Goal: Task Accomplishment & Management: Complete application form

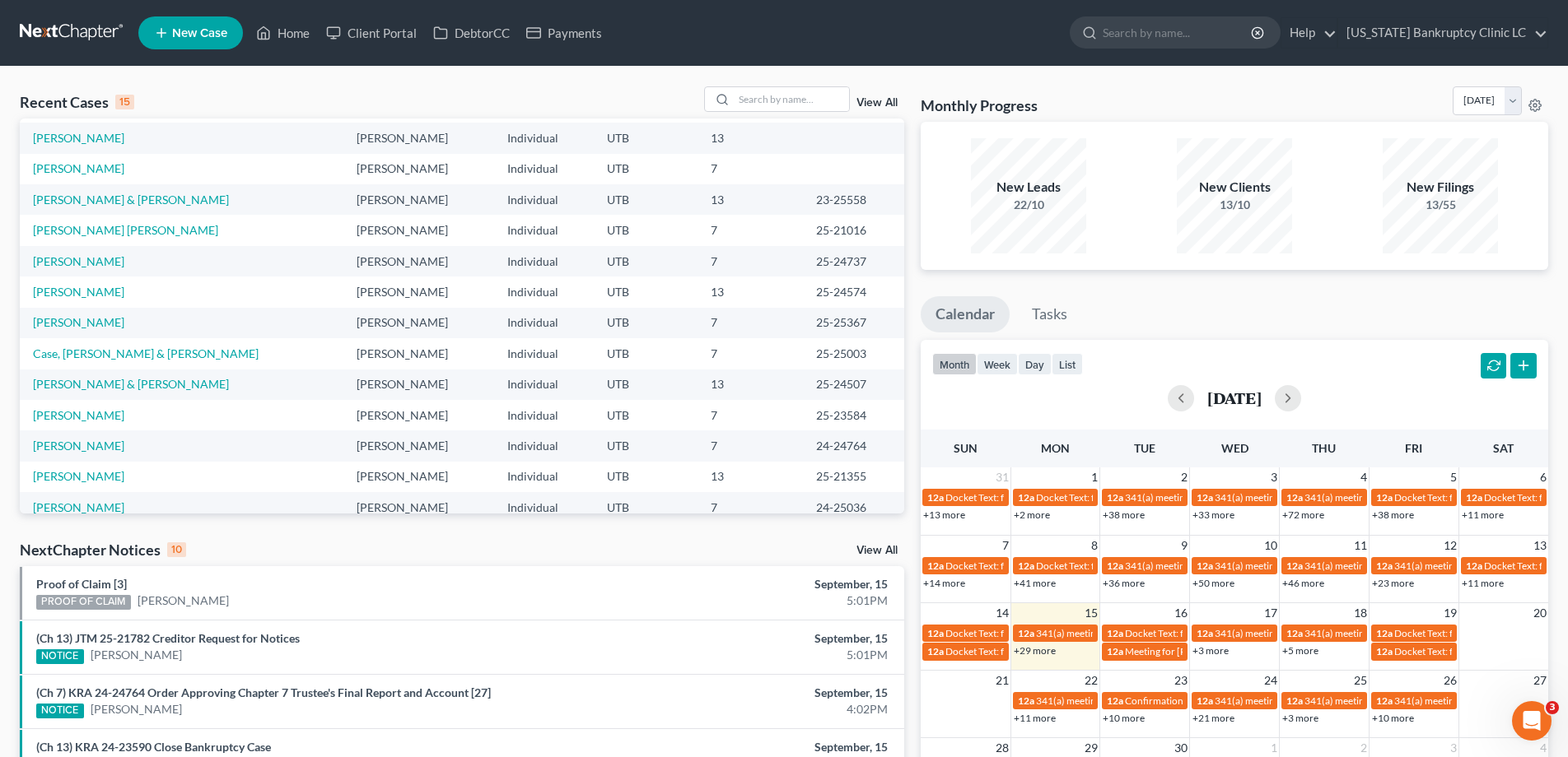
scroll to position [113, 0]
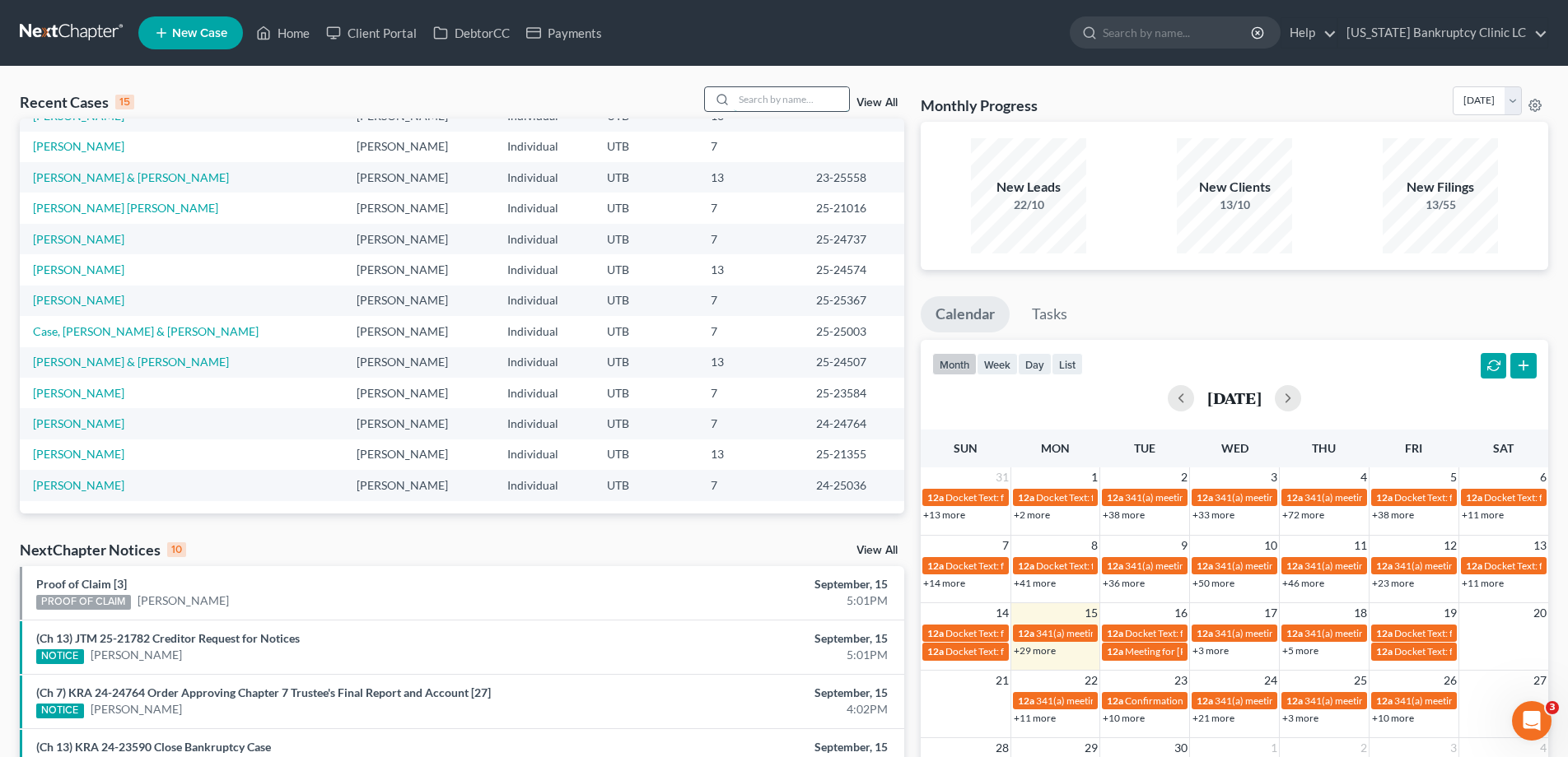
click at [779, 98] on input "search" at bounding box center [791, 98] width 115 height 24
type input "[PERSON_NAME]"
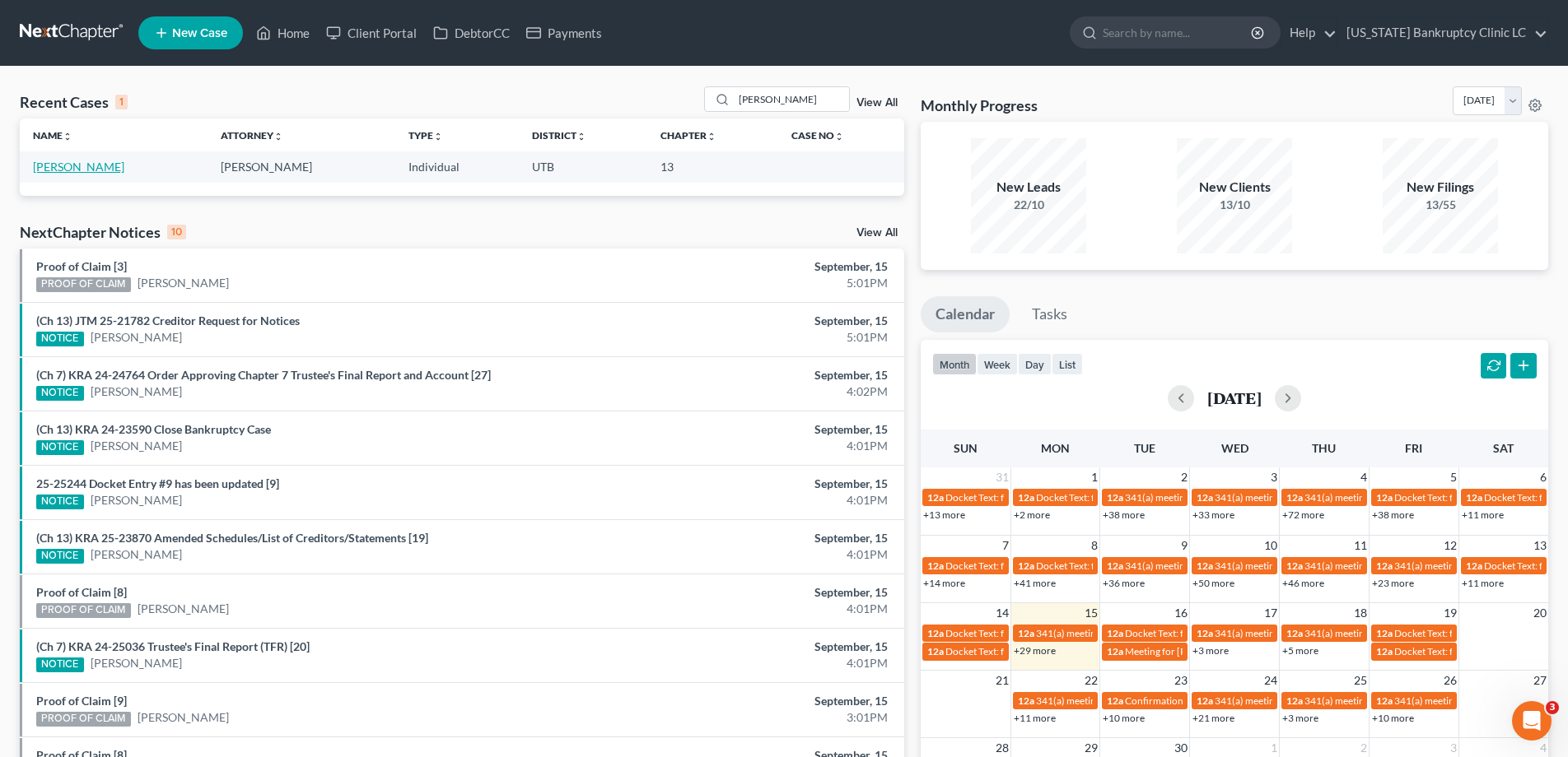
click at [64, 168] on link "[PERSON_NAME]" at bounding box center [78, 166] width 92 height 14
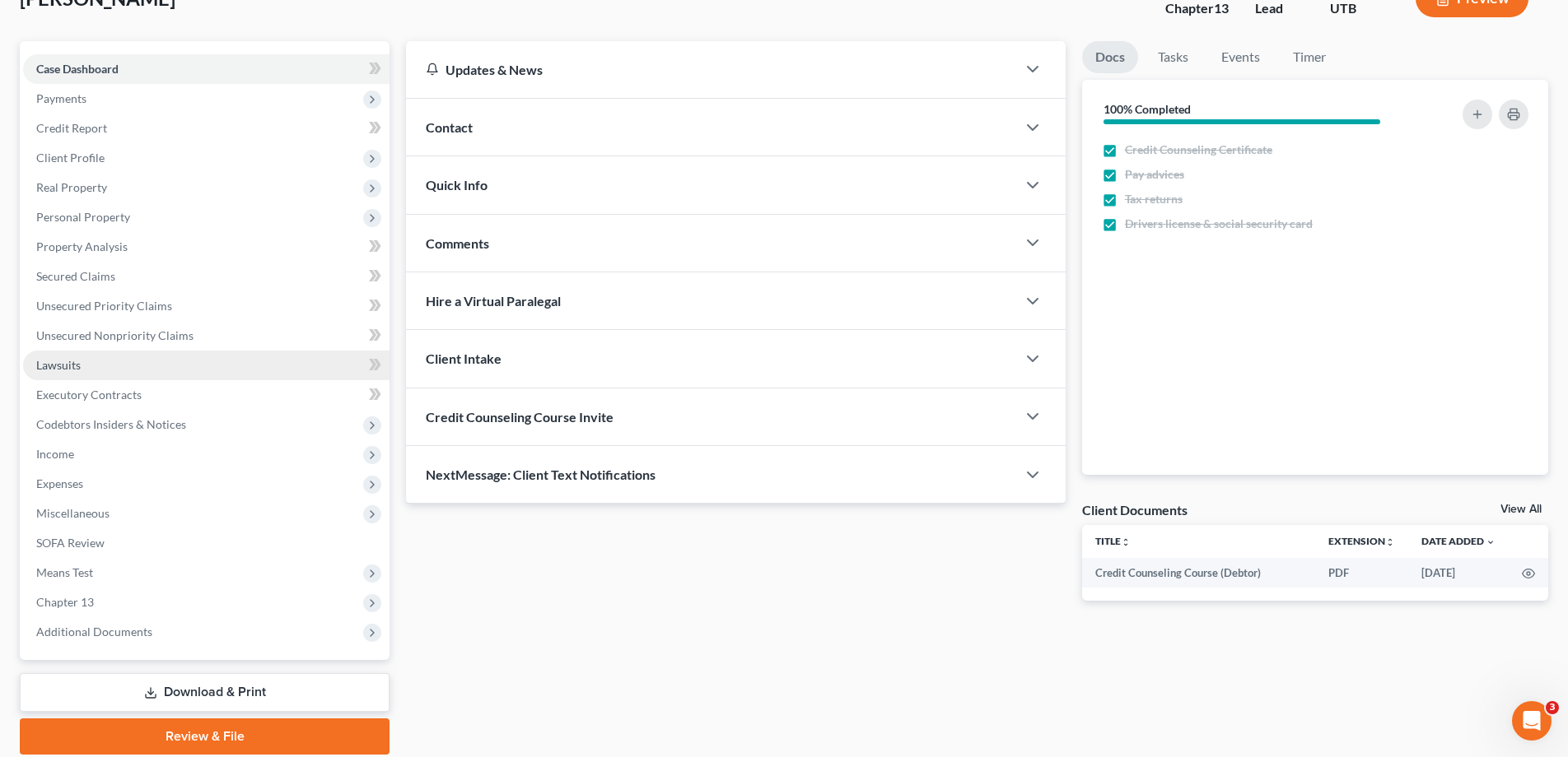
scroll to position [177, 0]
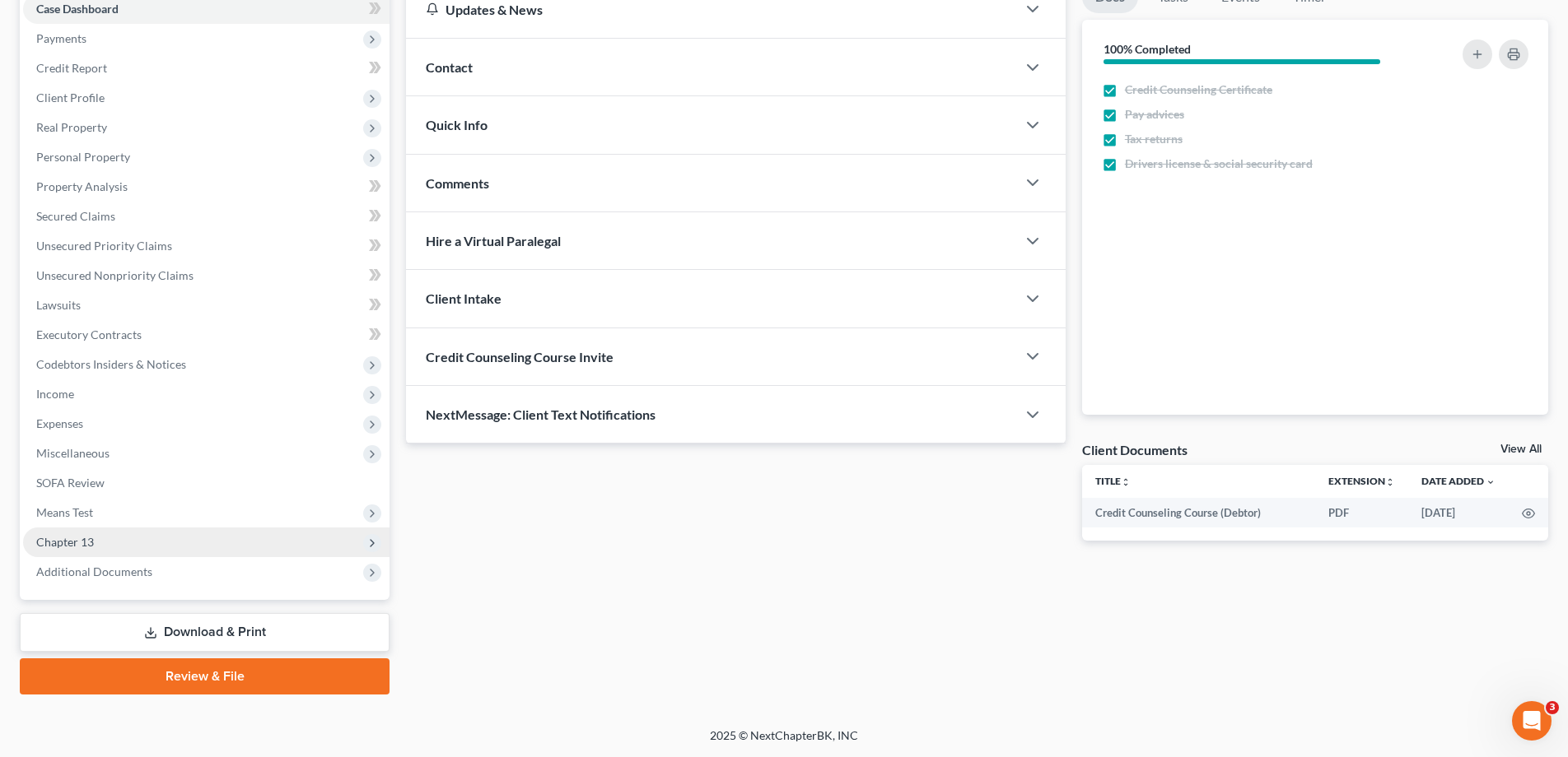
click at [74, 540] on span "Chapter 13" at bounding box center [66, 542] width 58 height 14
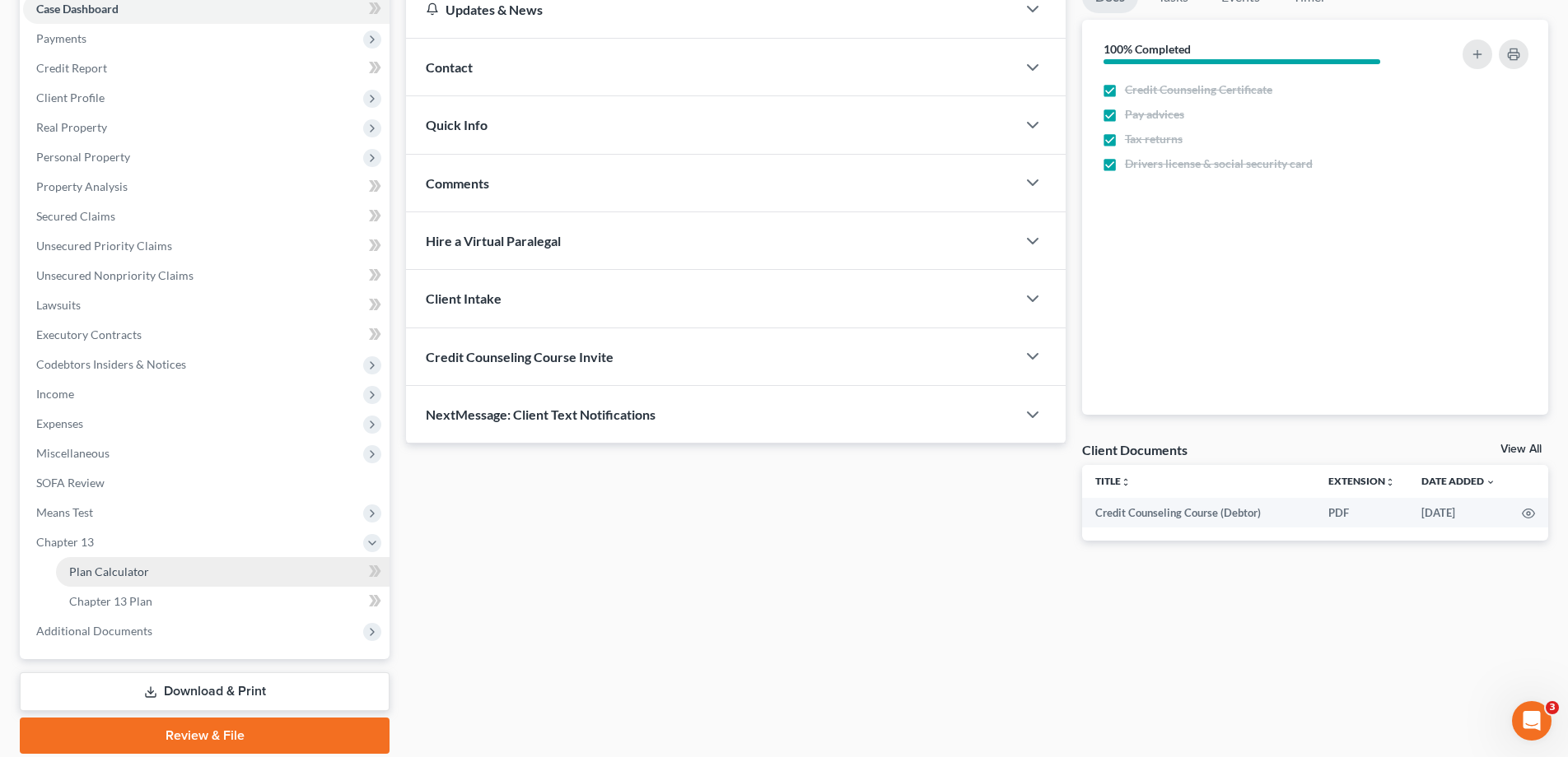
click at [91, 572] on span "Plan Calculator" at bounding box center [109, 572] width 80 height 14
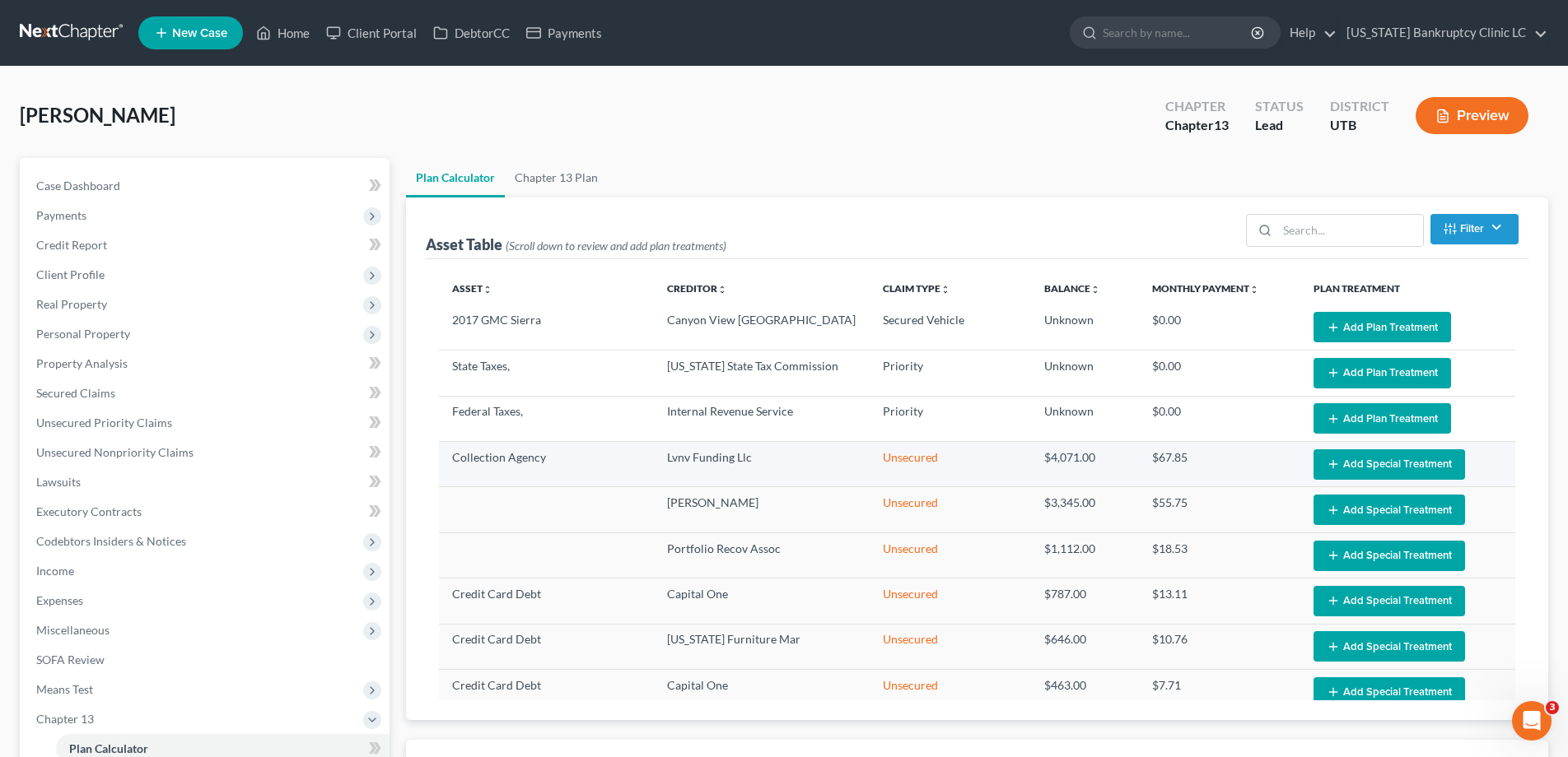
select select "59"
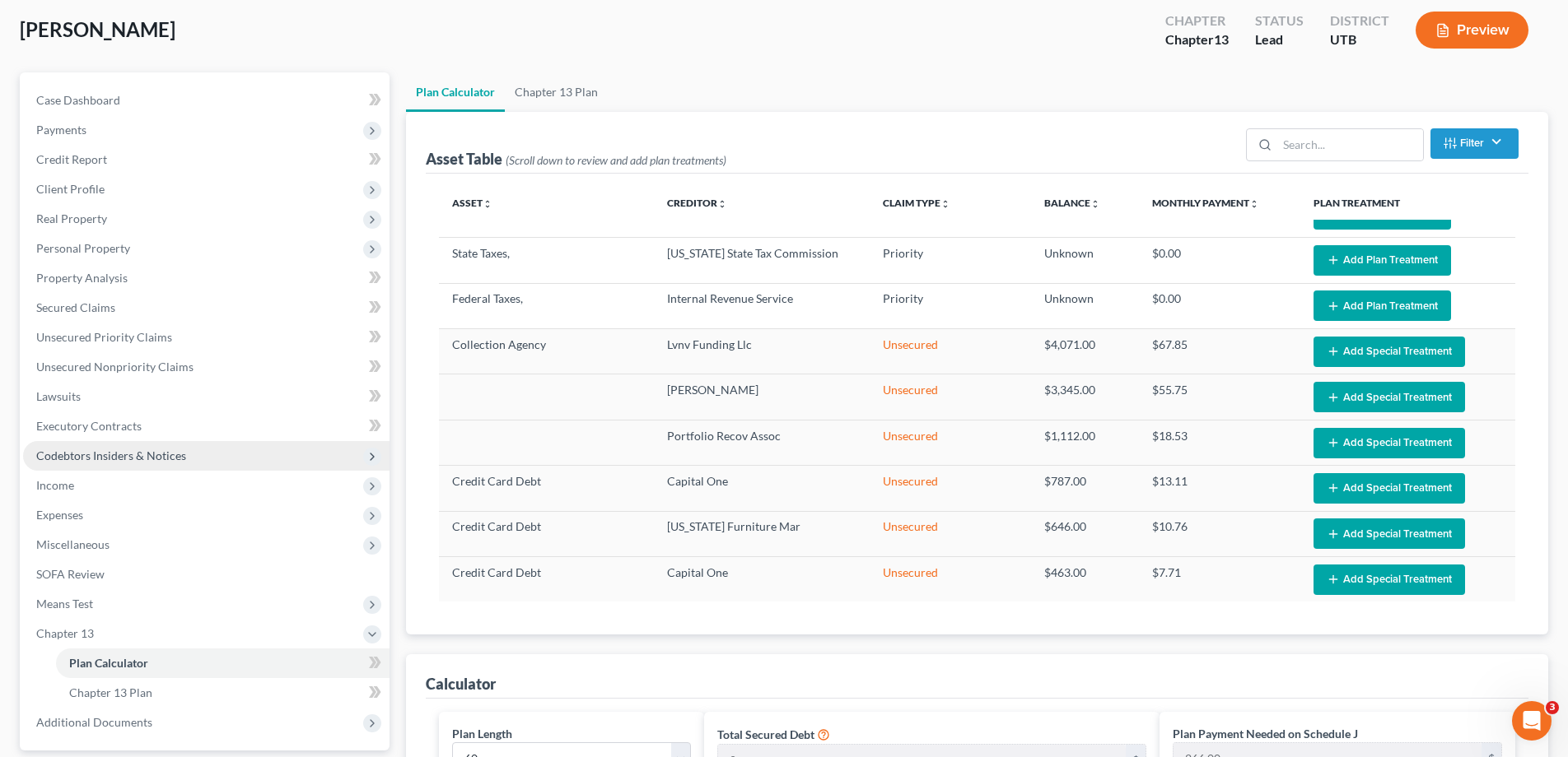
scroll to position [84, 0]
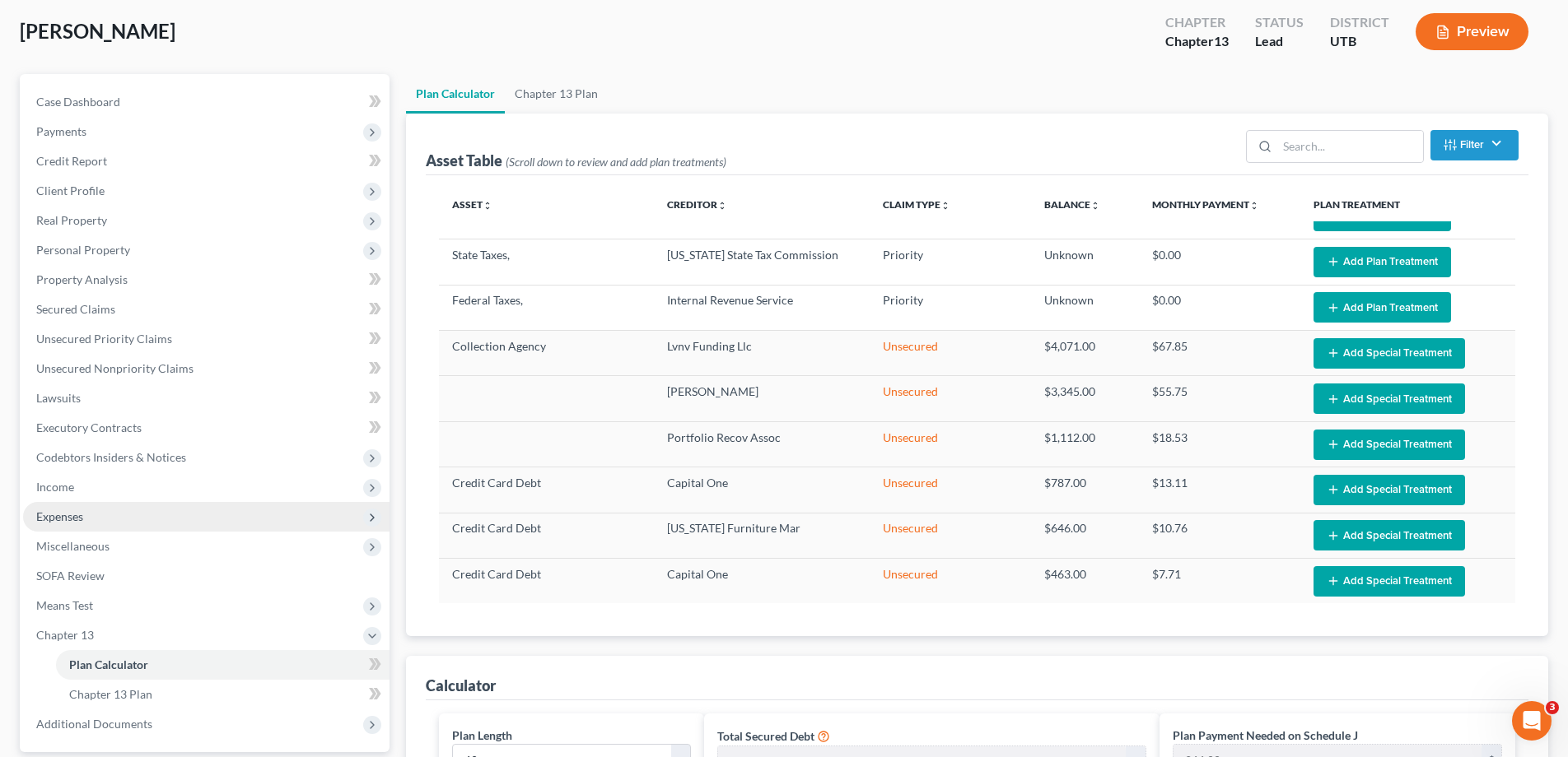
click at [60, 511] on span "Expenses" at bounding box center [60, 517] width 47 height 14
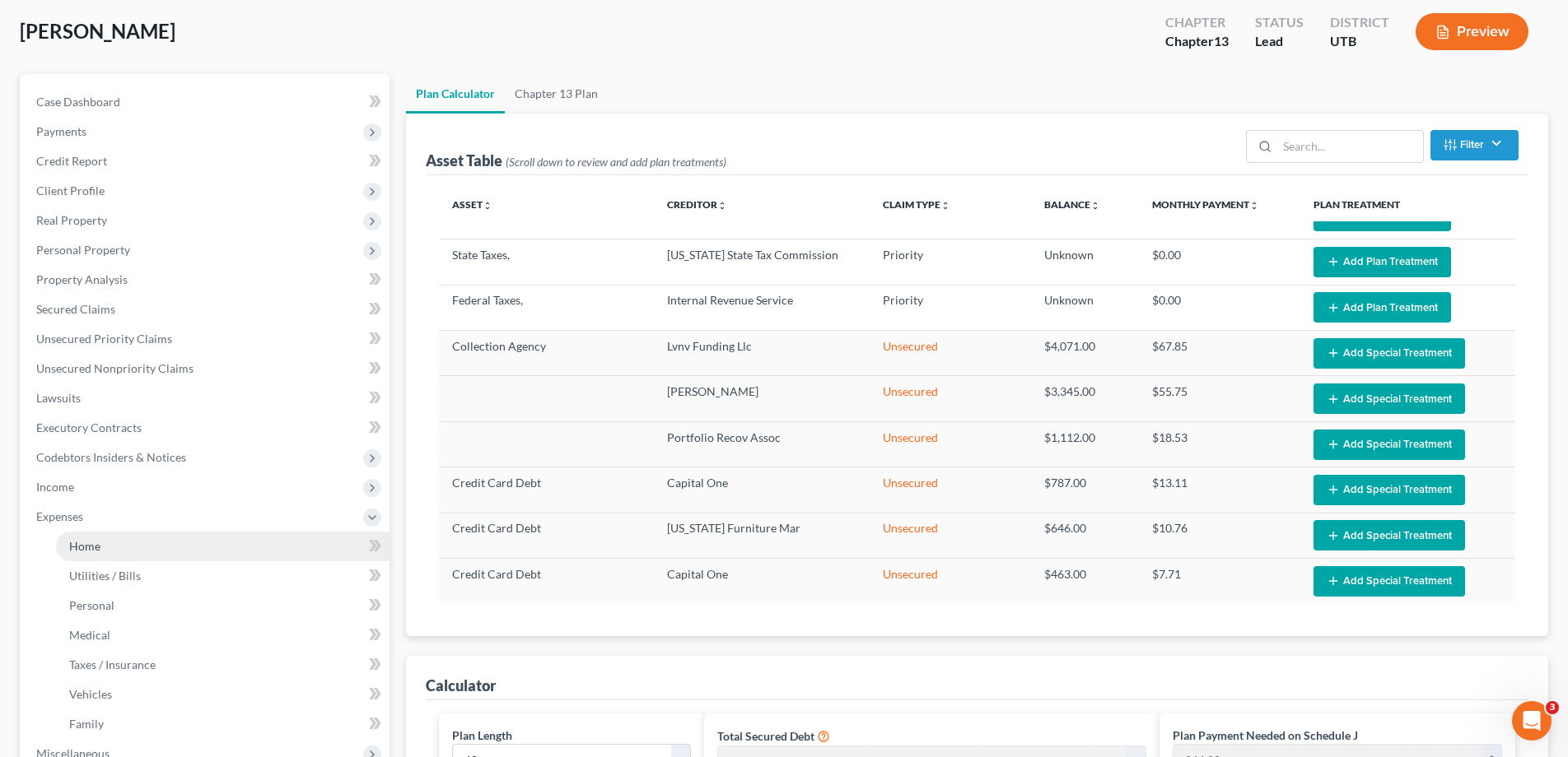
click at [98, 552] on span "Home" at bounding box center [85, 546] width 31 height 14
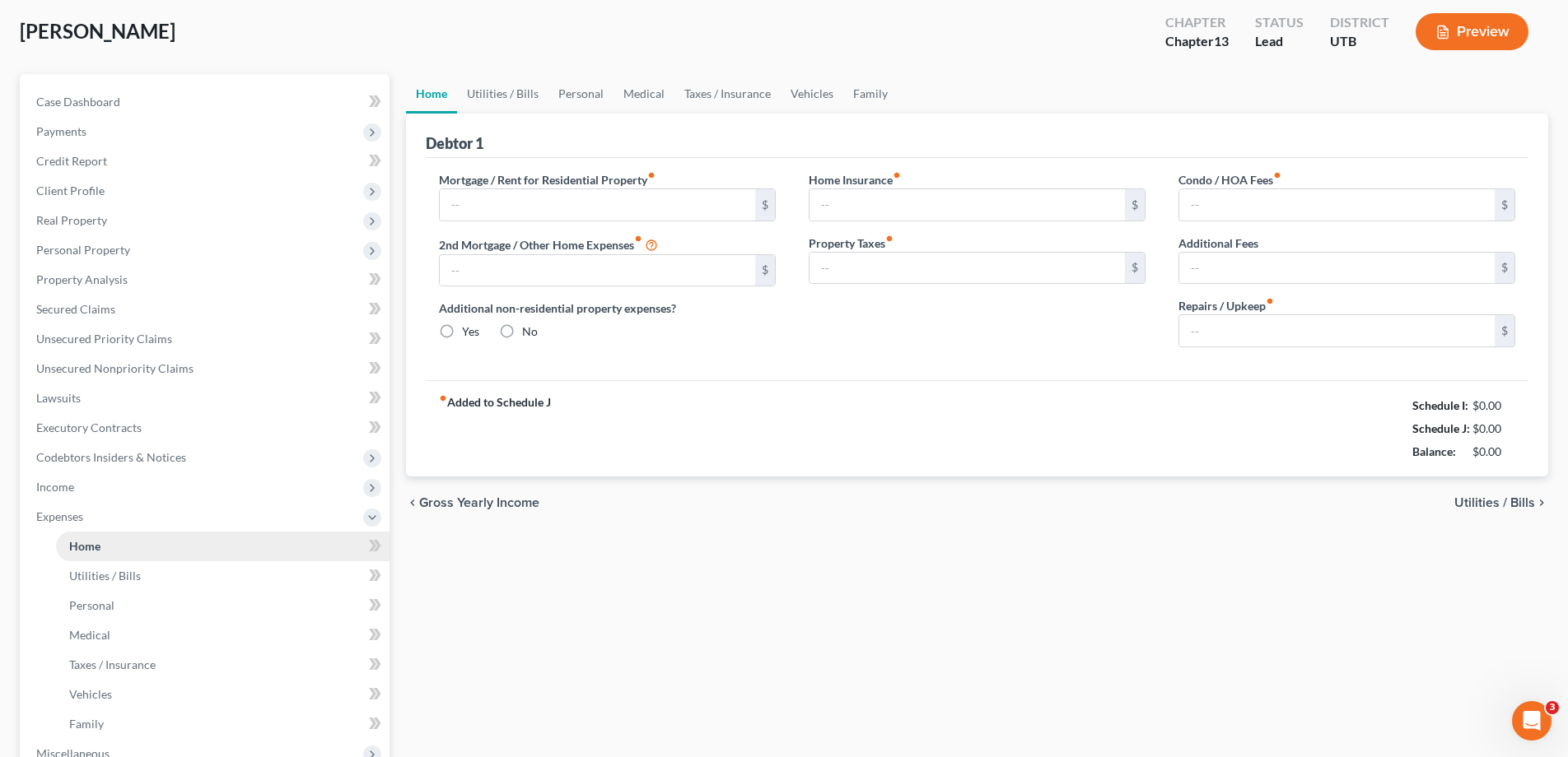
type input "400.00"
type input "0.00"
radio input "true"
type input "55.00"
type input "0.00"
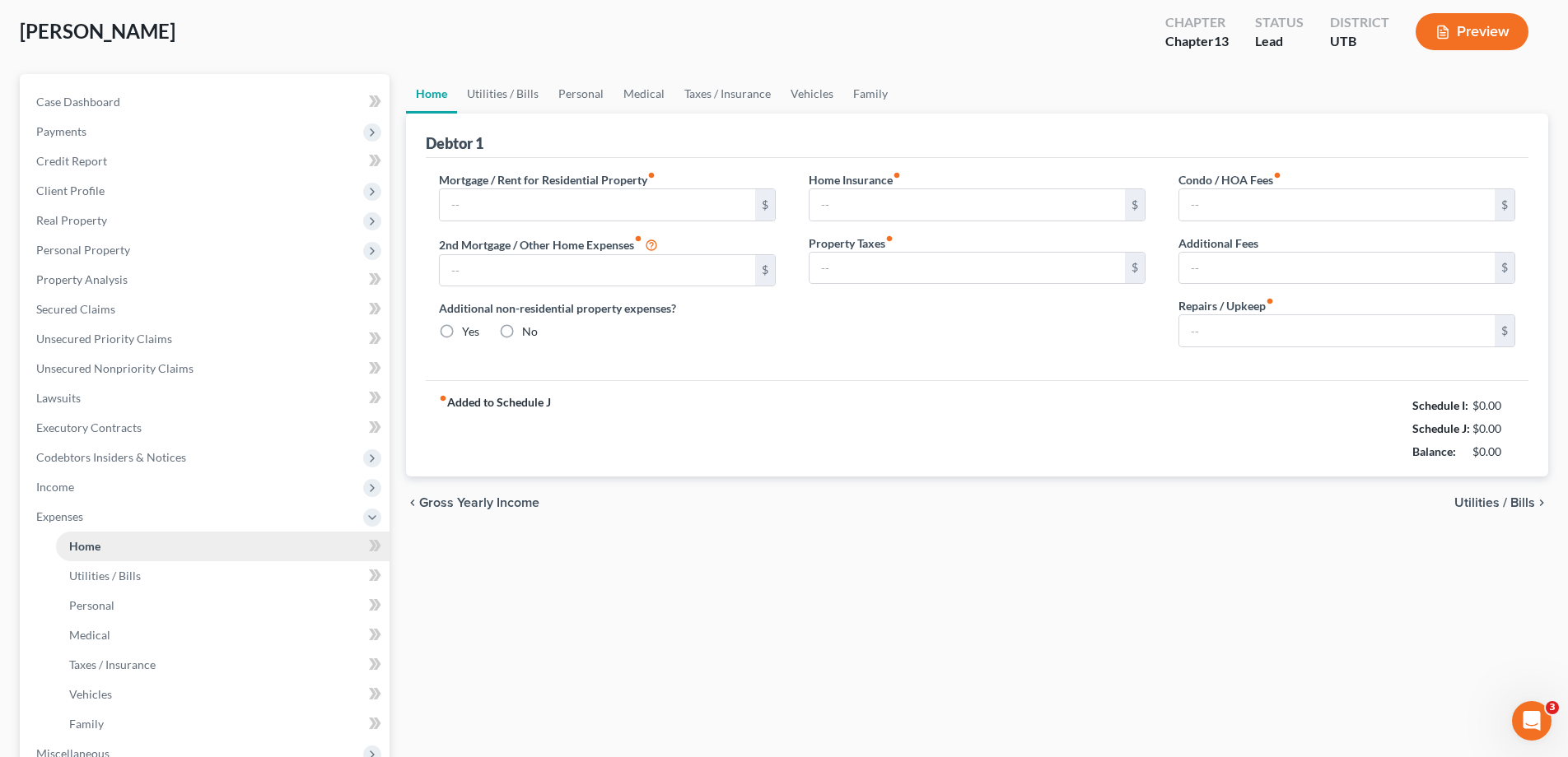
type input "0.00"
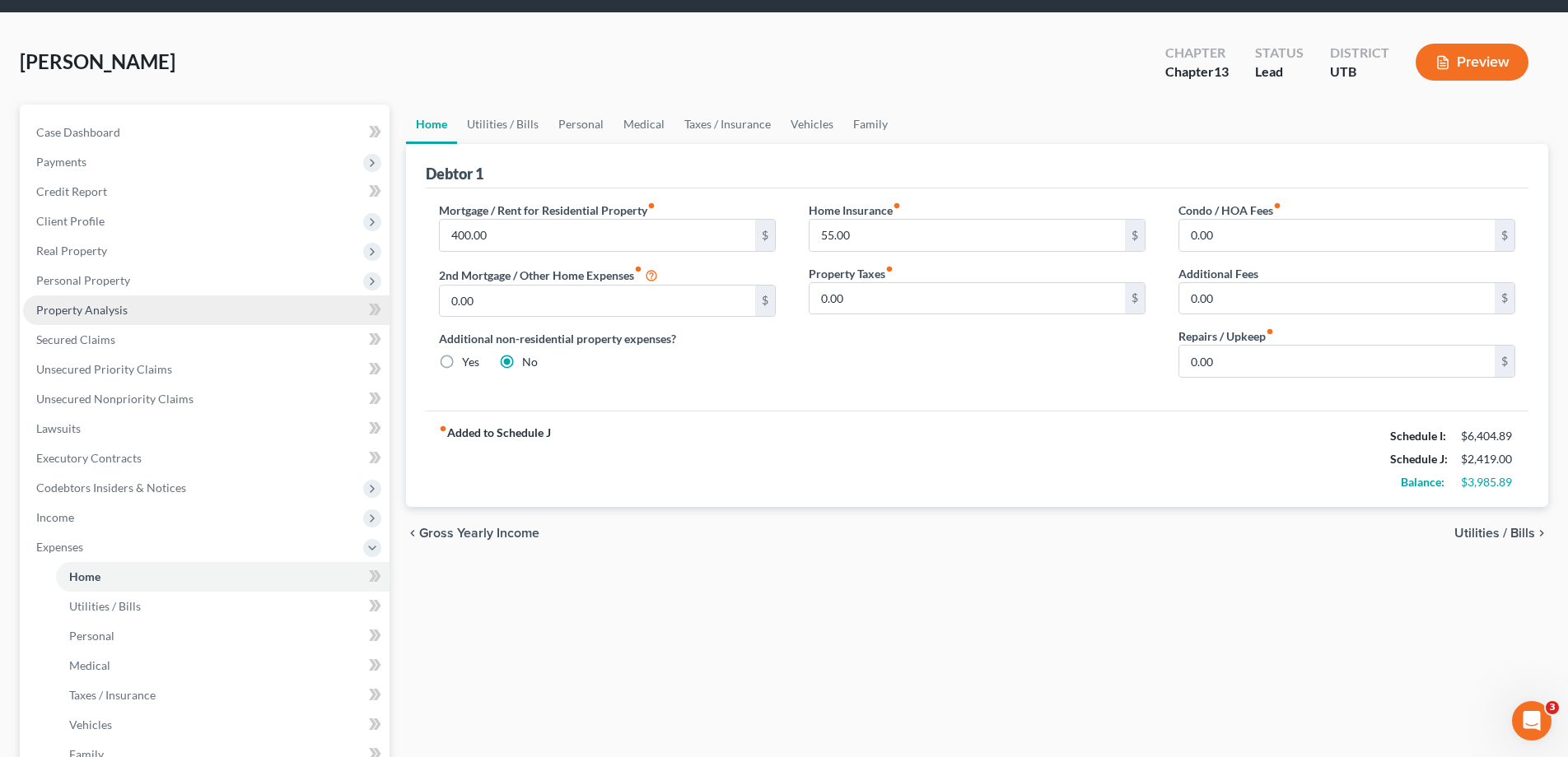
scroll to position [51, 0]
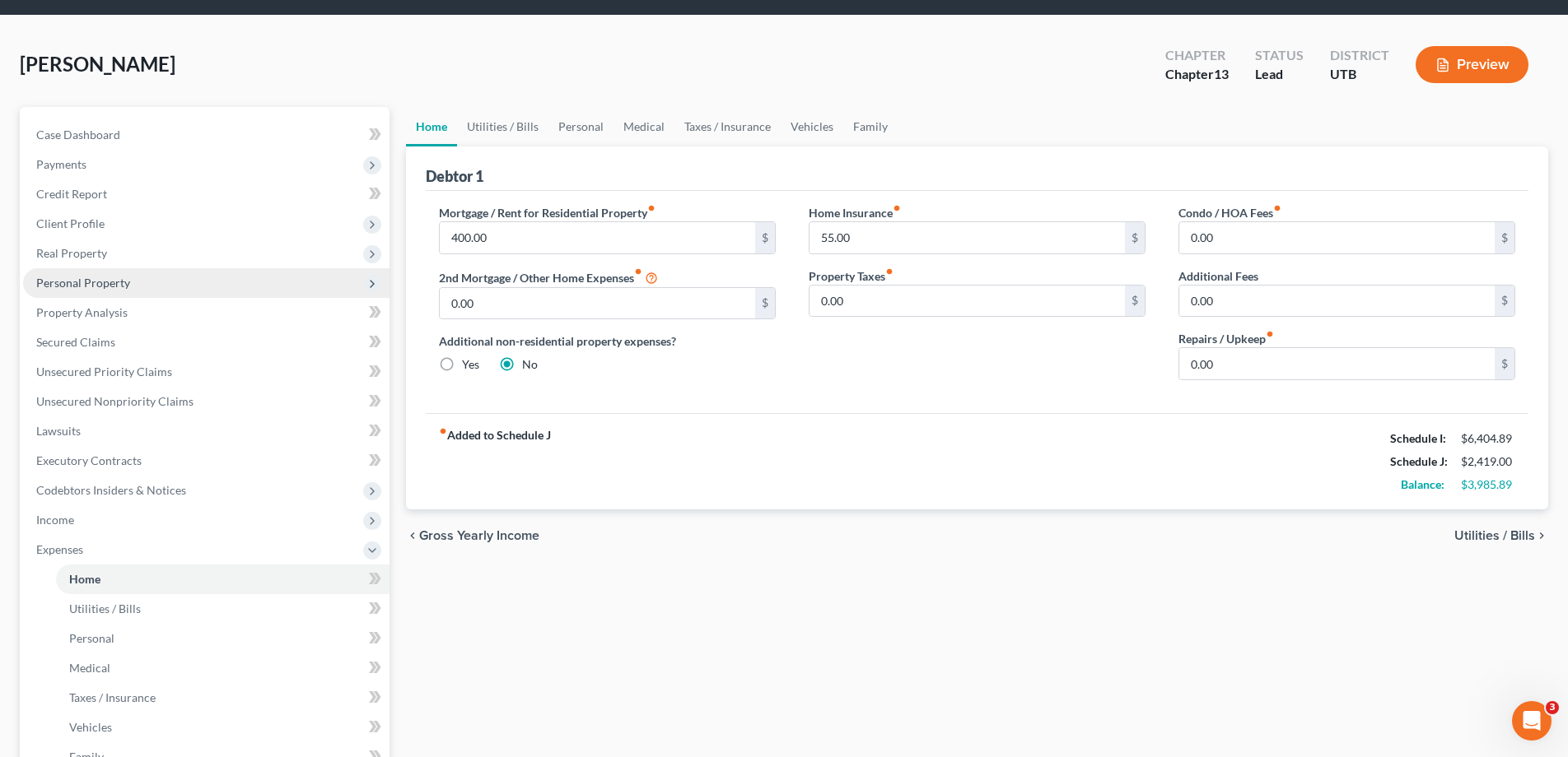
click at [99, 283] on span "Personal Property" at bounding box center [83, 283] width 94 height 14
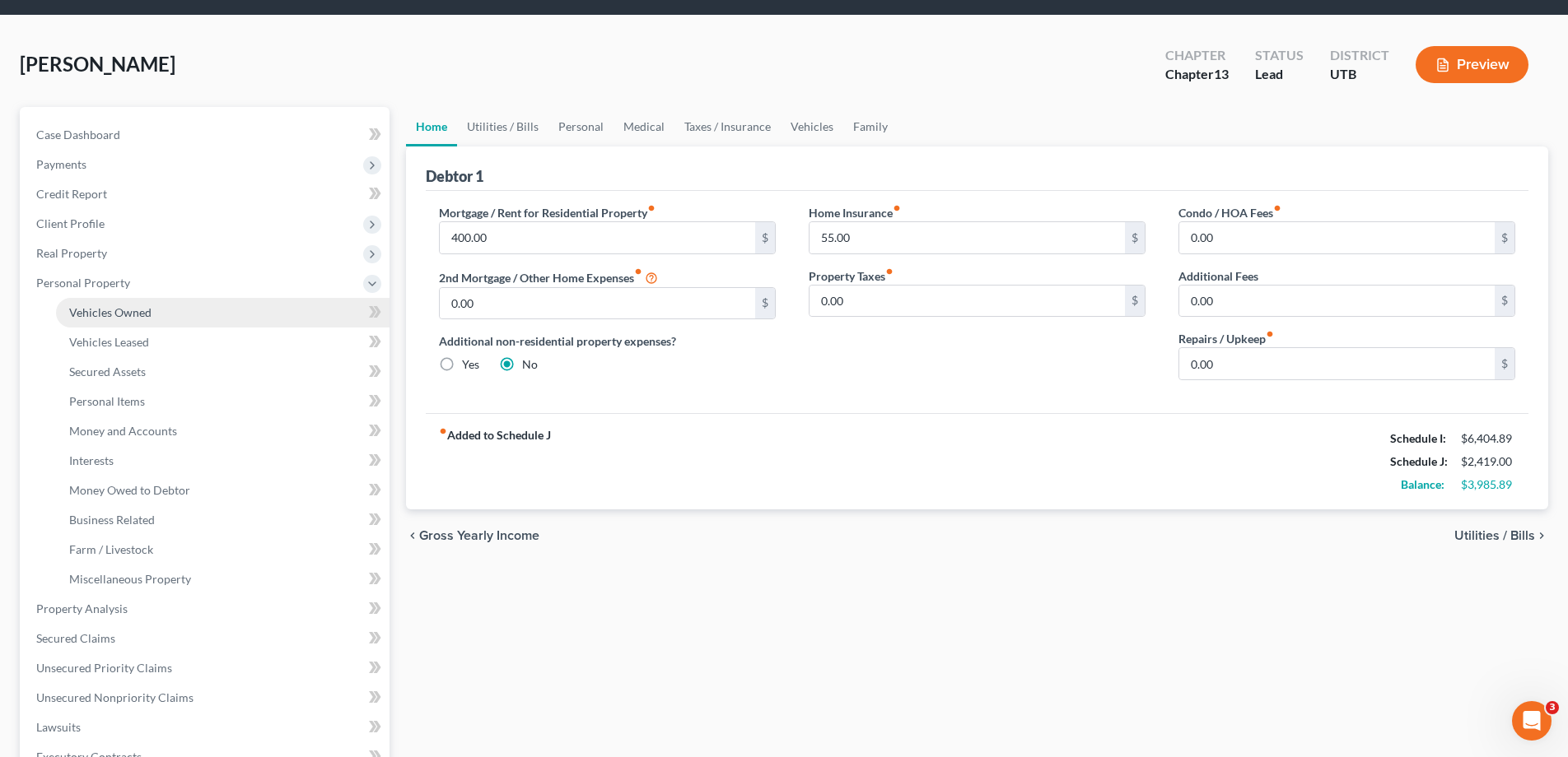
click at [92, 315] on span "Vehicles Owned" at bounding box center [110, 312] width 82 height 14
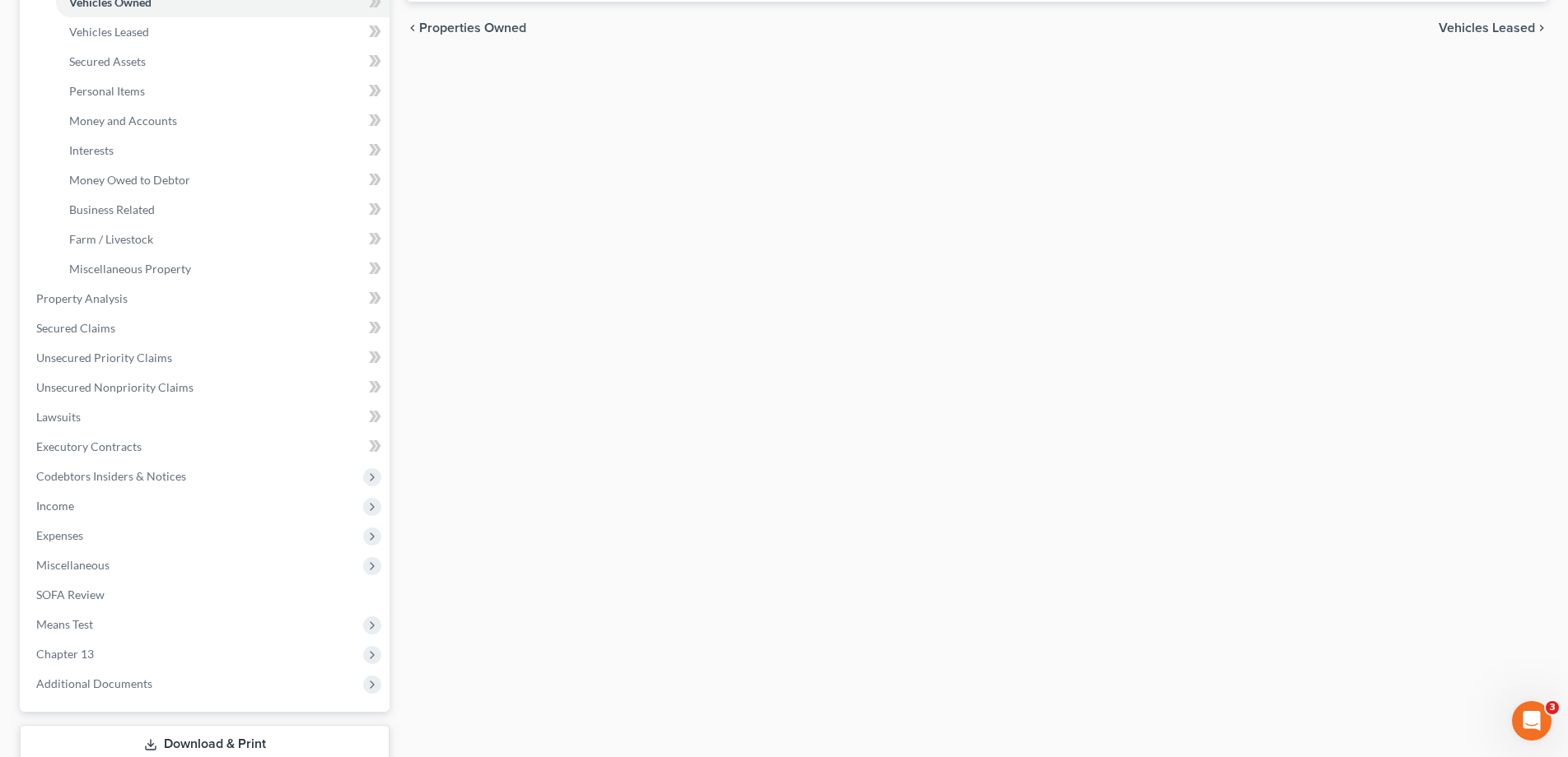
scroll to position [365, 0]
click at [108, 88] on span "Personal Items" at bounding box center [107, 87] width 75 height 14
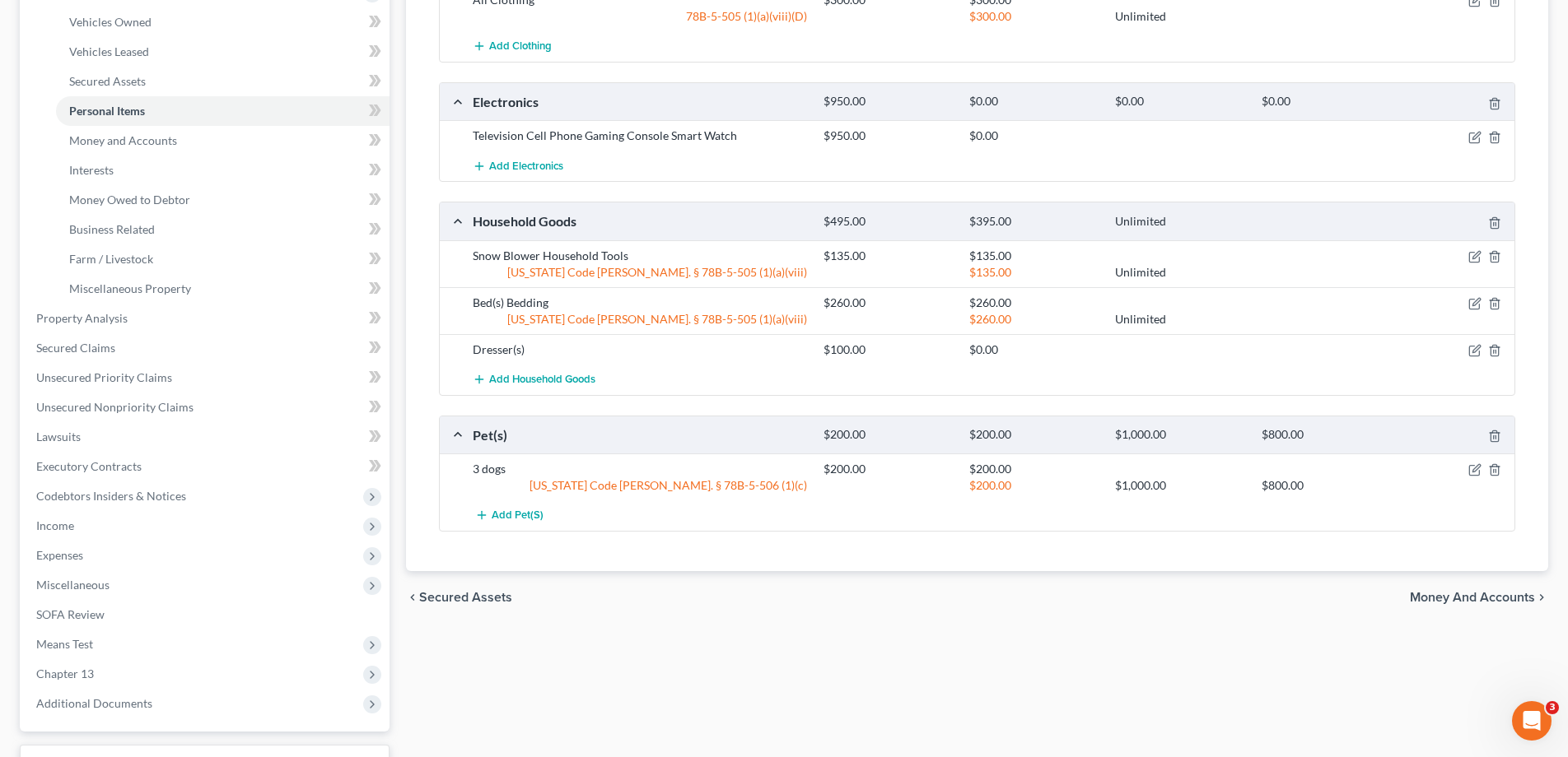
scroll to position [473, 0]
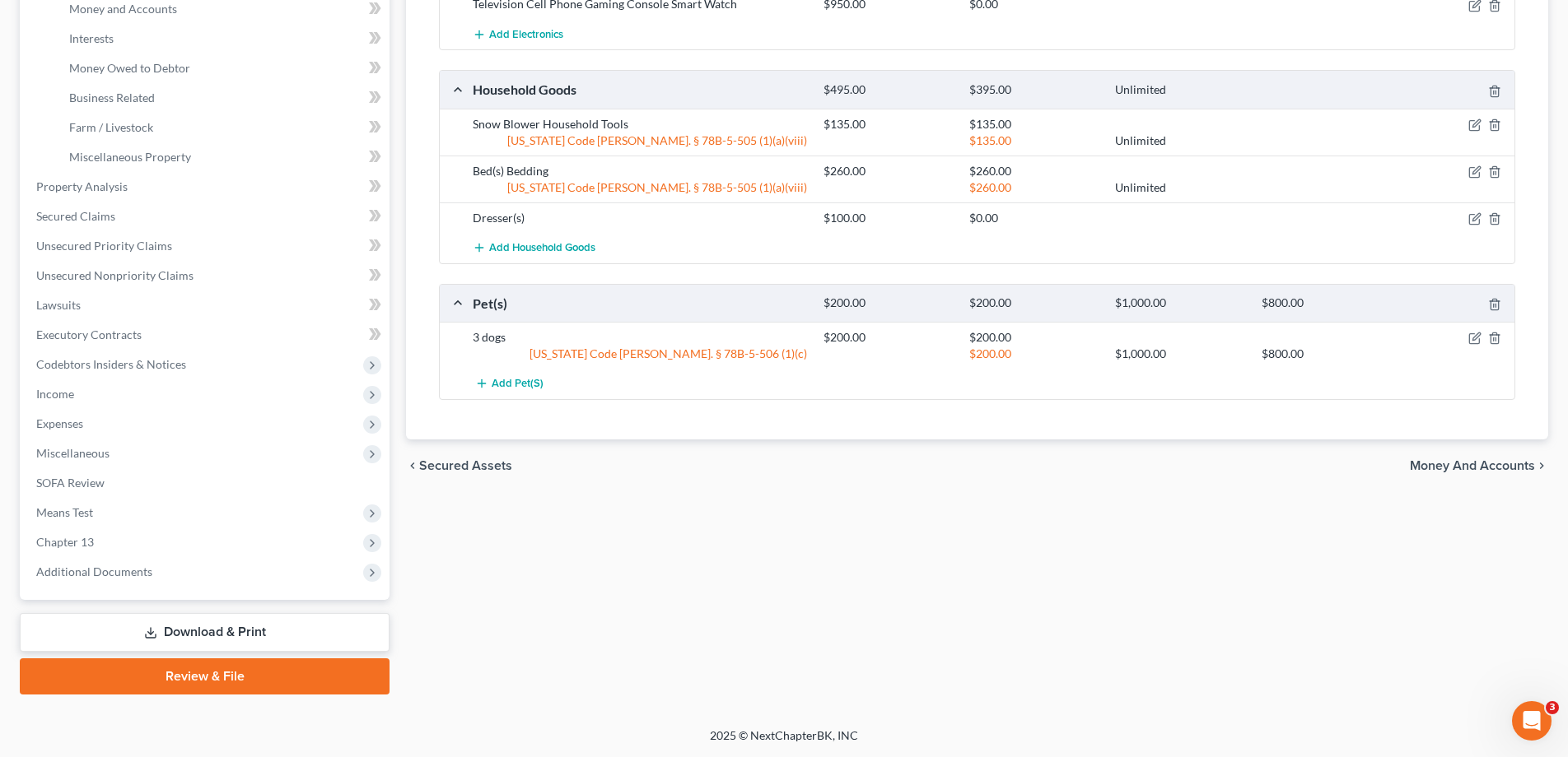
click at [197, 626] on link "Download & Print" at bounding box center [204, 632] width 370 height 39
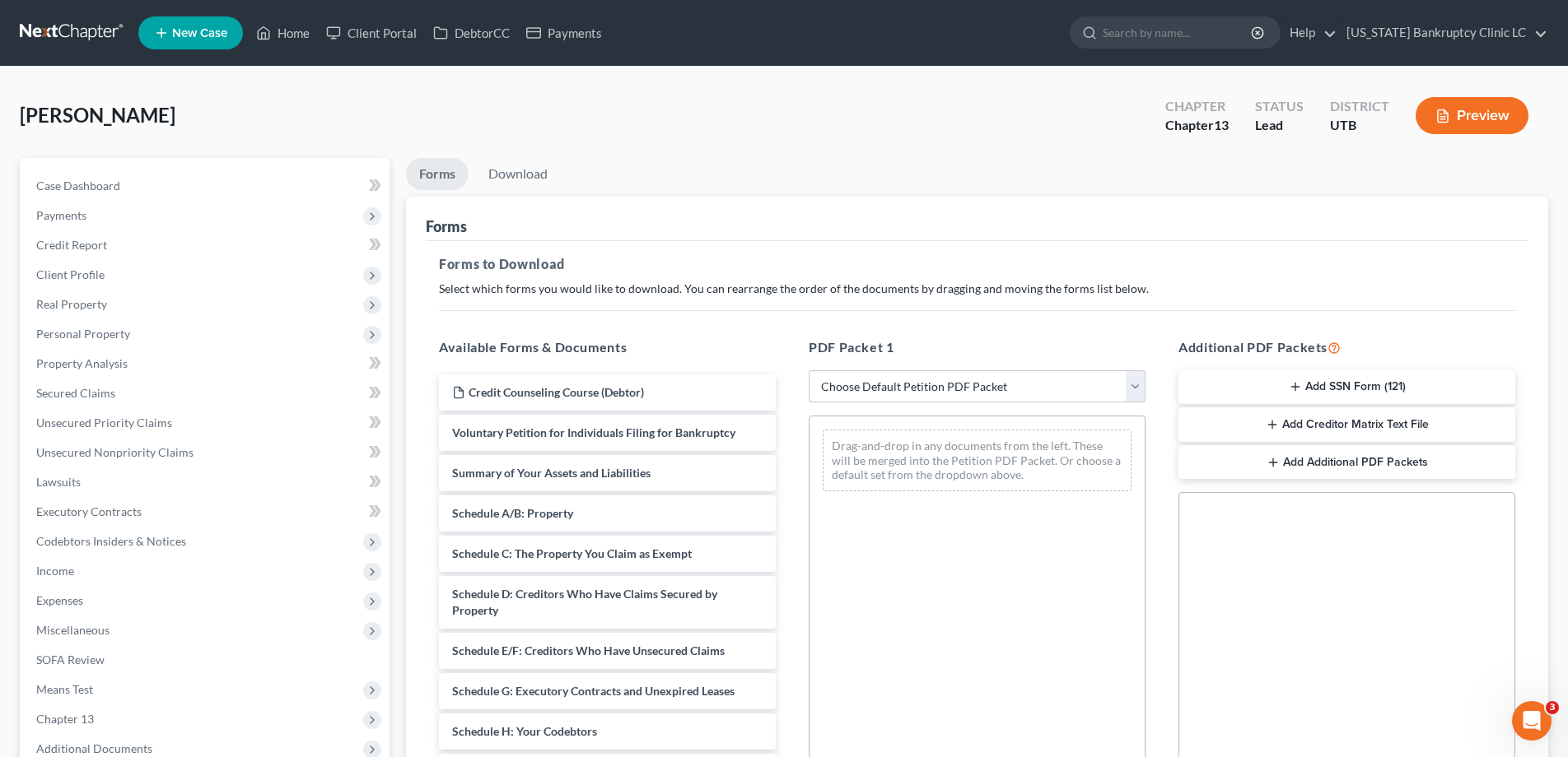
click at [1133, 381] on select "Choose Default Petition PDF Packet Complete Bankruptcy Petition (all forms and …" at bounding box center [977, 387] width 337 height 33
select select "0"
click at [809, 371] on select "Choose Default Petition PDF Packet Complete Bankruptcy Petition (all forms and …" at bounding box center [977, 387] width 337 height 33
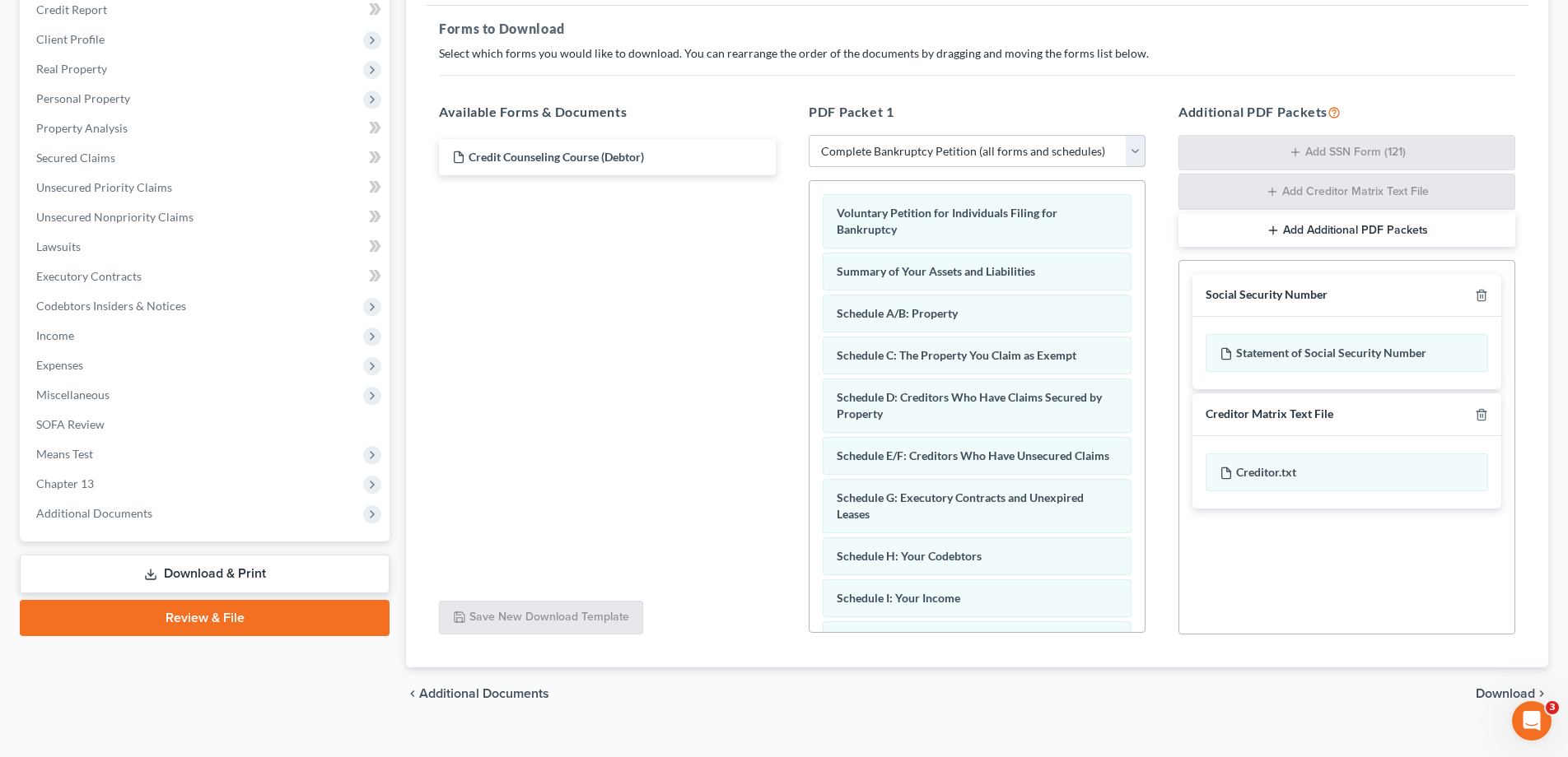
scroll to position [261, 0]
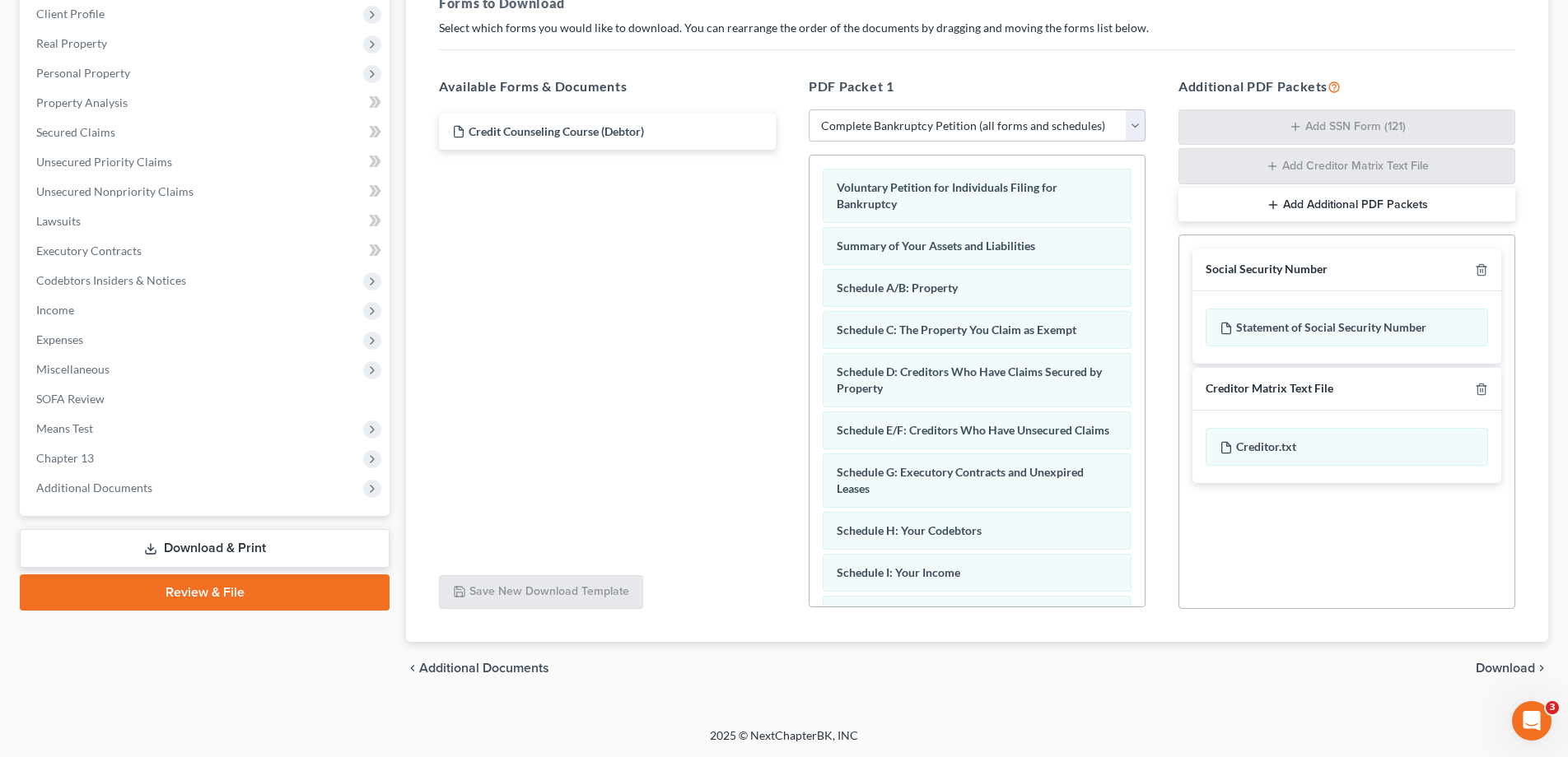
click at [1500, 666] on span "Download" at bounding box center [1505, 668] width 59 height 14
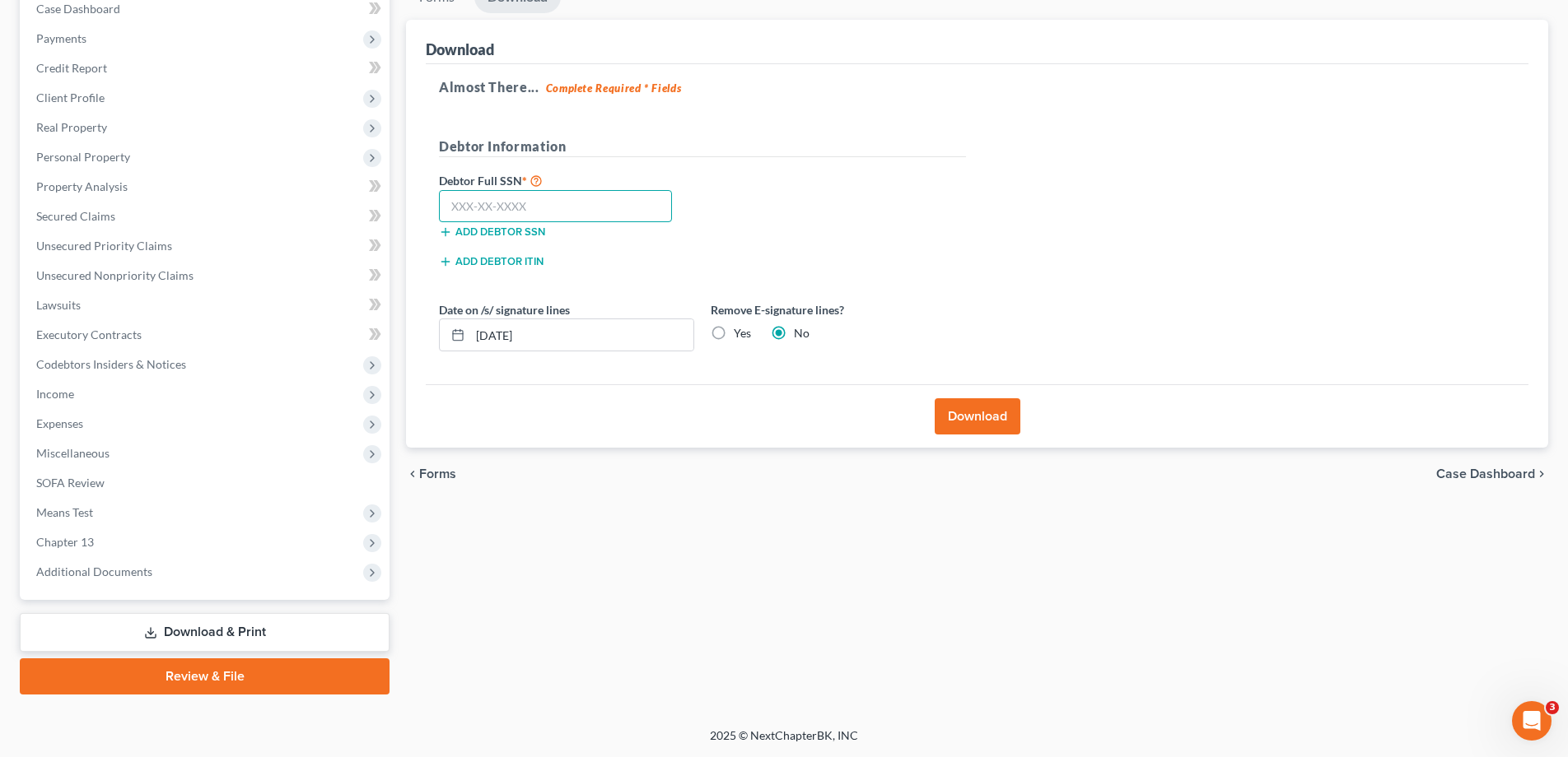
click at [497, 204] on input "text" at bounding box center [555, 207] width 233 height 33
type input "646-22-4017"
click at [974, 417] on button "Download" at bounding box center [978, 417] width 86 height 37
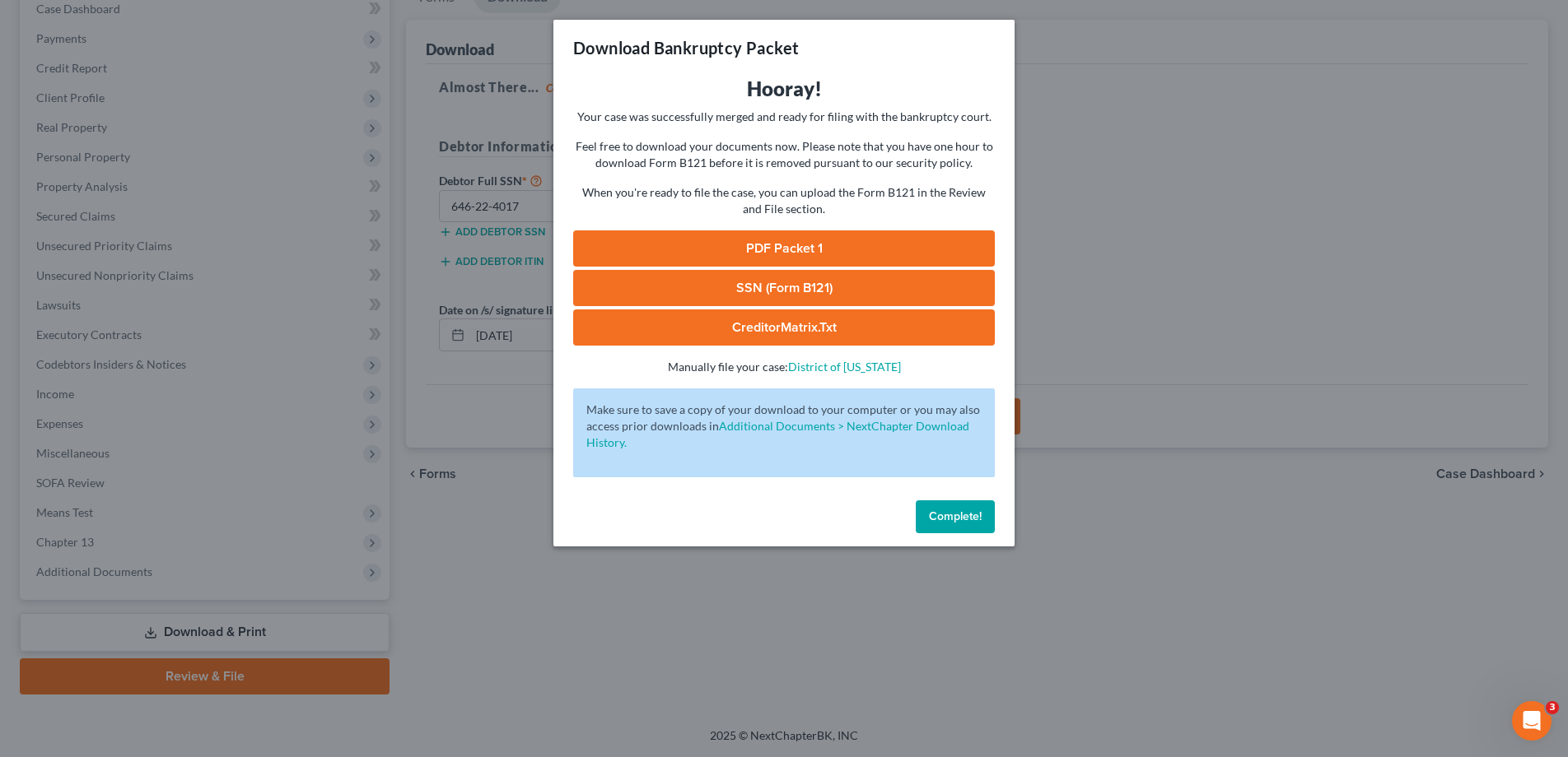
click at [780, 282] on link "SSN (Form B121)" at bounding box center [784, 289] width 421 height 37
click at [779, 245] on link "PDF Packet 1" at bounding box center [784, 249] width 421 height 37
click at [953, 510] on span "Complete!" at bounding box center [955, 517] width 53 height 14
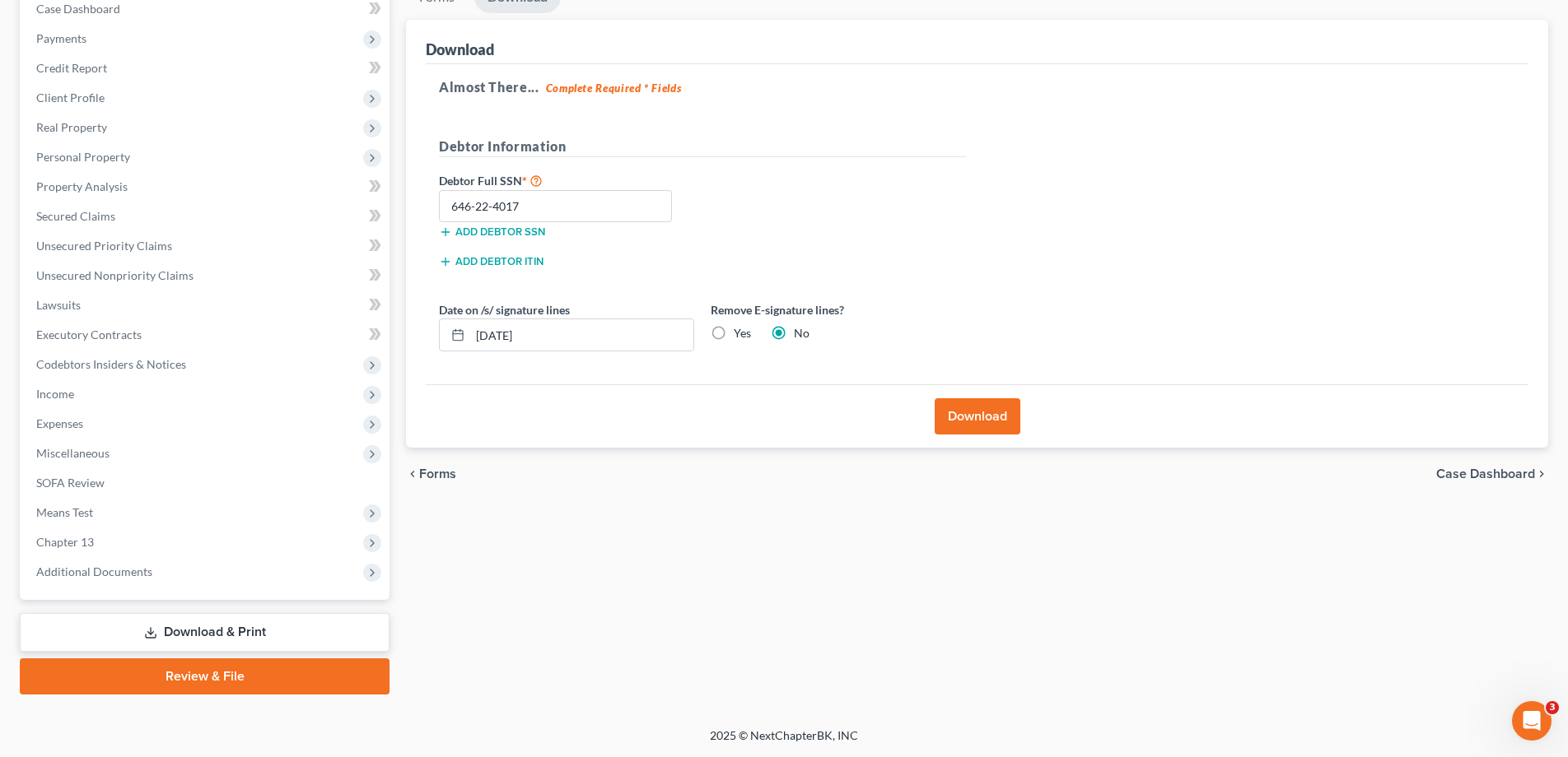
click at [187, 682] on link "Review & File" at bounding box center [204, 677] width 370 height 37
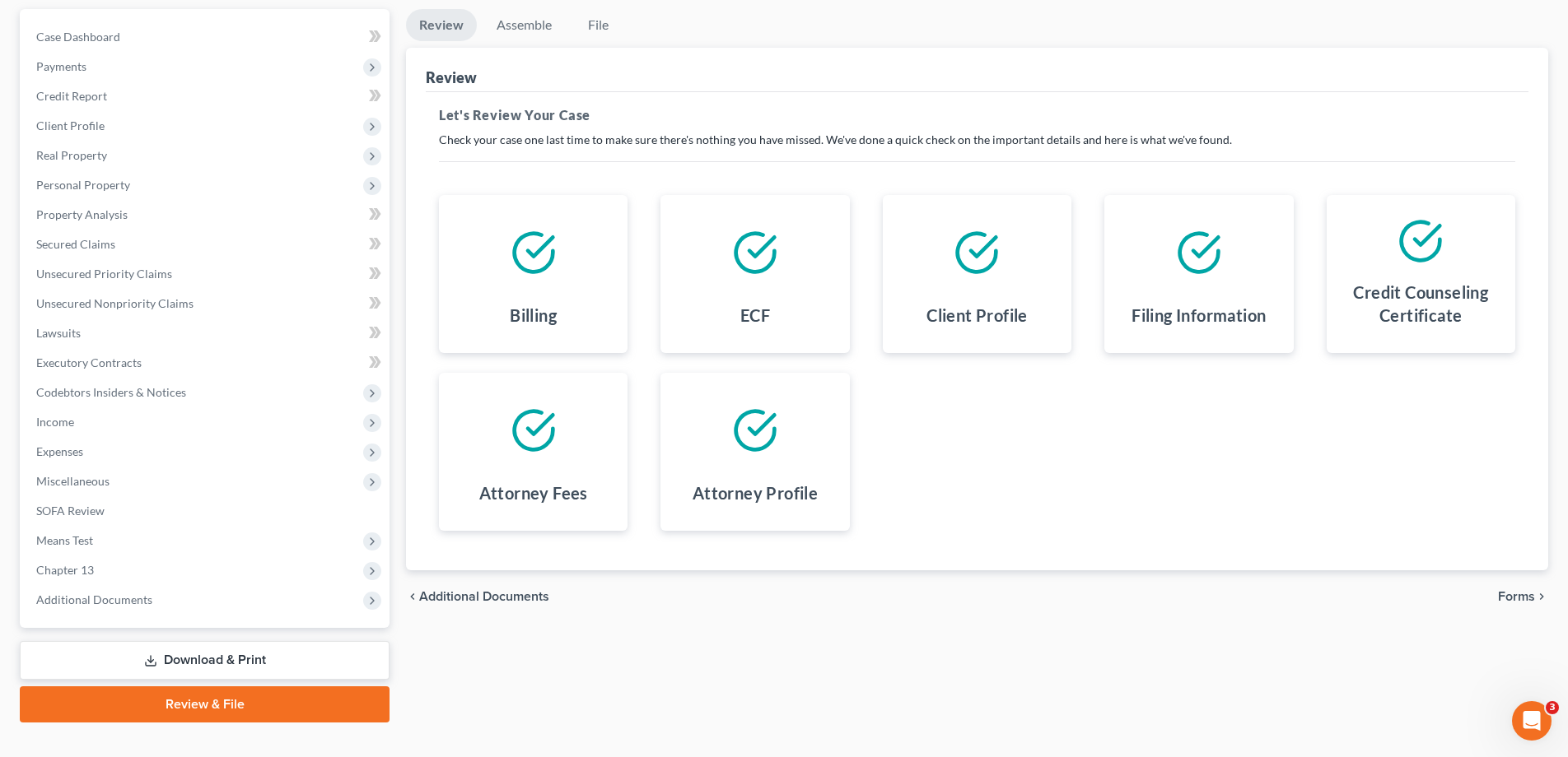
scroll to position [177, 0]
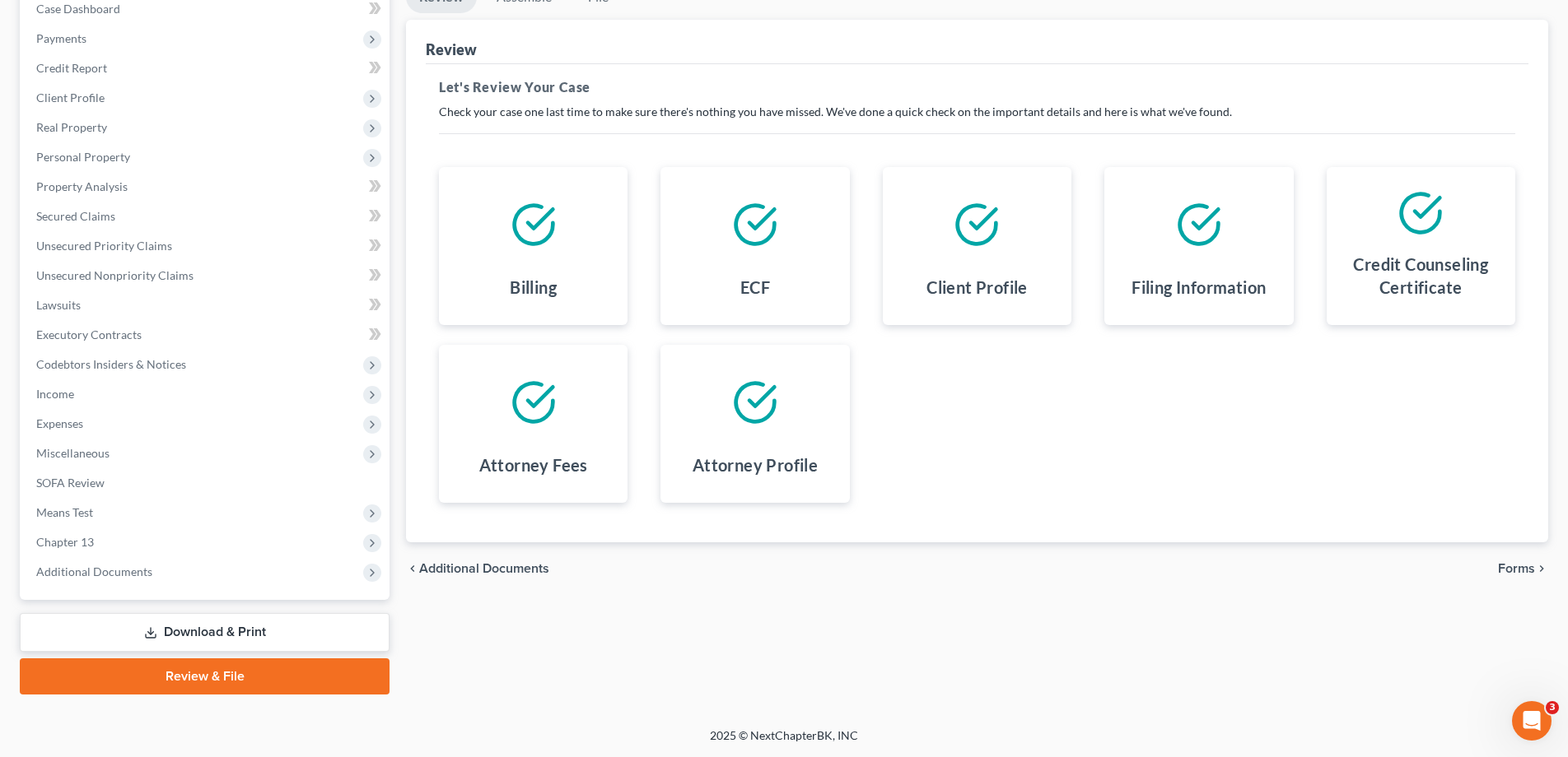
click at [1518, 566] on span "Forms" at bounding box center [1517, 569] width 37 height 14
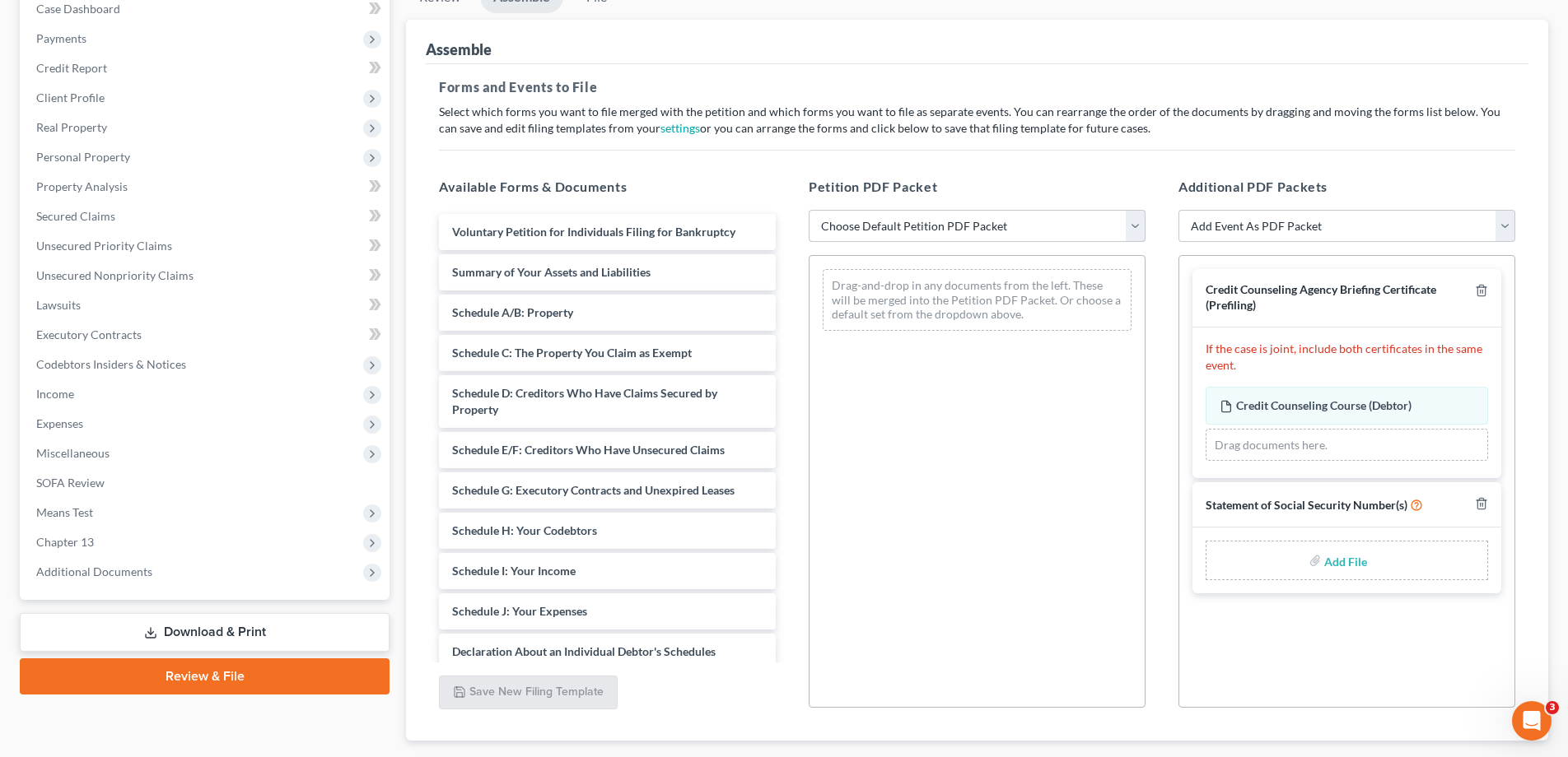
click at [1141, 224] on select "Choose Default Petition PDF Packet Emergency Filing (Voluntary Petition and Cre…" at bounding box center [977, 226] width 337 height 33
select select "2"
click at [809, 210] on select "Choose Default Petition PDF Packet Emergency Filing (Voluntary Petition and Cre…" at bounding box center [977, 226] width 337 height 33
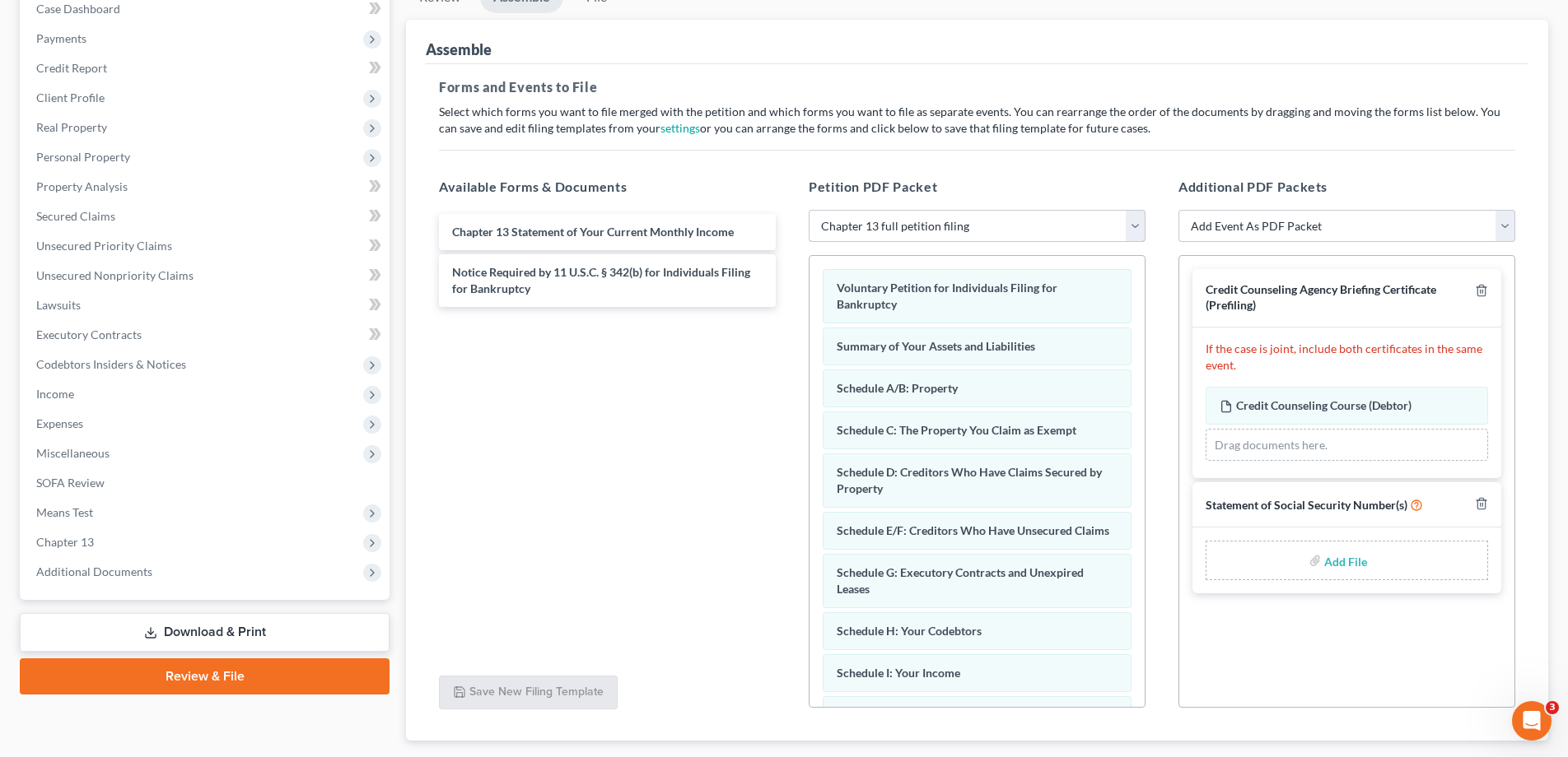
type input "C:\fakepath\[PERSON_NAME] SSS.pdf"
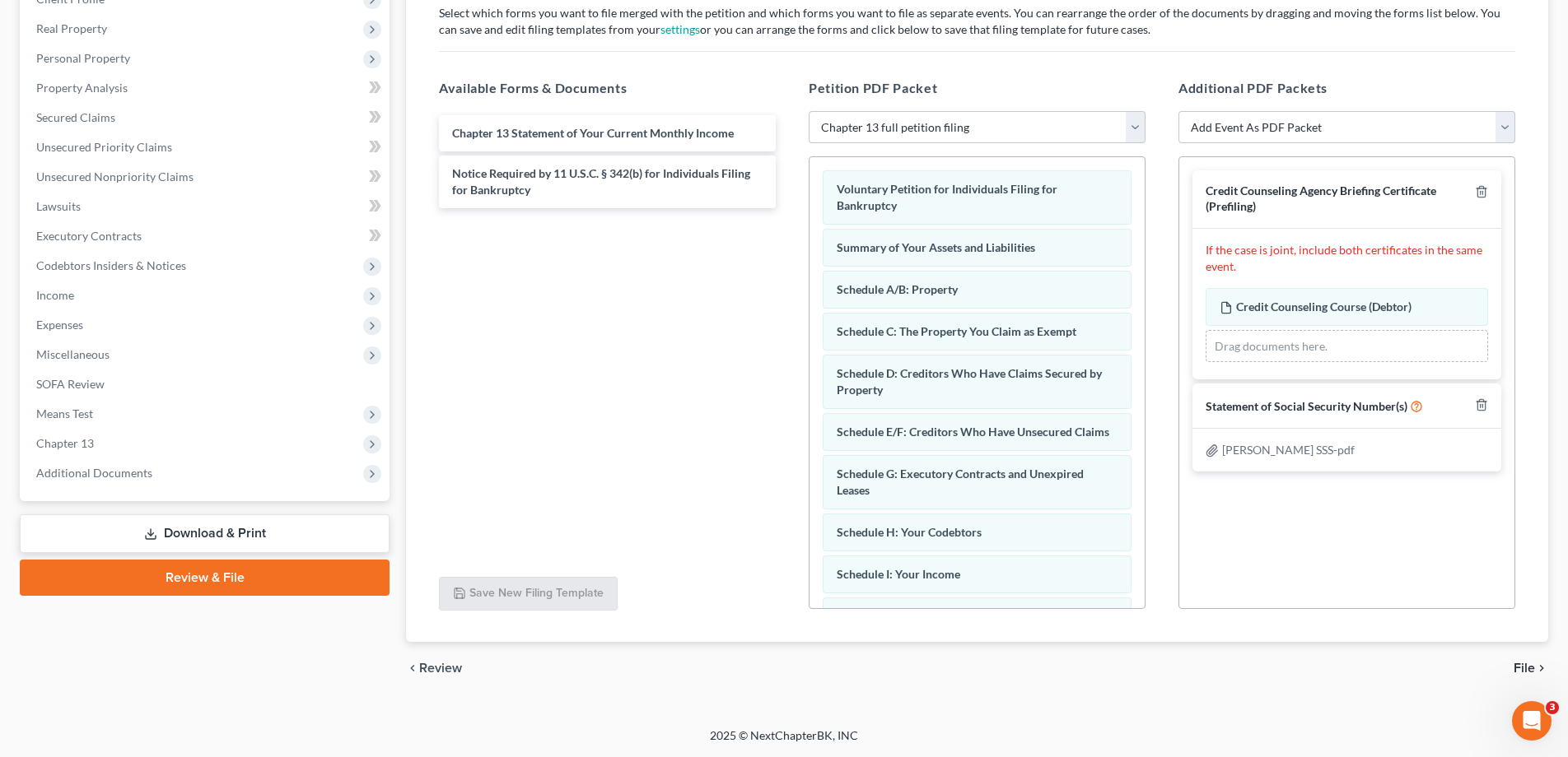
click at [1526, 667] on span "File" at bounding box center [1525, 668] width 21 height 14
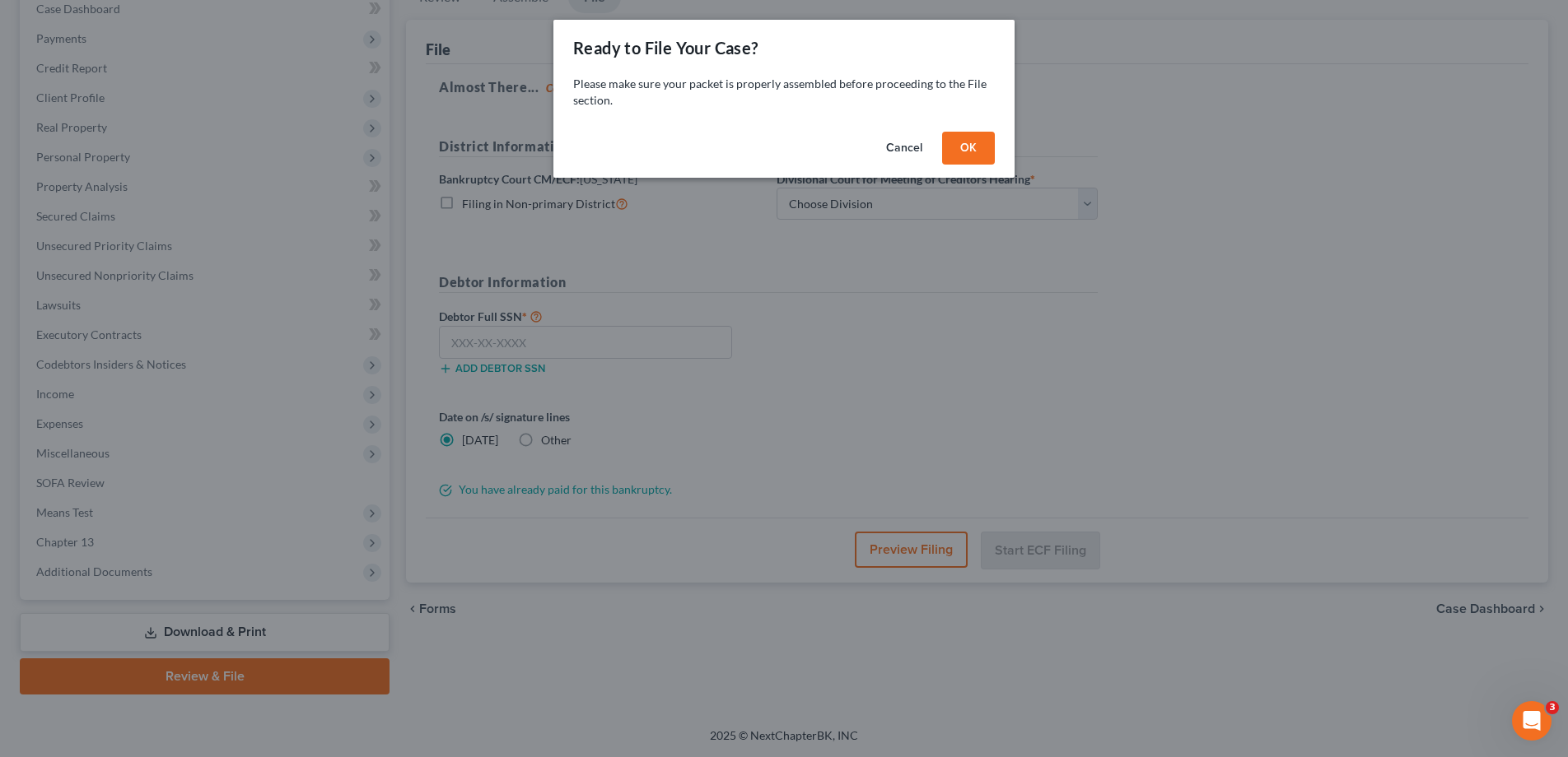
click at [968, 151] on button "OK" at bounding box center [968, 148] width 53 height 33
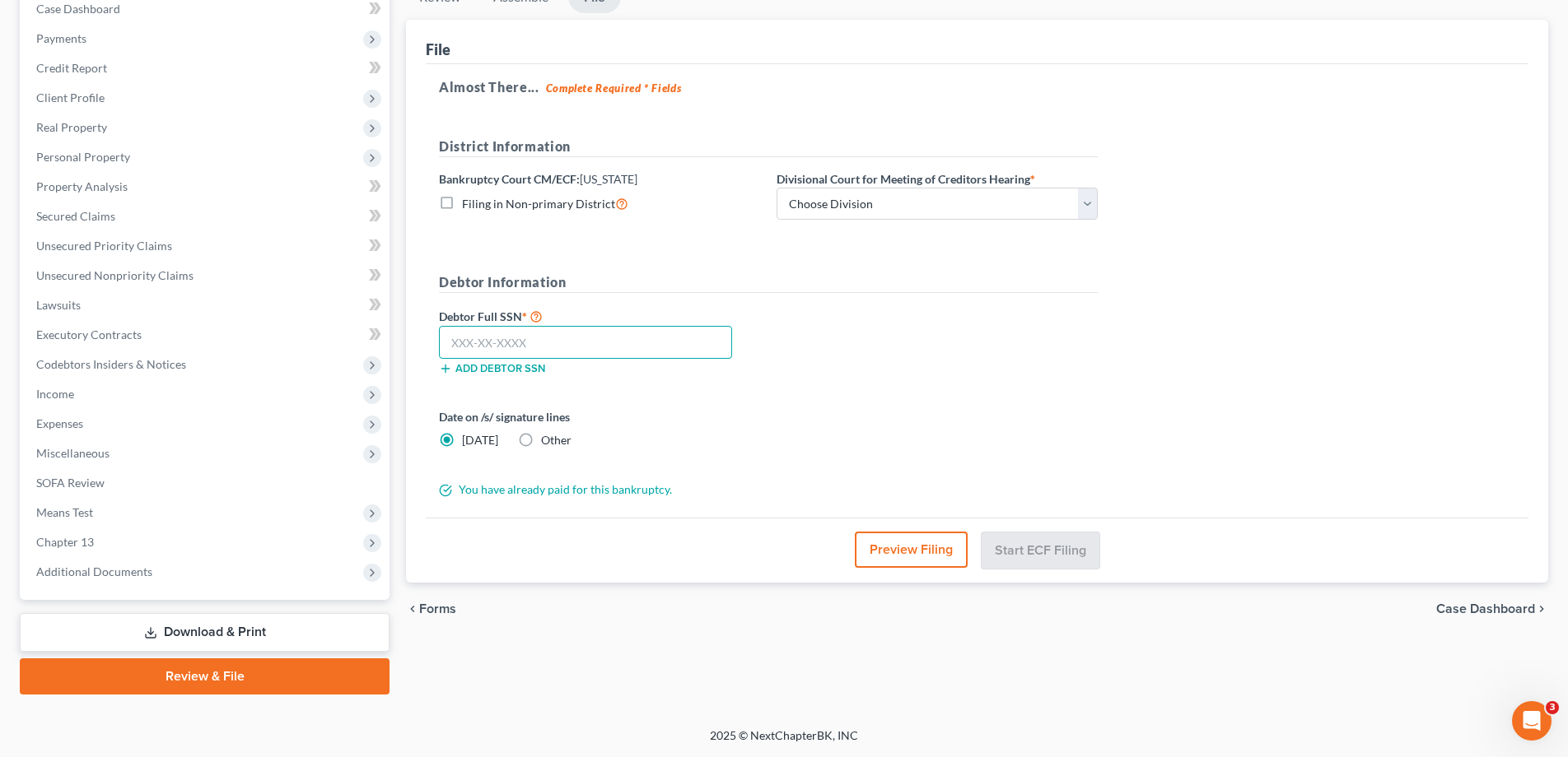
click at [472, 348] on input "text" at bounding box center [584, 343] width 293 height 33
type input "646-22-4017"
click at [1087, 204] on select "Choose Division [GEOGRAPHIC_DATA]" at bounding box center [937, 204] width 321 height 33
select select "0"
click at [777, 187] on select "Choose Division [GEOGRAPHIC_DATA]" at bounding box center [937, 204] width 321 height 33
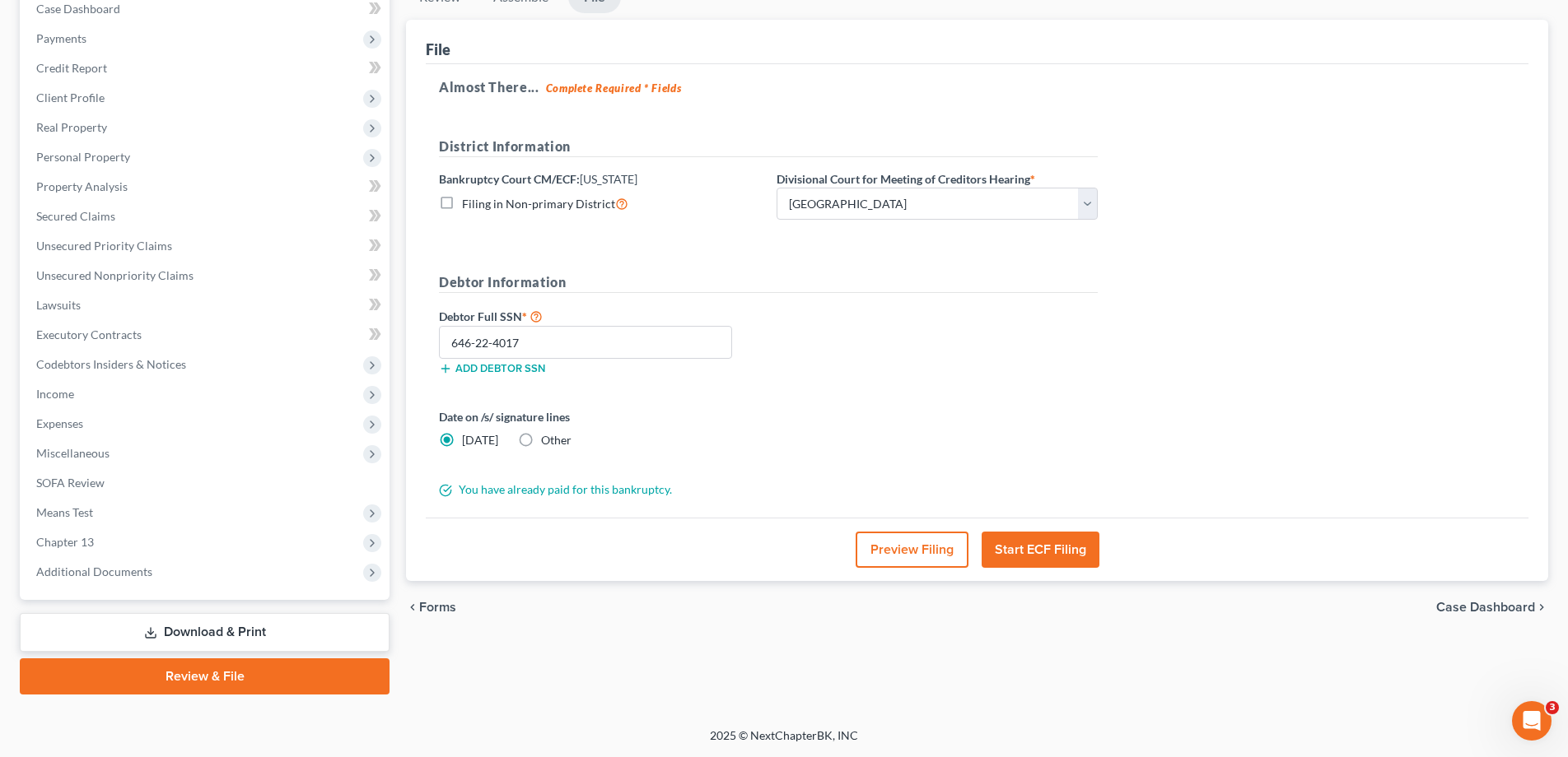
click at [1060, 547] on button "Start ECF Filing" at bounding box center [1041, 550] width 118 height 37
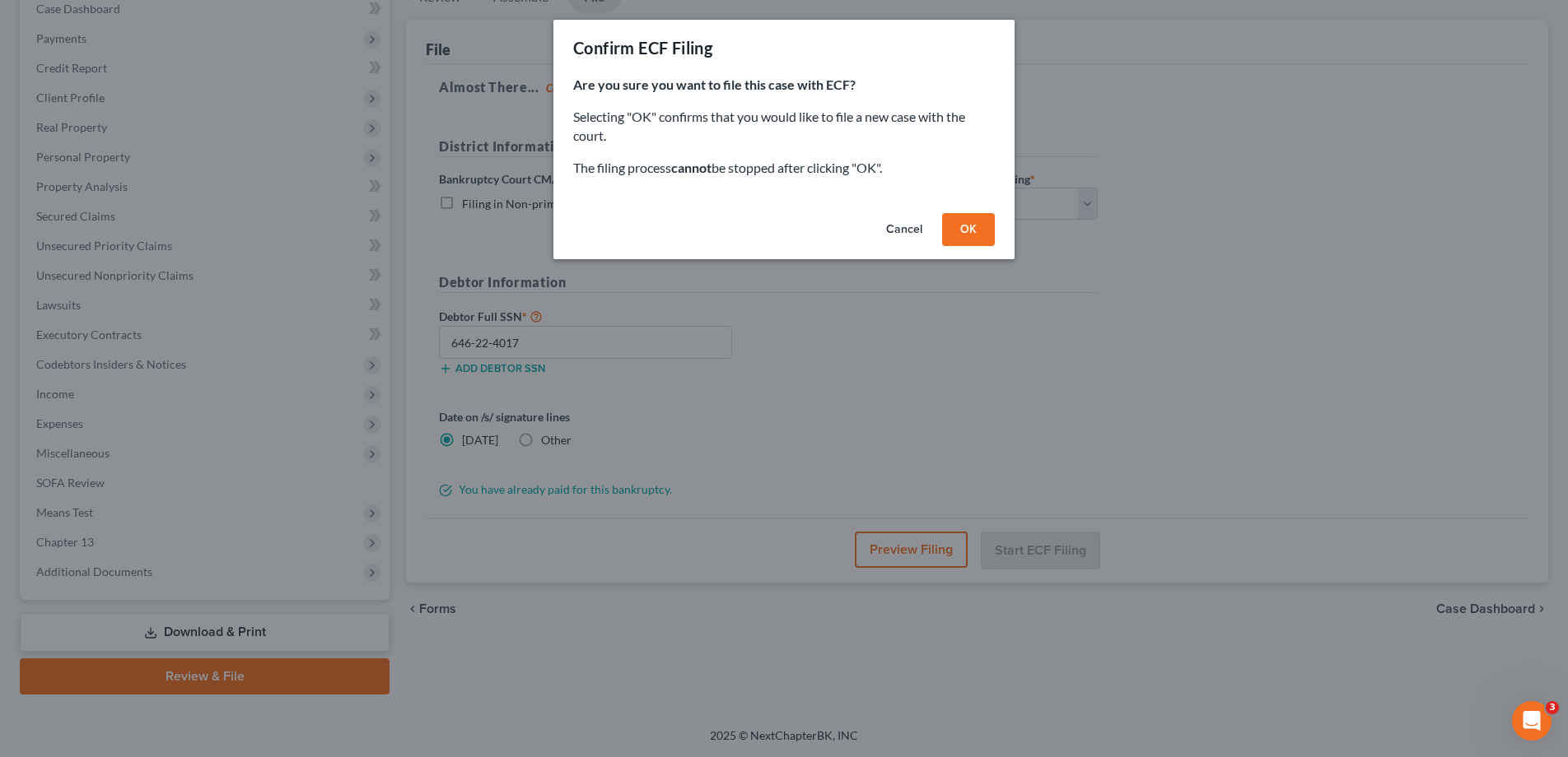
click at [984, 232] on button "OK" at bounding box center [968, 230] width 53 height 33
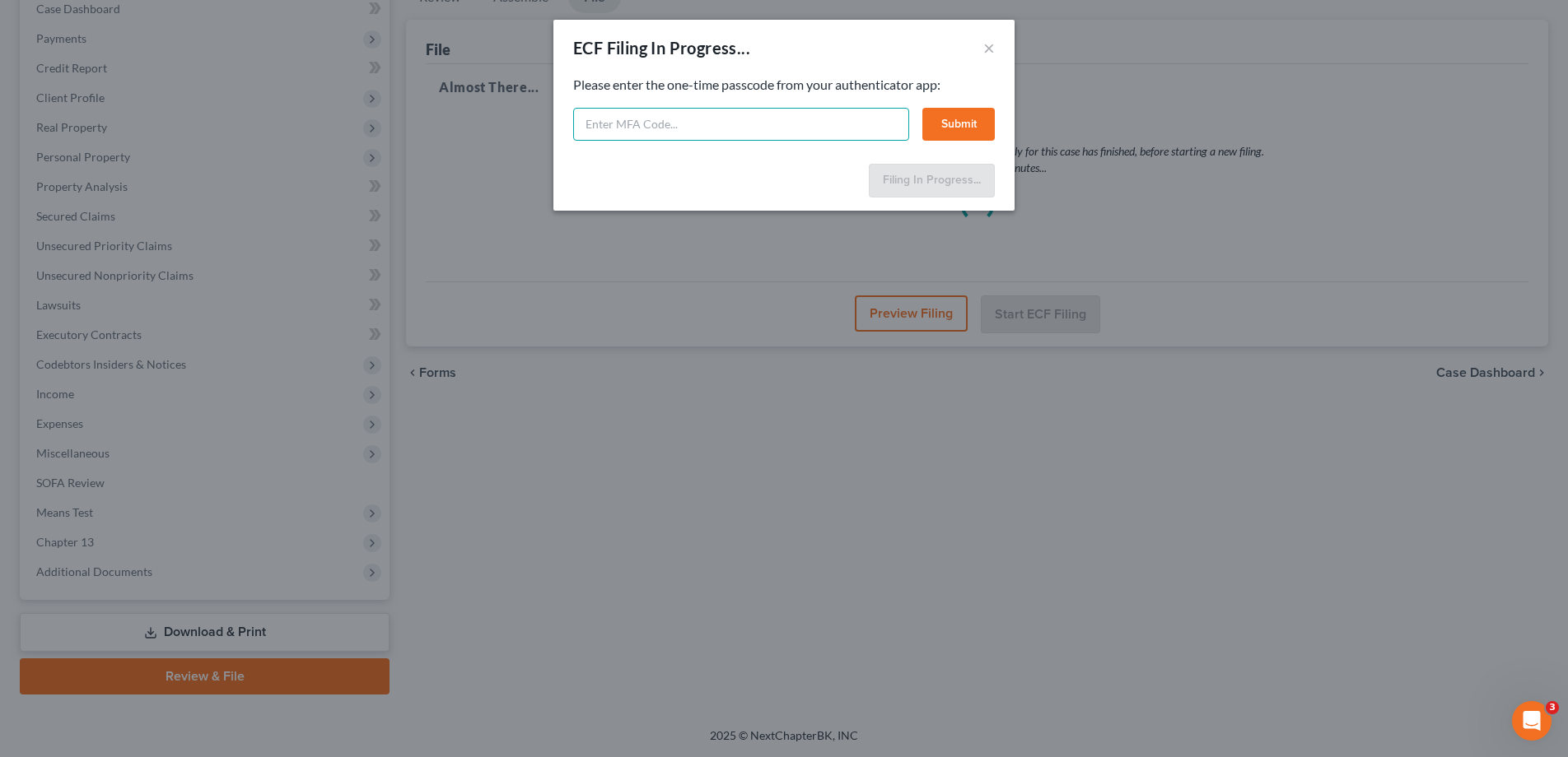
click at [790, 124] on input "text" at bounding box center [741, 125] width 336 height 33
type input "430312"
click at [944, 121] on button "Submit" at bounding box center [958, 125] width 72 height 33
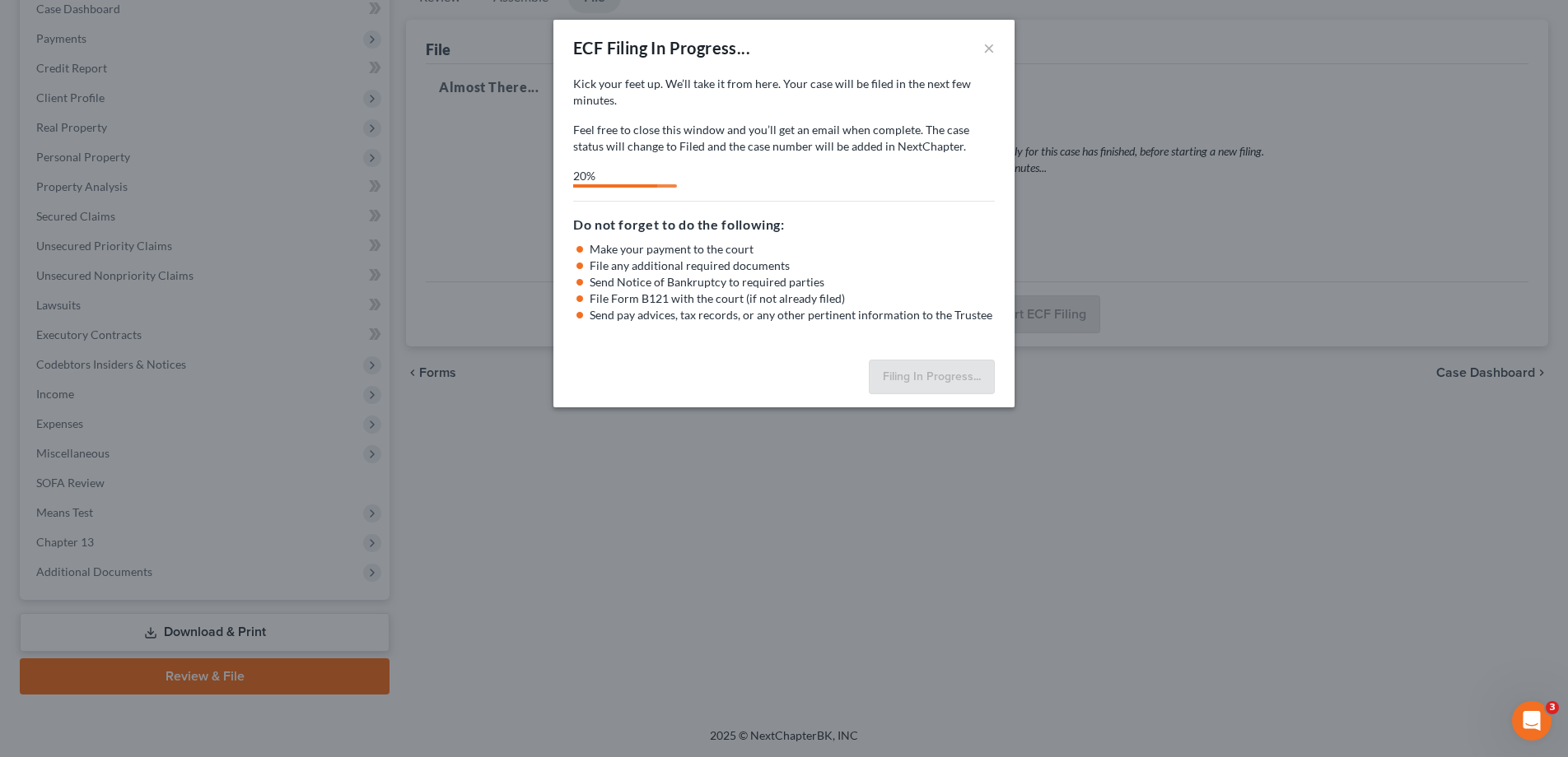
select select "0"
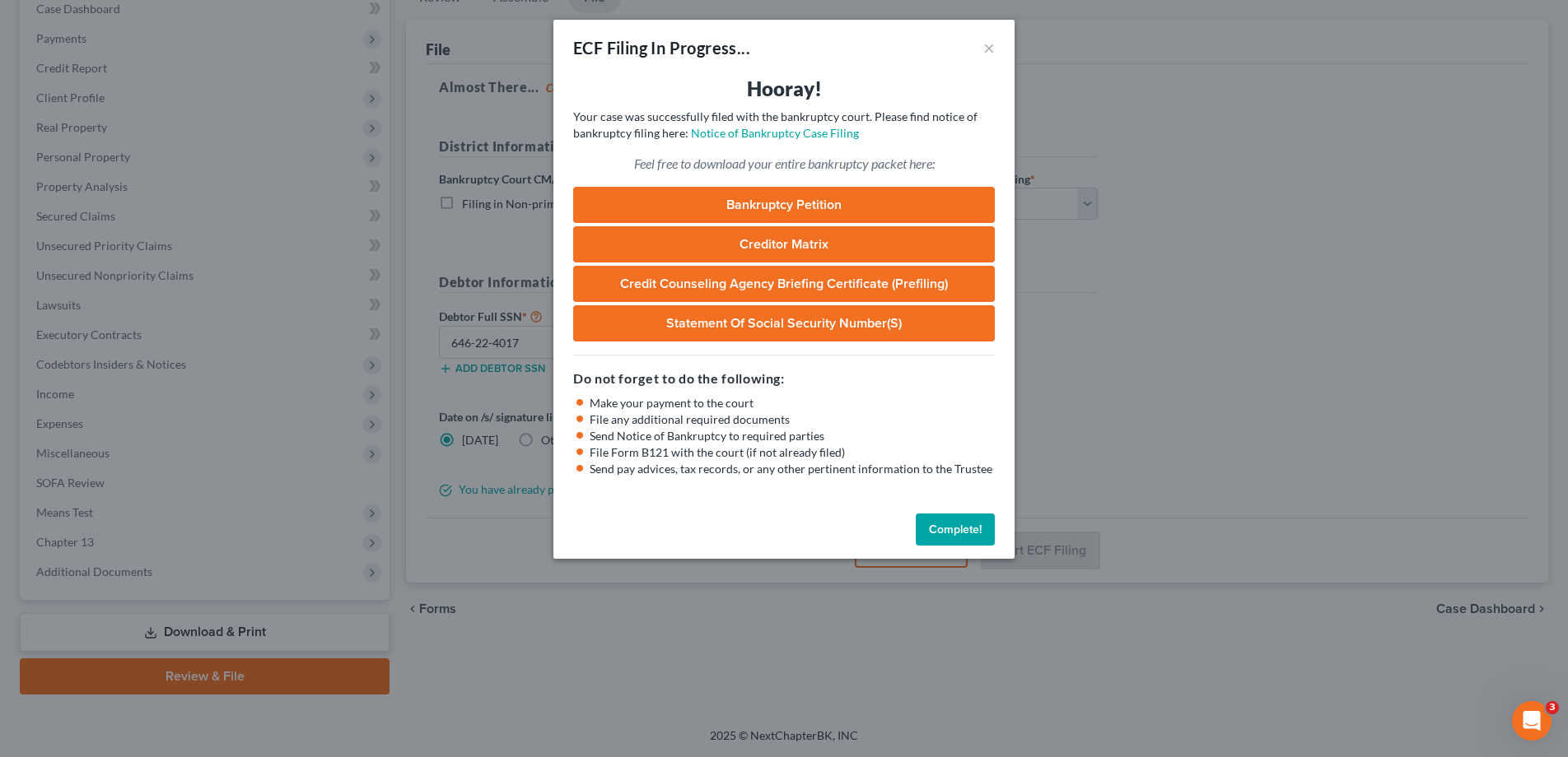
click at [780, 210] on link "Bankruptcy Petition" at bounding box center [784, 206] width 421 height 37
click at [0, 0] on div "ECF Filing In Progress... × Hooray! Your case was successfully filed with the b…" at bounding box center [784, 378] width 1568 height 757
click at [959, 535] on button "Complete!" at bounding box center [955, 530] width 79 height 33
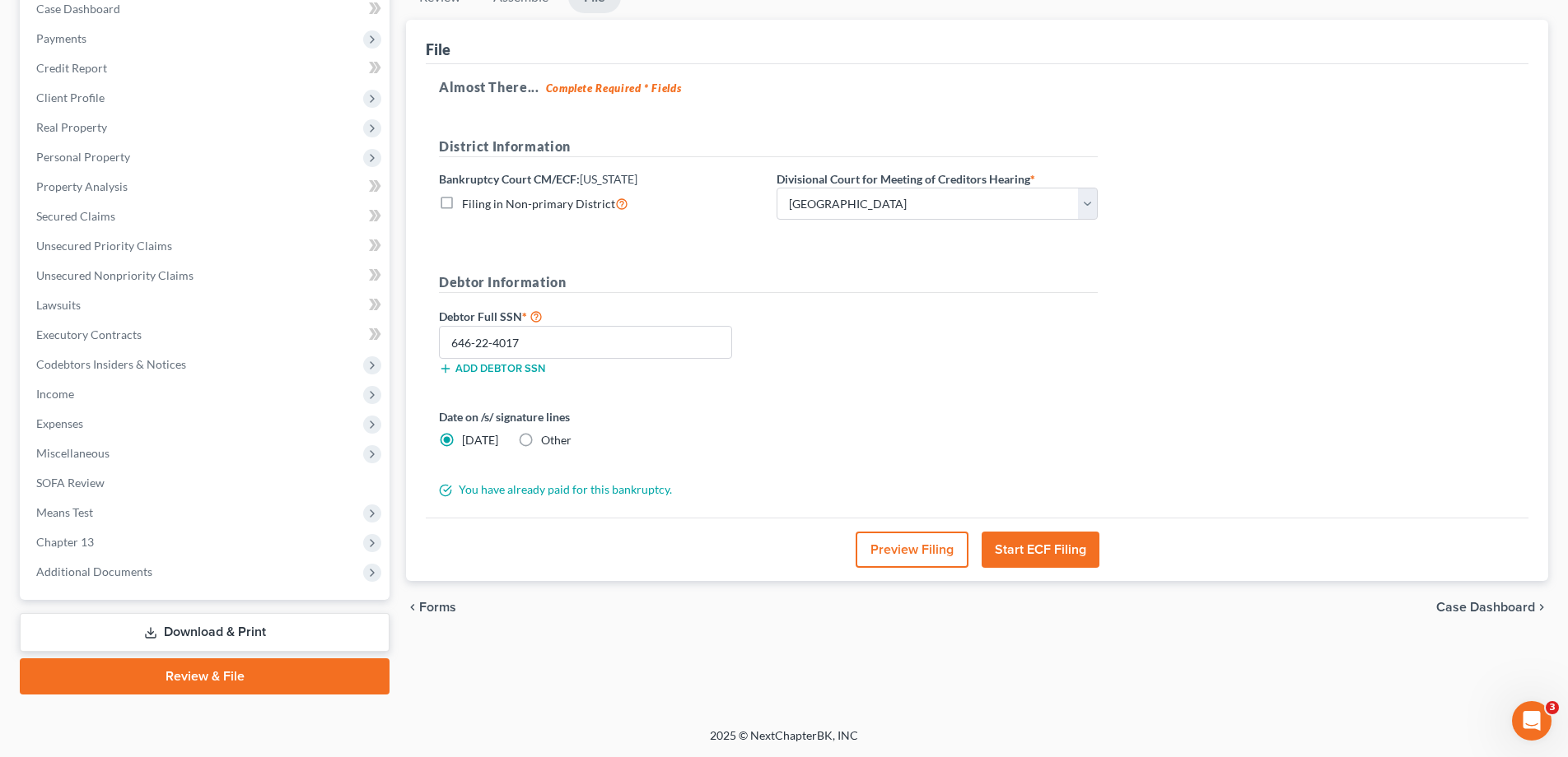
click at [180, 628] on link "Download & Print" at bounding box center [204, 632] width 370 height 39
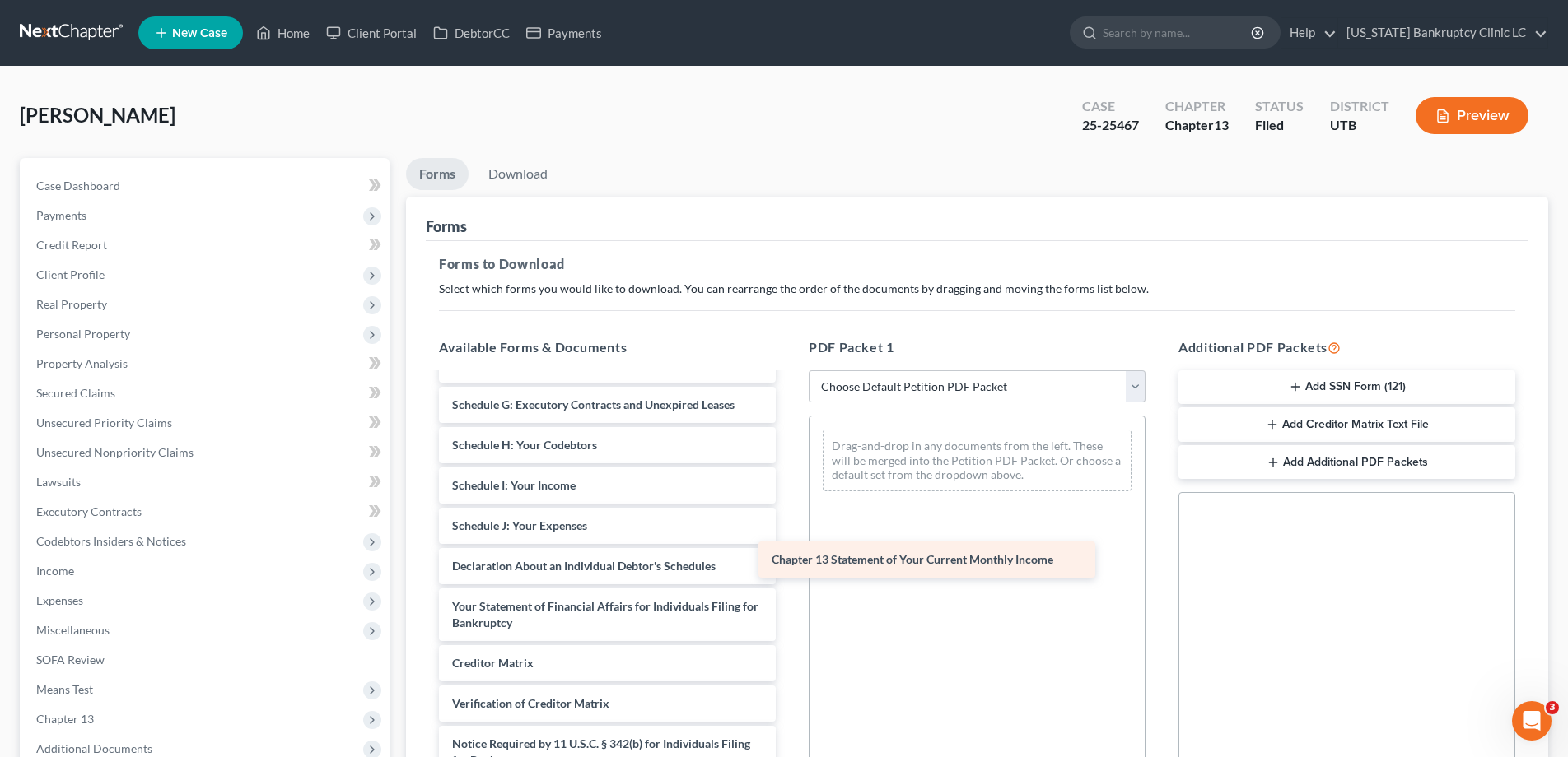
scroll to position [287, 0]
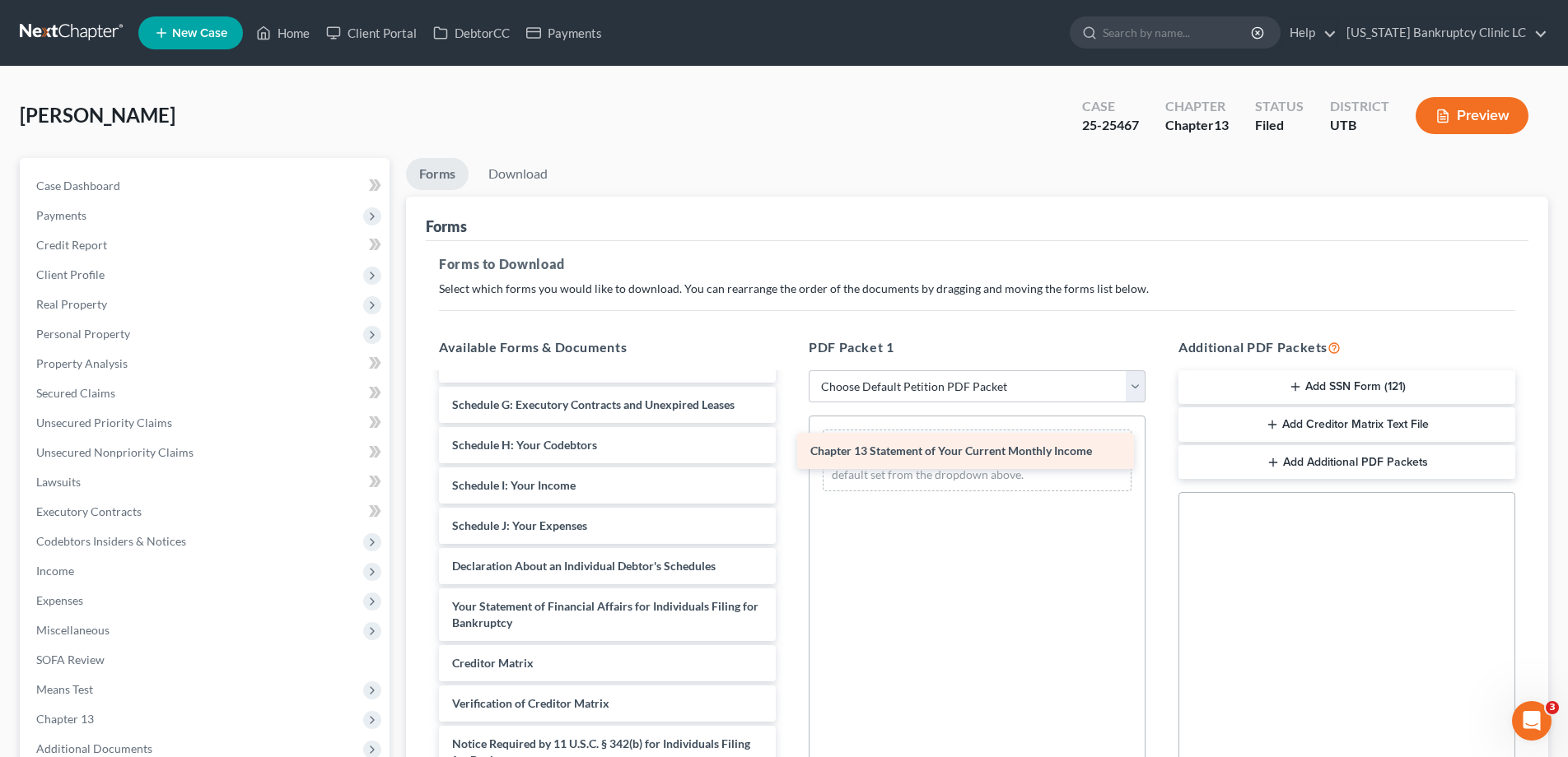
drag, startPoint x: 492, startPoint y: 620, endPoint x: 841, endPoint y: 448, distance: 389.1
click at [789, 447] on div "Chapter 13 Statement of Your Current Monthly Income Credit Counseling Course (D…" at bounding box center [608, 453] width 363 height 731
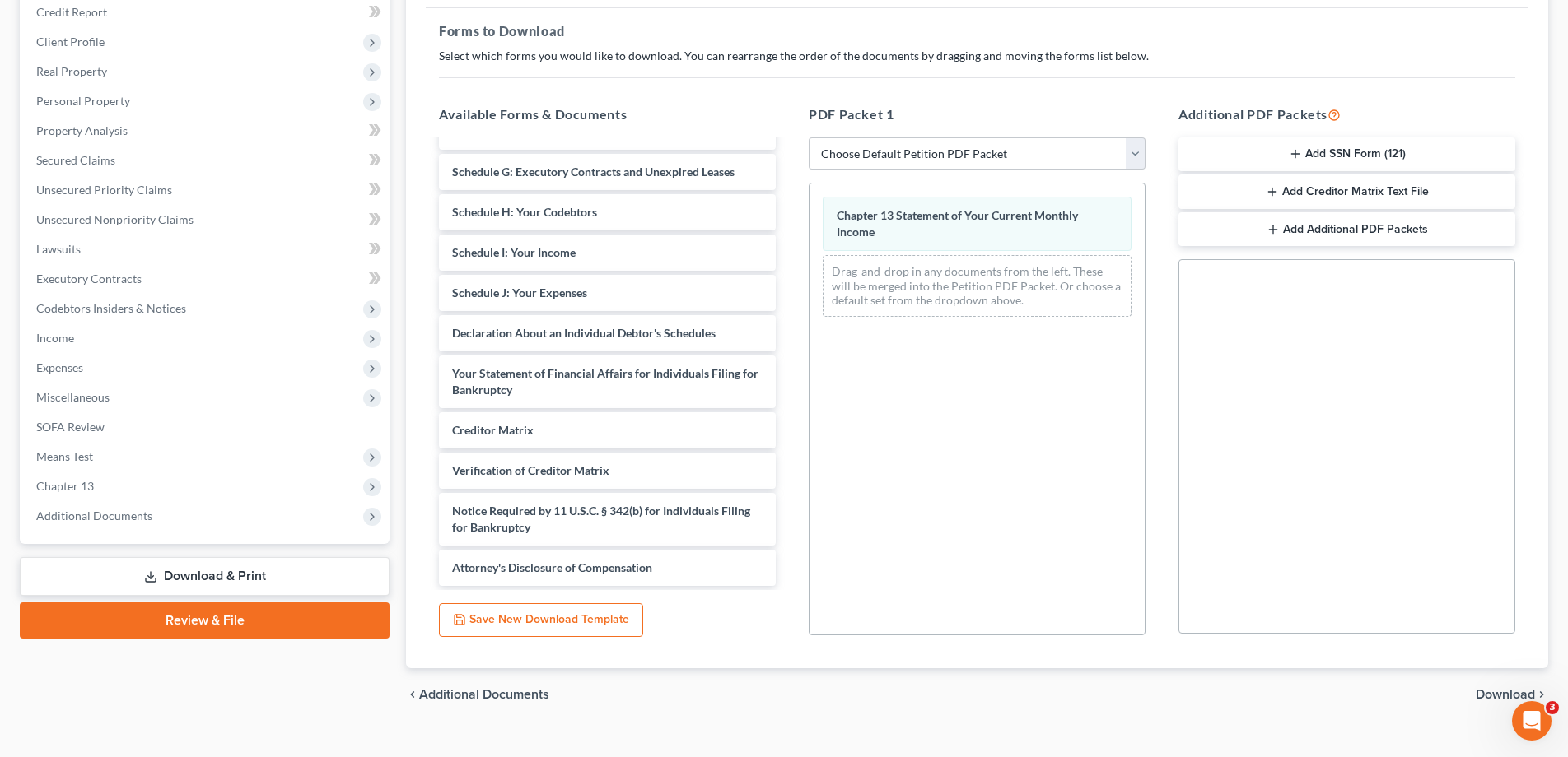
scroll to position [260, 0]
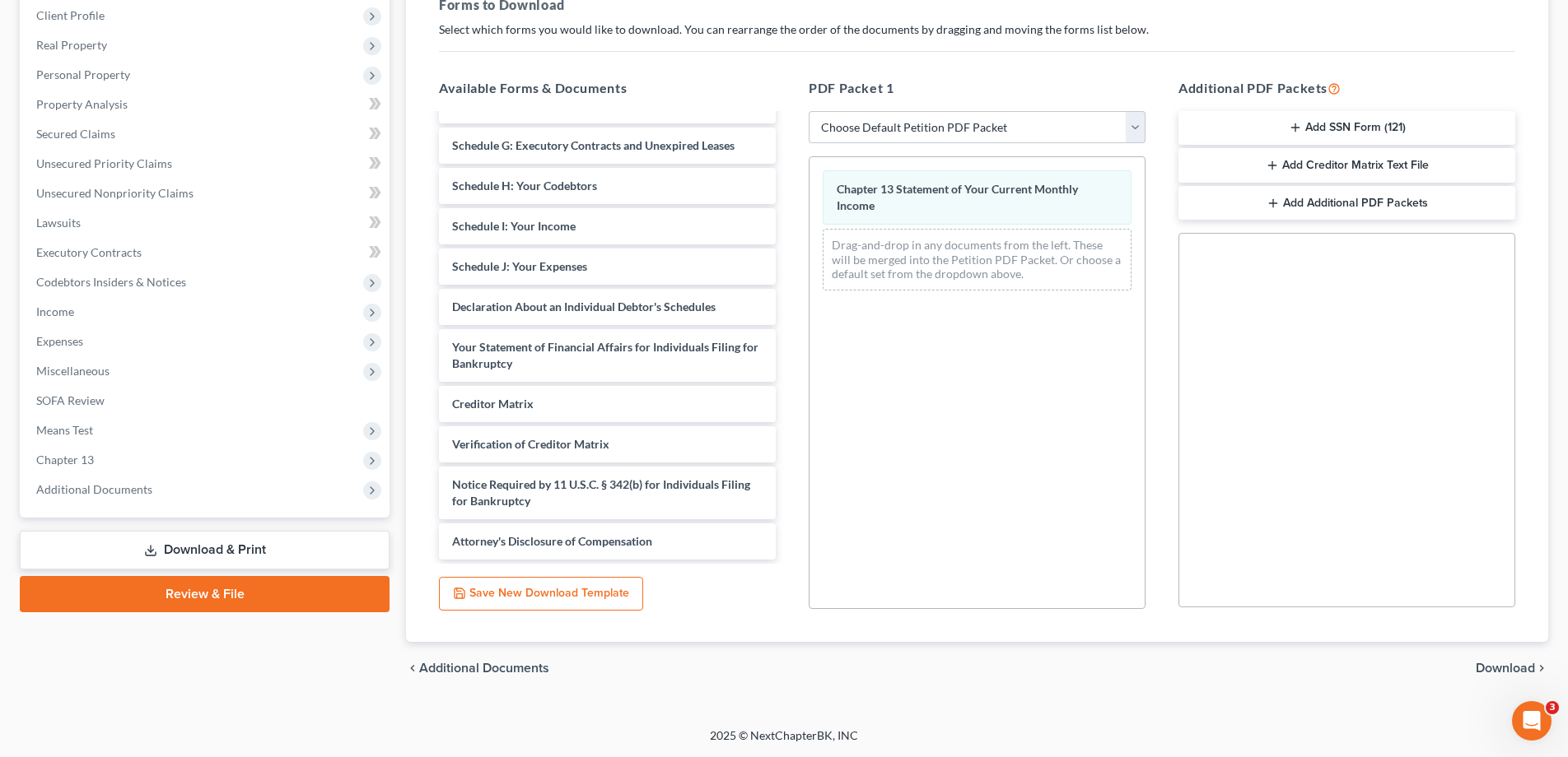
click at [1510, 671] on span "Download" at bounding box center [1505, 668] width 59 height 14
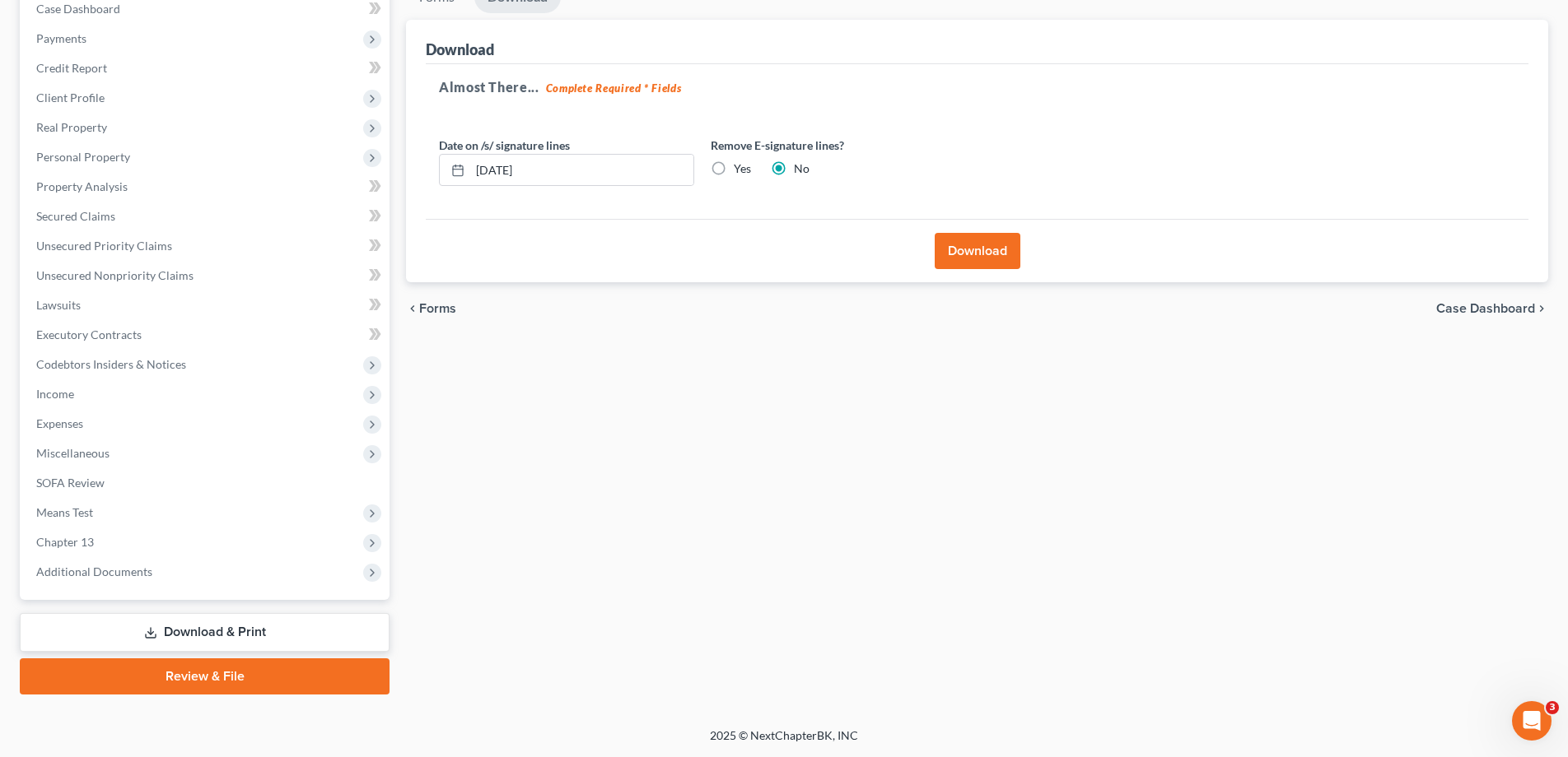
click at [980, 253] on button "Download" at bounding box center [978, 251] width 86 height 37
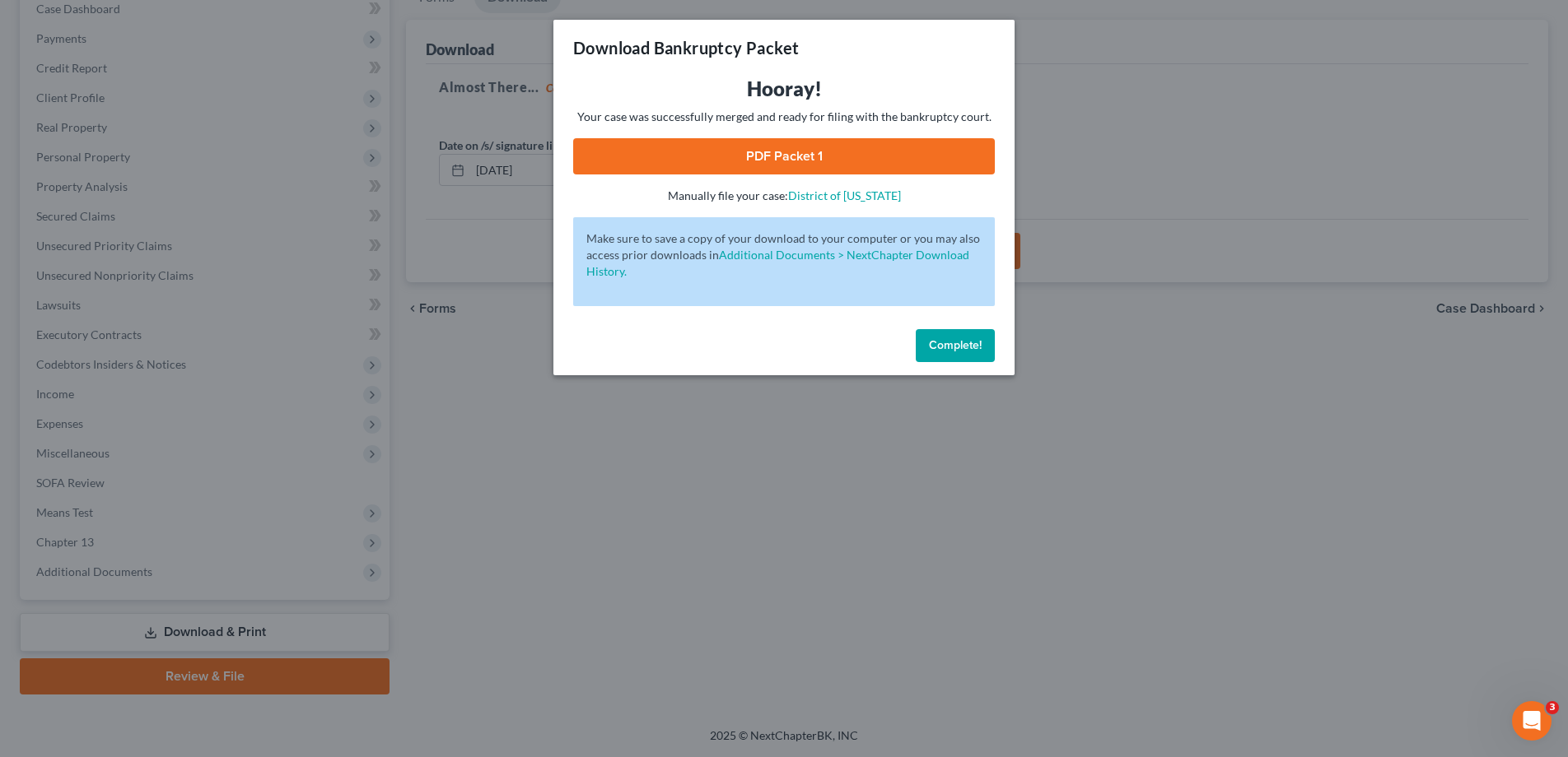
click at [773, 158] on link "PDF Packet 1" at bounding box center [784, 156] width 421 height 37
click at [937, 347] on span "Complete!" at bounding box center [955, 345] width 53 height 14
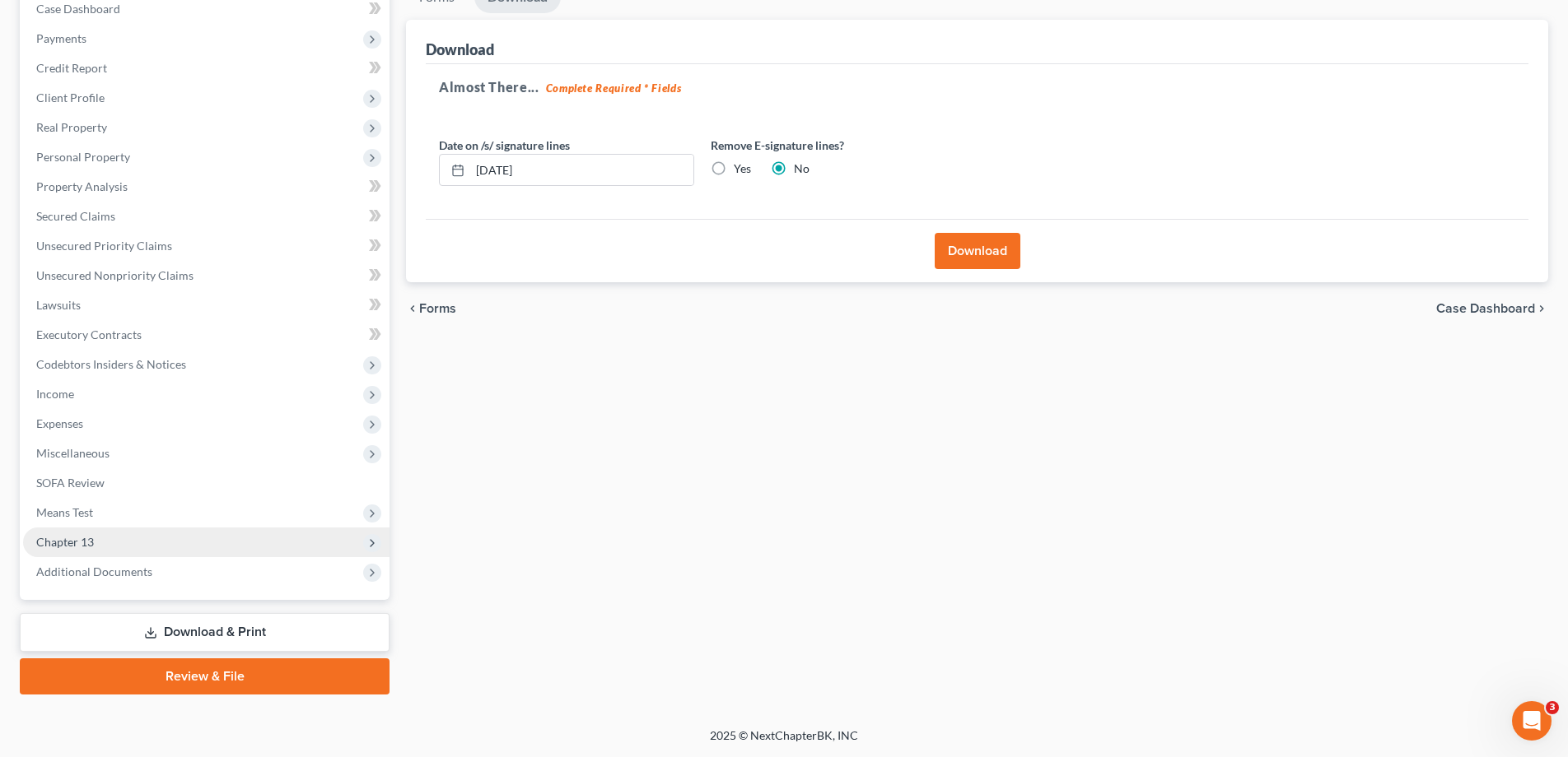
click at [69, 539] on span "Chapter 13" at bounding box center [66, 542] width 58 height 14
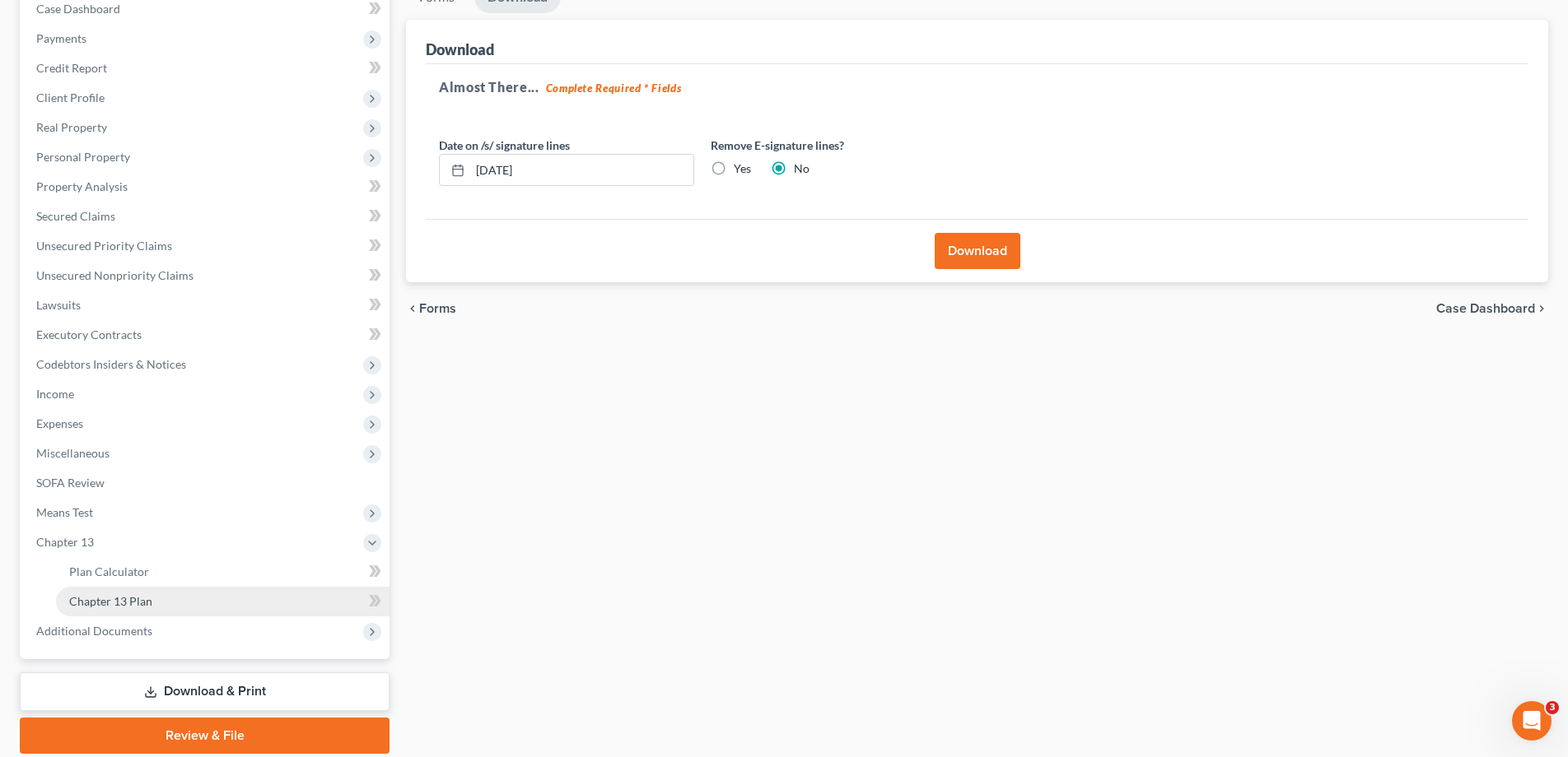
click at [79, 598] on span "Chapter 13 Plan" at bounding box center [111, 601] width 83 height 14
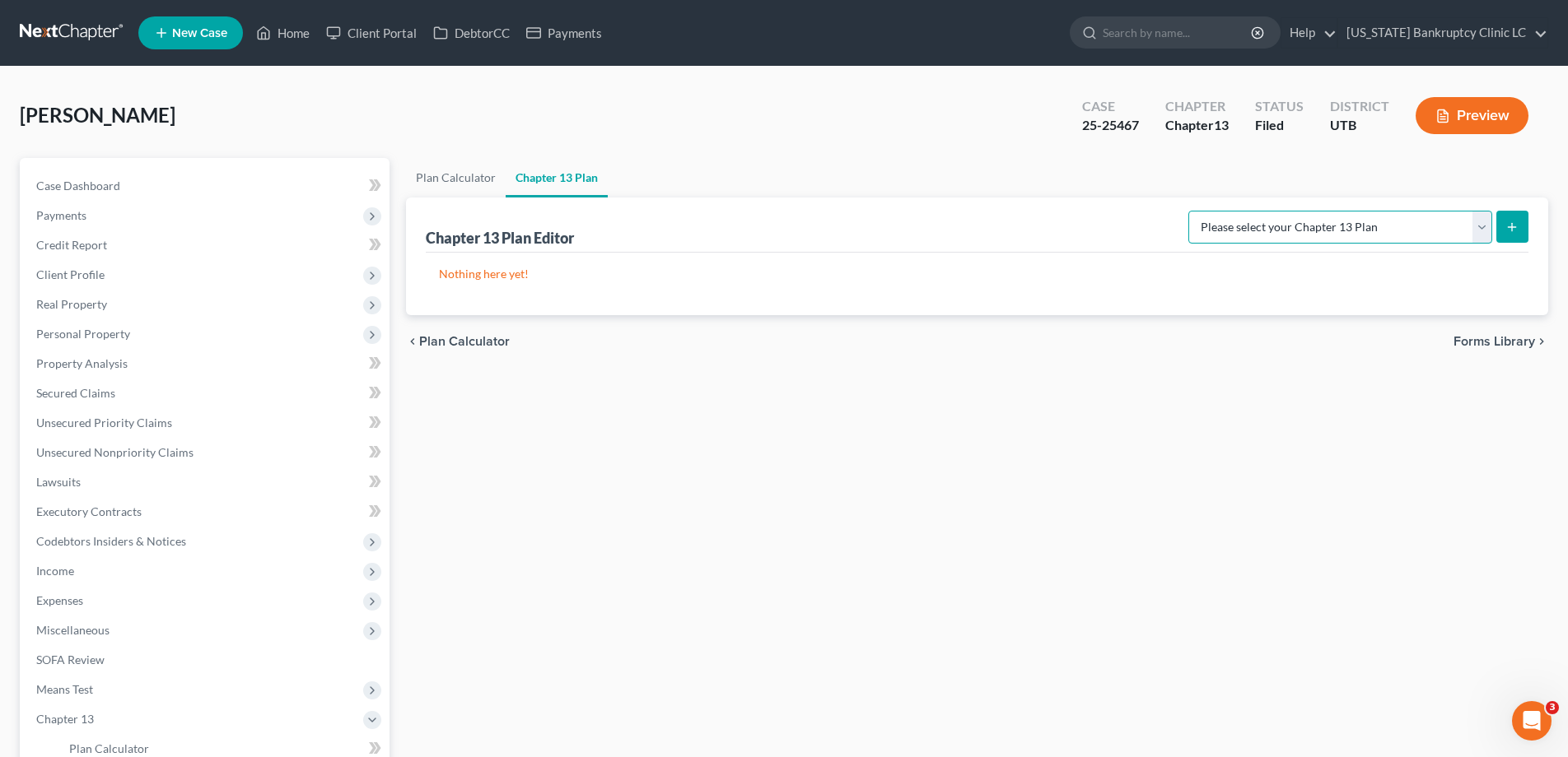
click at [1484, 220] on select "Please select your Chapter 13 Plan Chapter 13 Plan - [US_STATE] Bankruptcy Clin…" at bounding box center [1340, 227] width 304 height 33
select select "0"
click at [1225, 210] on select "Please select your Chapter 13 Plan Chapter 13 Plan - [US_STATE] Bankruptcy Clin…" at bounding box center [1340, 227] width 304 height 33
click at [1512, 228] on line "submit" at bounding box center [1512, 227] width 0 height 8
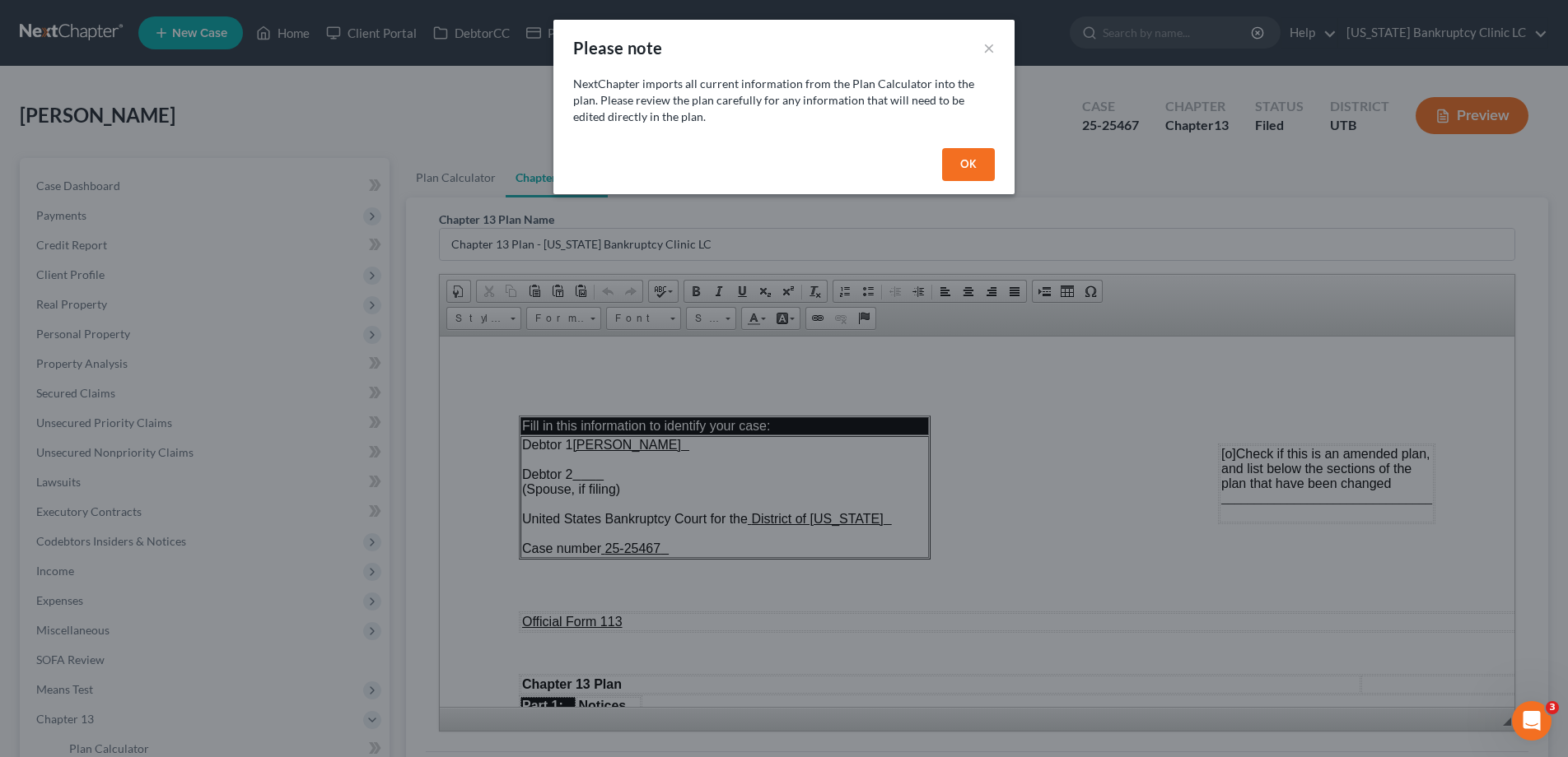
click at [965, 161] on button "OK" at bounding box center [968, 164] width 53 height 33
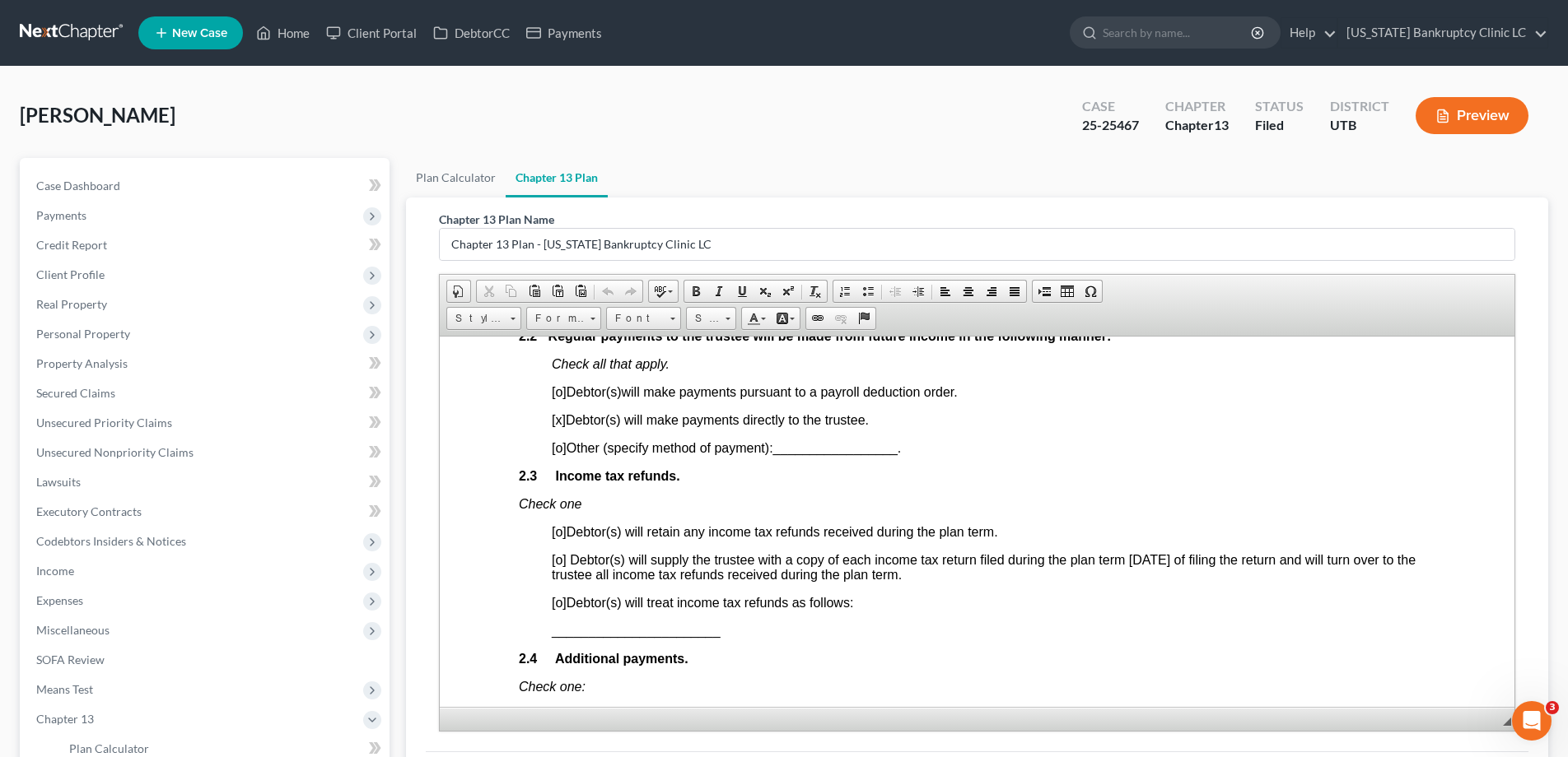
scroll to position [1089, 0]
click at [563, 603] on span "[o] Debtor(s) will treat income tax refunds as follows:" at bounding box center [702, 604] width 301 height 14
click at [561, 603] on span "[o]" at bounding box center [558, 604] width 14 height 14
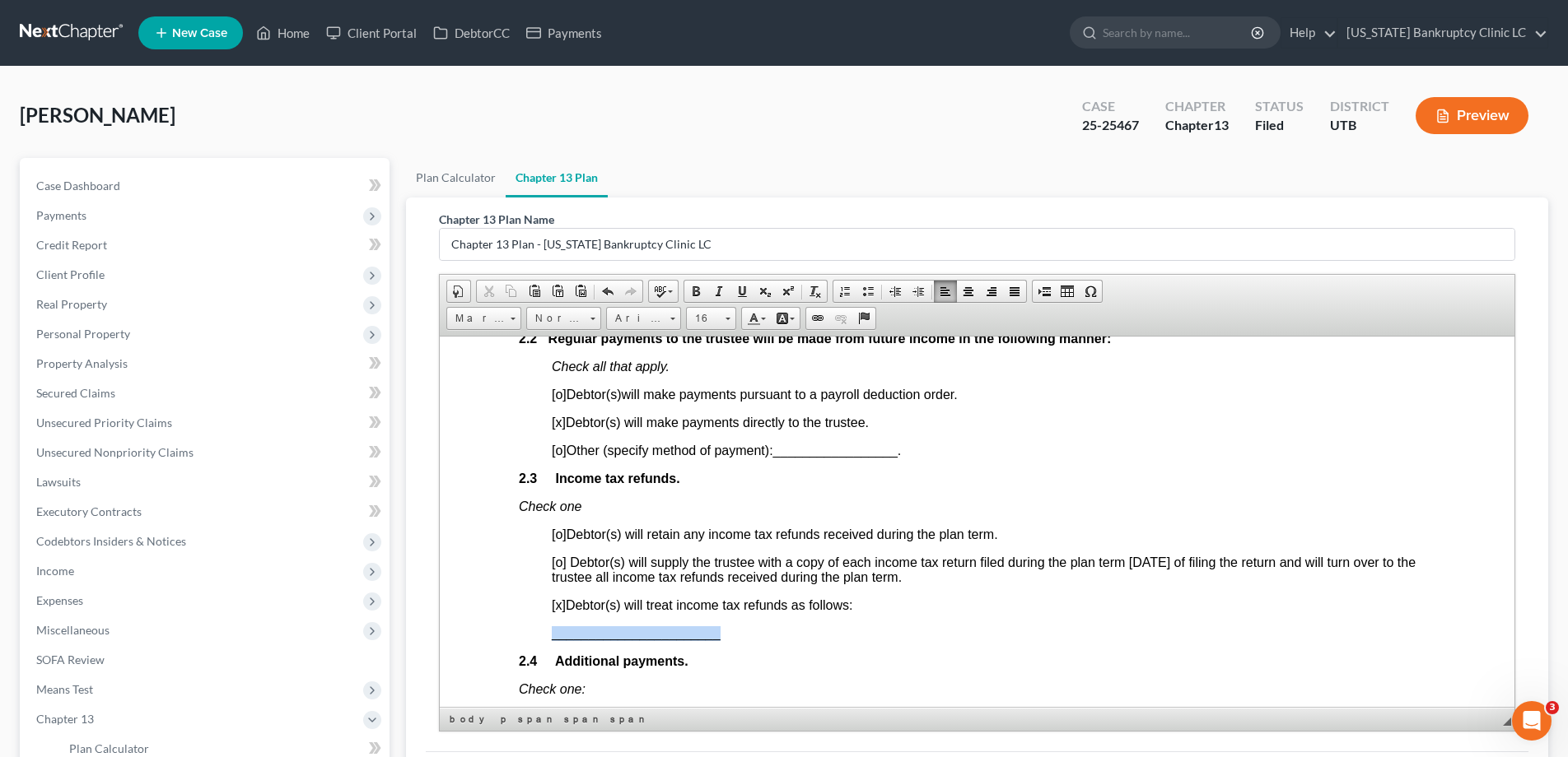
drag, startPoint x: 723, startPoint y: 637, endPoint x: 539, endPoint y: 631, distance: 184.1
click at [742, 293] on span at bounding box center [742, 292] width 14 height 14
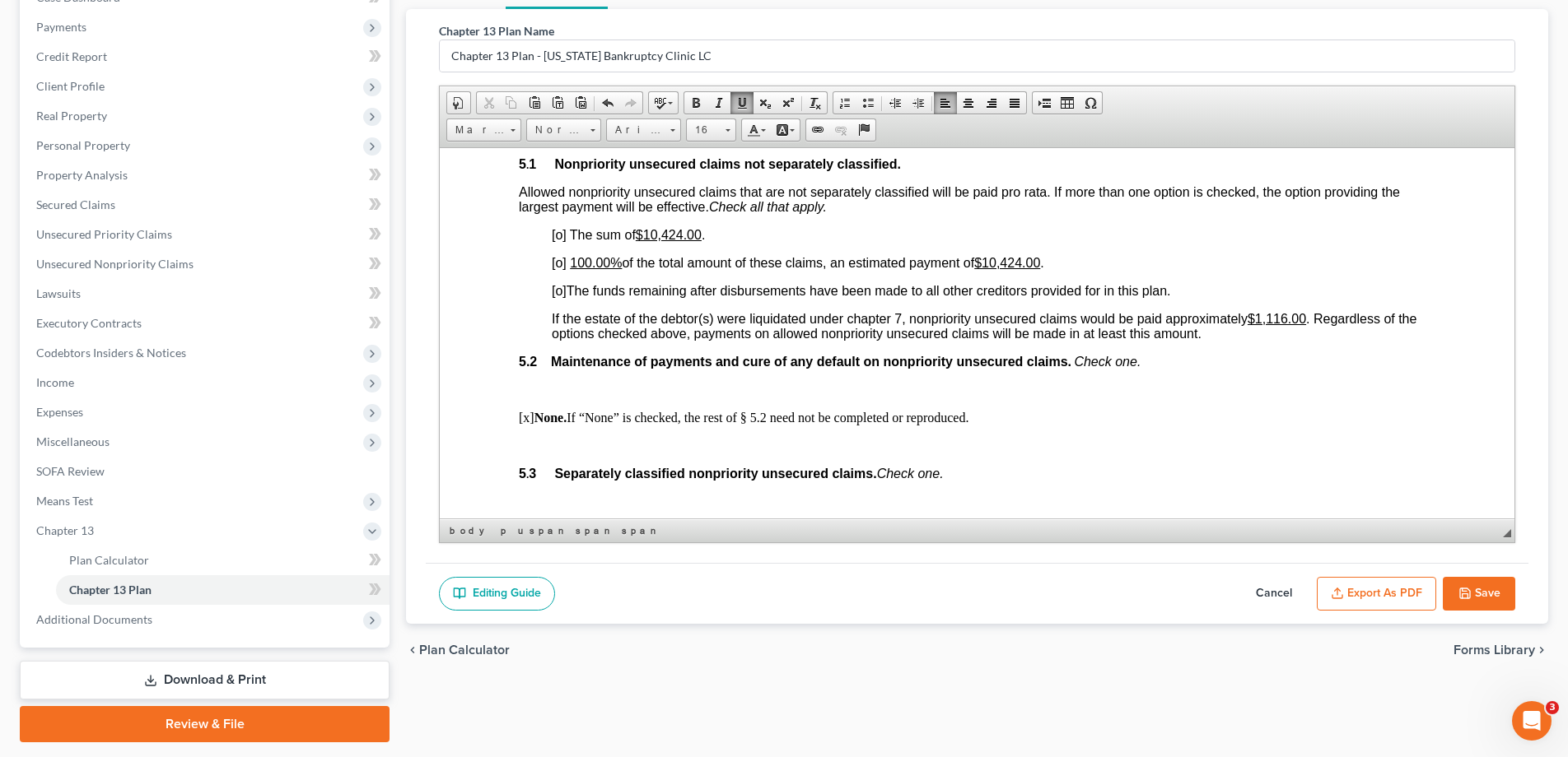
scroll to position [3155, 0]
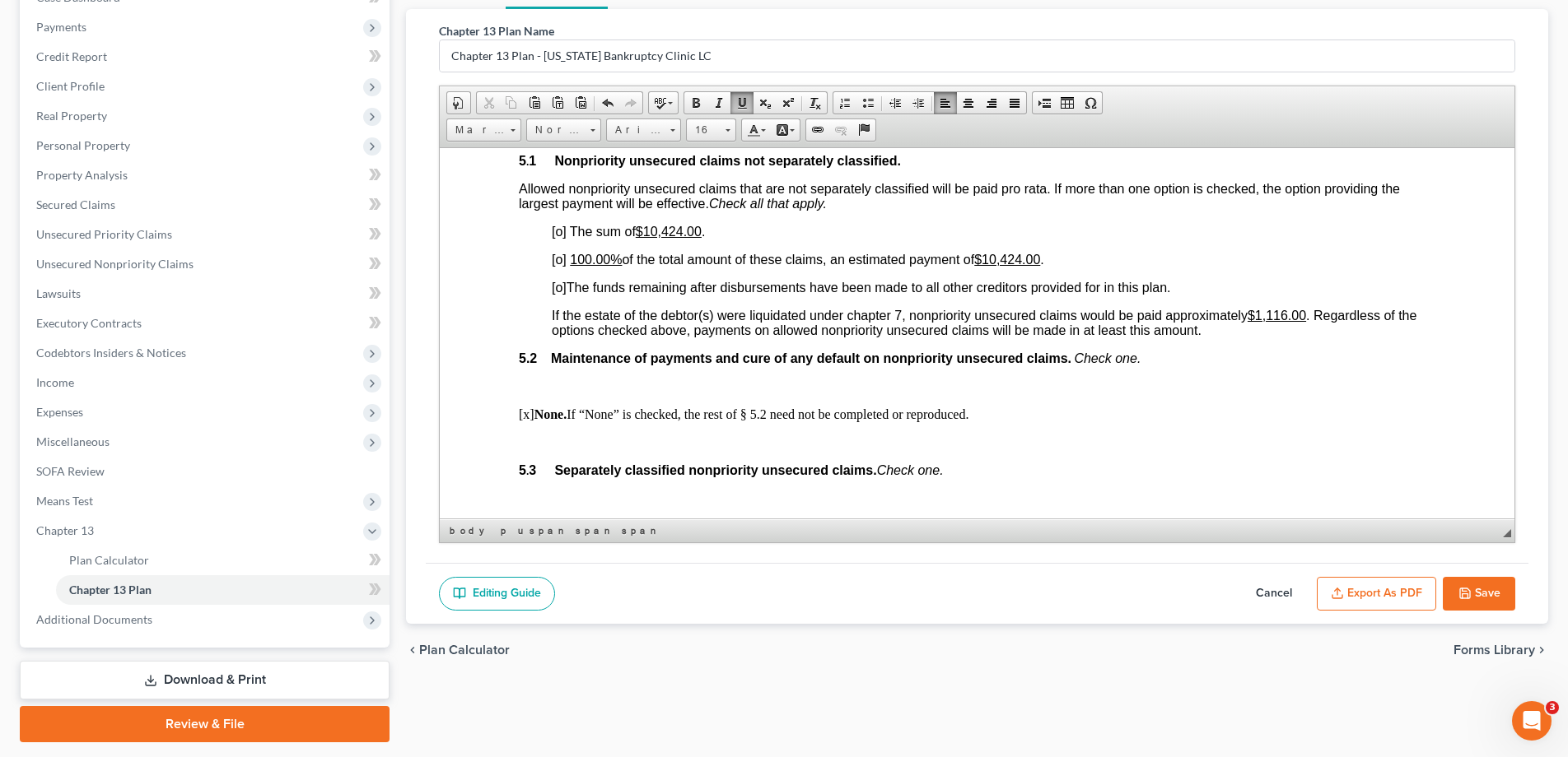
click at [561, 230] on span "[o]" at bounding box center [558, 231] width 14 height 14
click at [561, 260] on span "[o]" at bounding box center [558, 259] width 14 height 14
drag, startPoint x: 684, startPoint y: 229, endPoint x: 649, endPoint y: 229, distance: 35.0
click at [649, 229] on u "$10,424.00" at bounding box center [669, 229] width 66 height 14
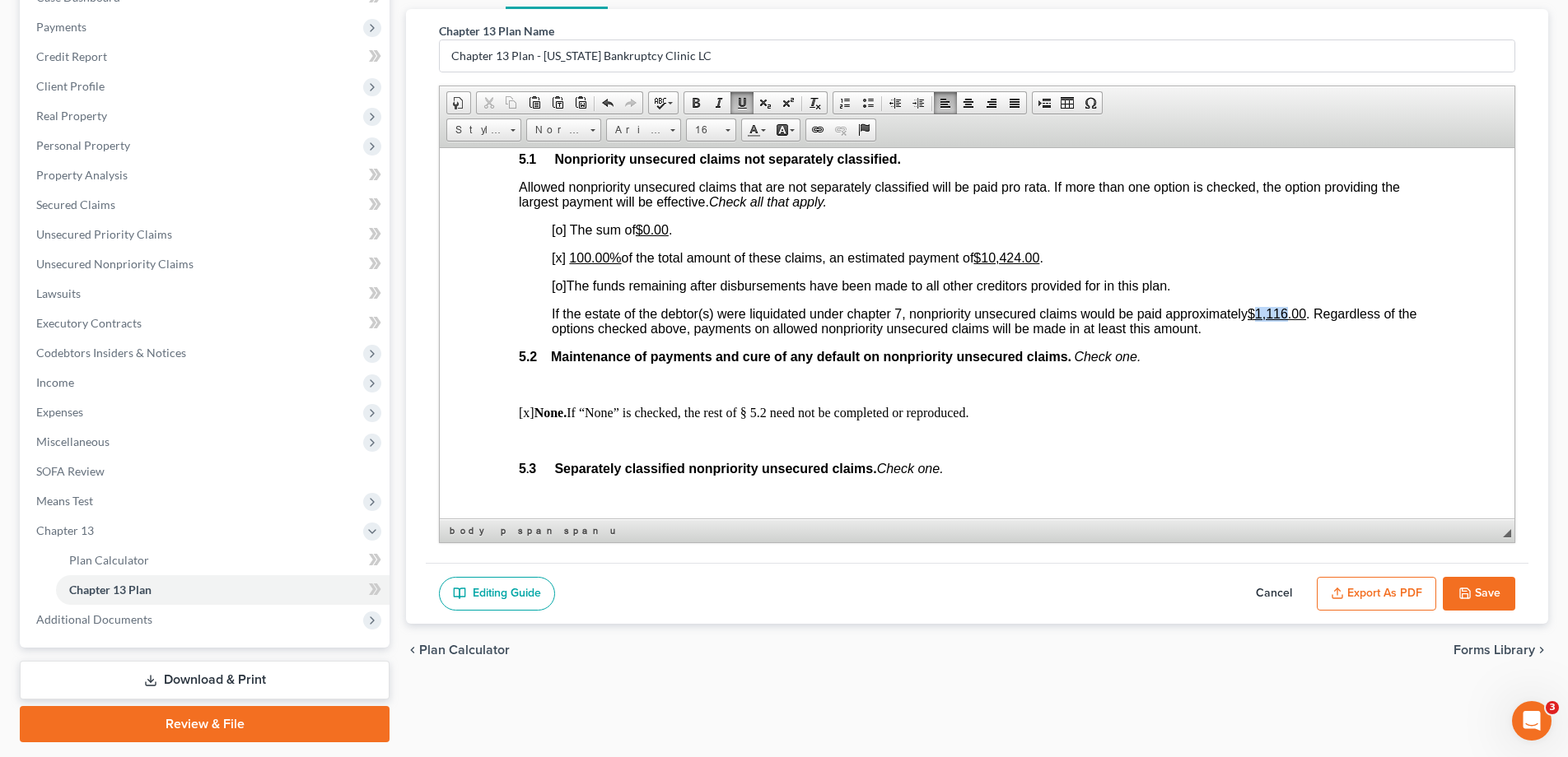
drag, startPoint x: 1293, startPoint y: 312, endPoint x: 1266, endPoint y: 313, distance: 27.0
click at [1266, 313] on u "$1,116.00" at bounding box center [1276, 313] width 59 height 14
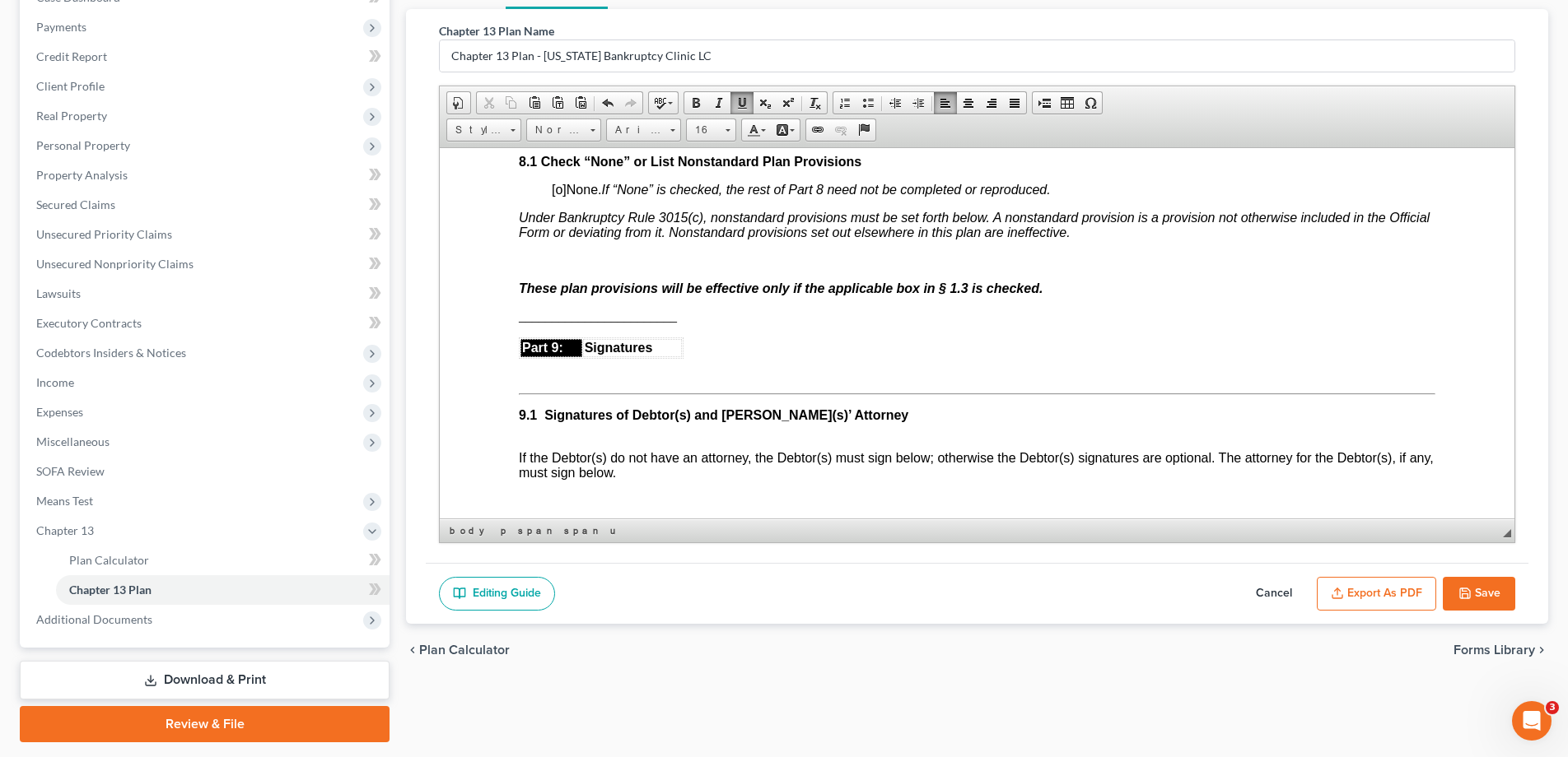
scroll to position [4102, 0]
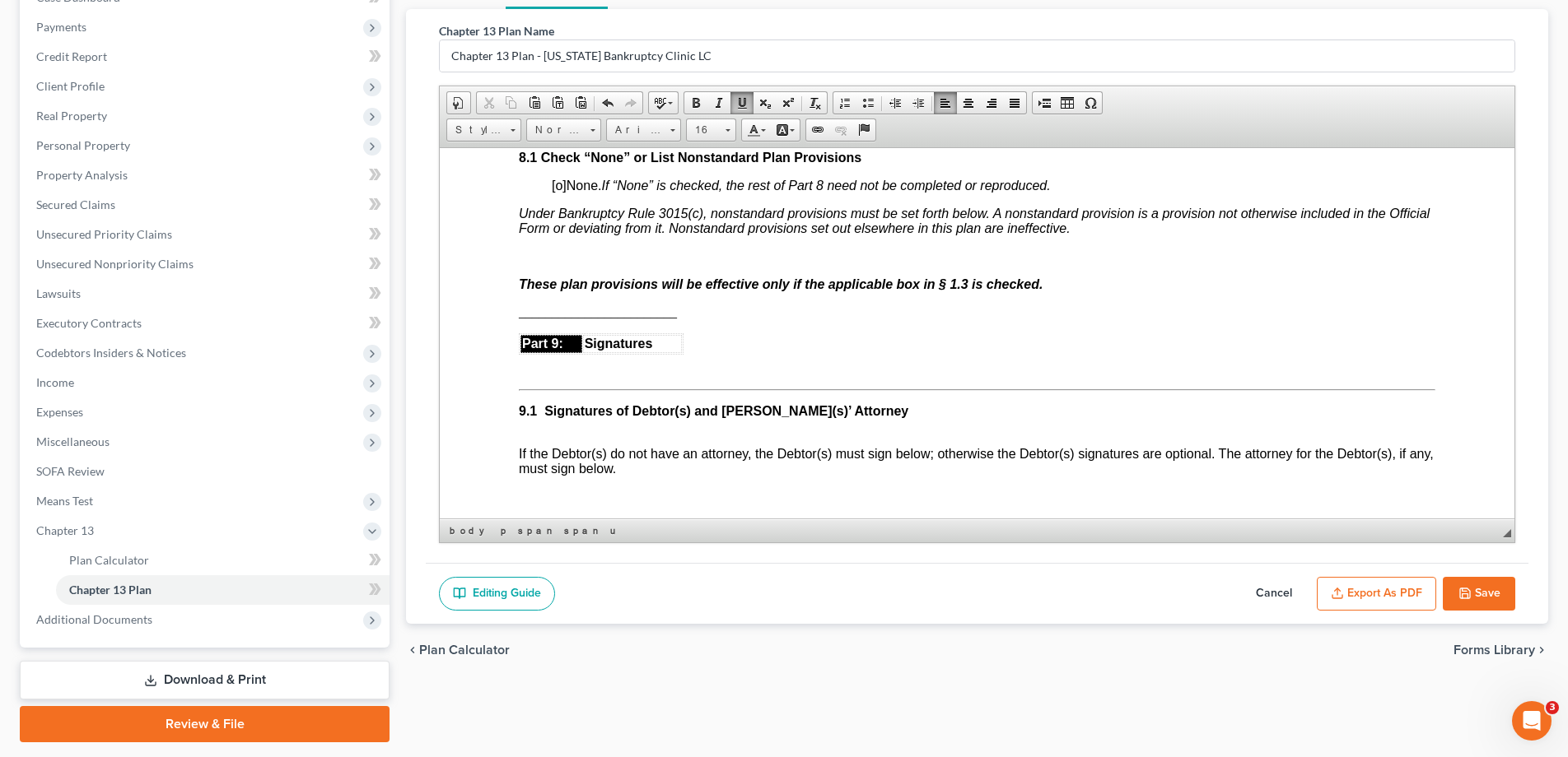
click at [549, 251] on p at bounding box center [977, 255] width 917 height 14
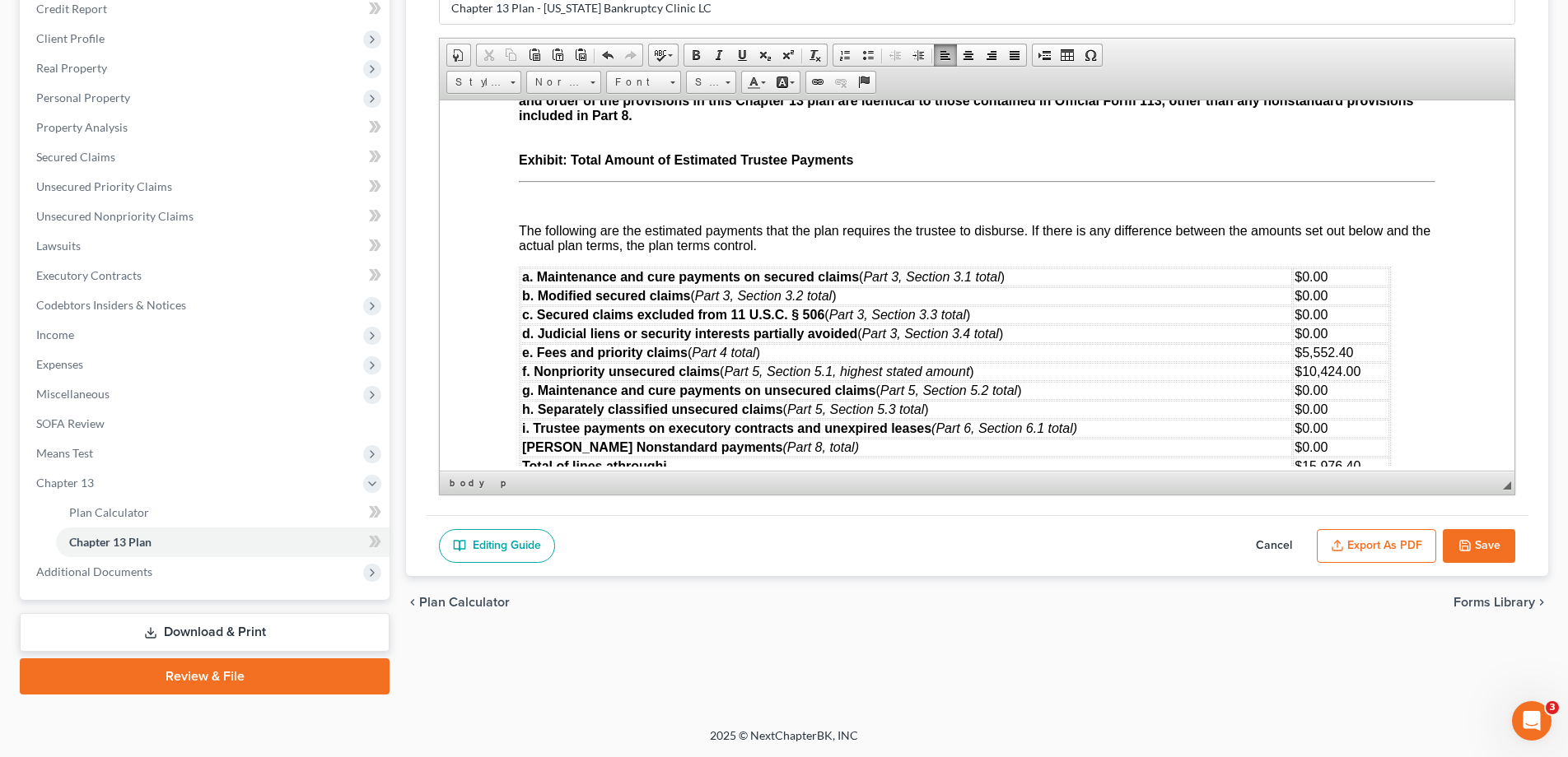
scroll to position [5518, 0]
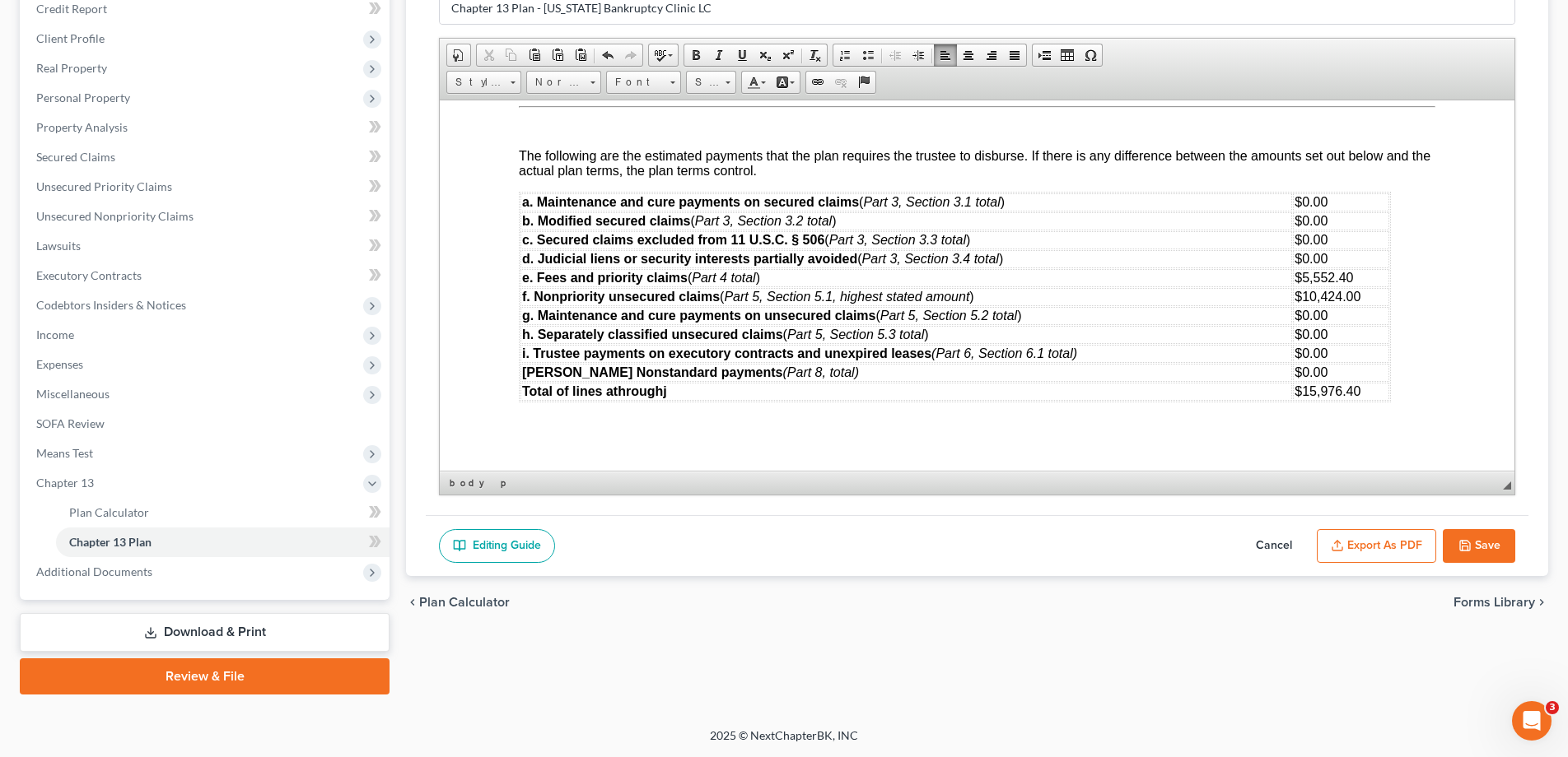
click at [1390, 547] on button "Export as PDF" at bounding box center [1377, 547] width 120 height 35
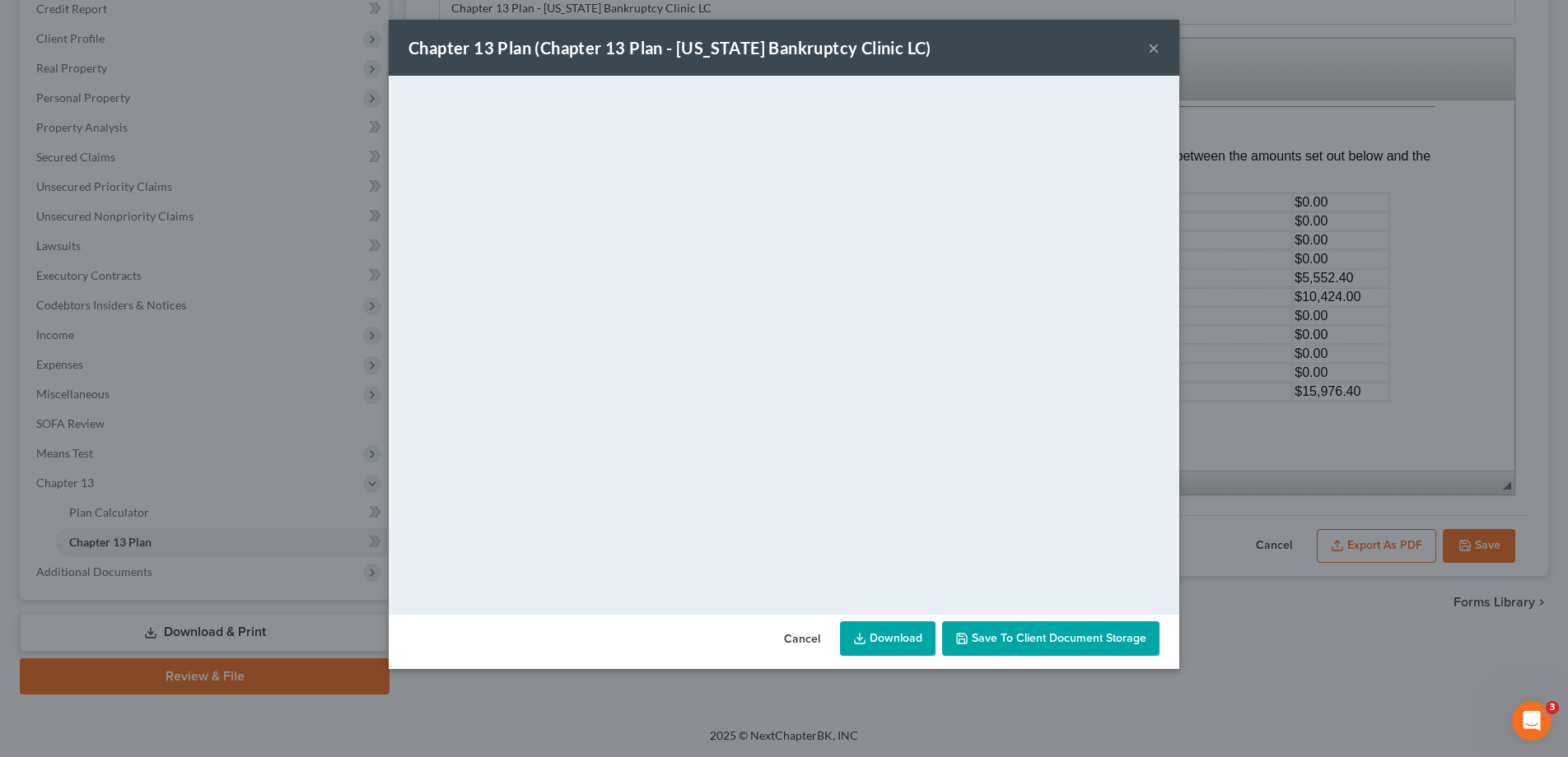
click at [879, 633] on link "Download" at bounding box center [888, 639] width 96 height 35
click at [1042, 640] on span "Save to Client Document Storage" at bounding box center [1059, 638] width 175 height 14
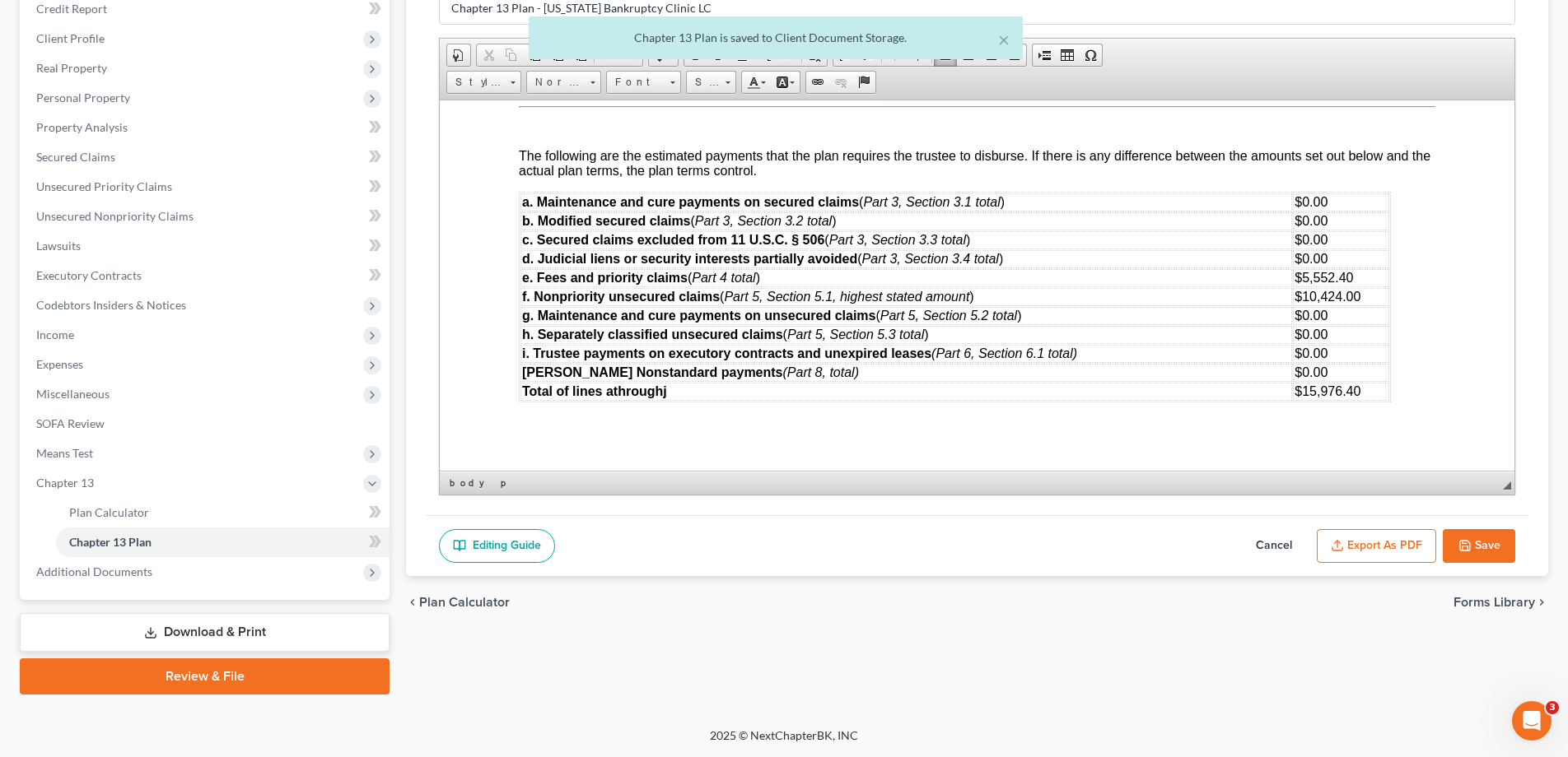
click at [1471, 538] on button "Save" at bounding box center [1479, 547] width 72 height 35
select select "0"
